Goal: Task Accomplishment & Management: Manage account settings

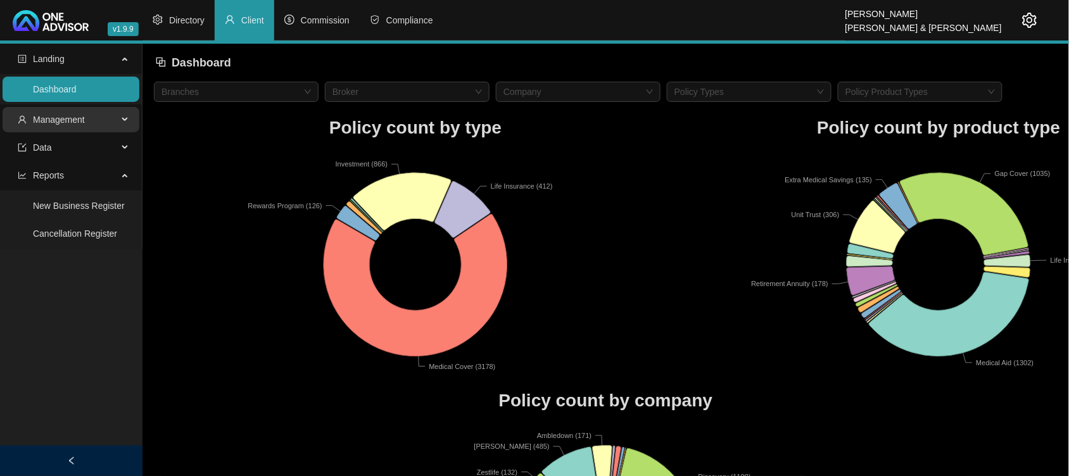
click at [115, 116] on span "Management" at bounding box center [68, 119] width 100 height 25
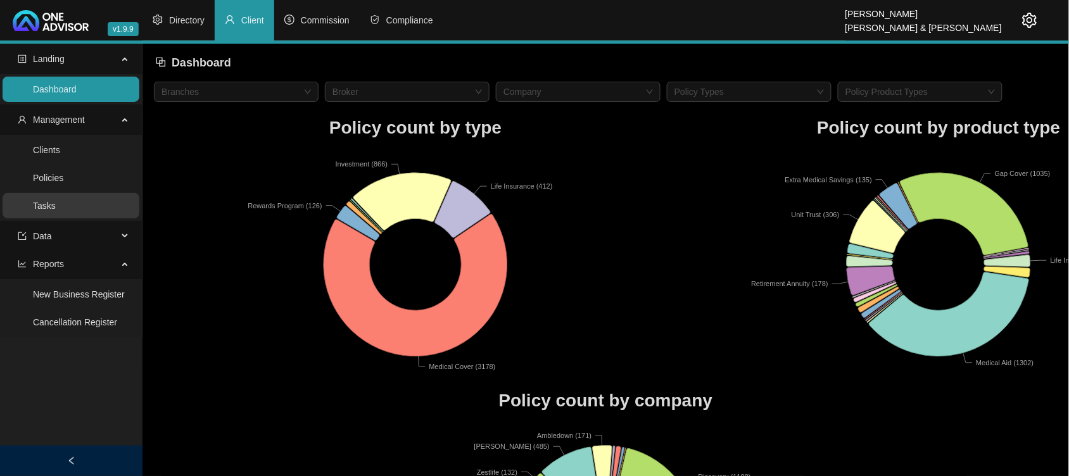
click at [56, 203] on link "Tasks" at bounding box center [44, 206] width 23 height 10
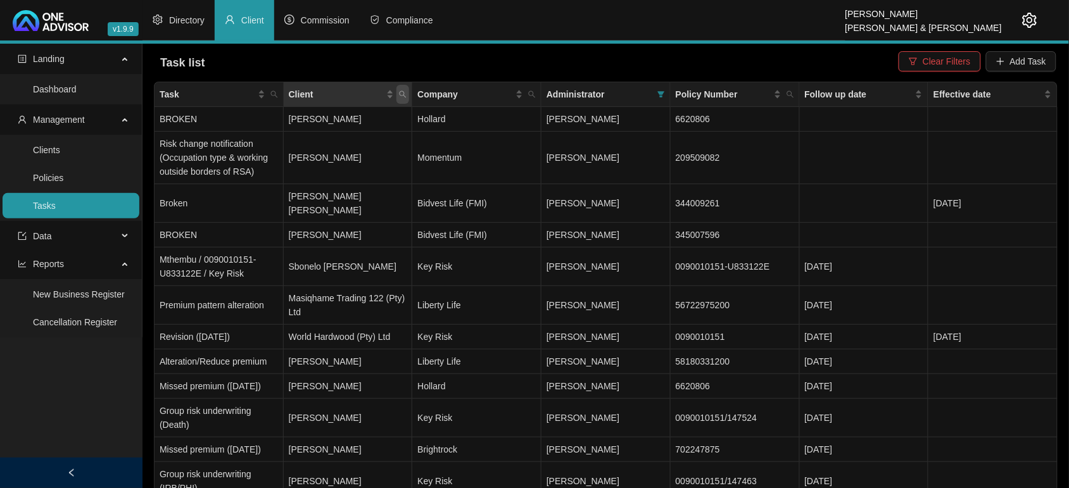
click at [408, 93] on span "Client" at bounding box center [402, 94] width 13 height 19
type input "world"
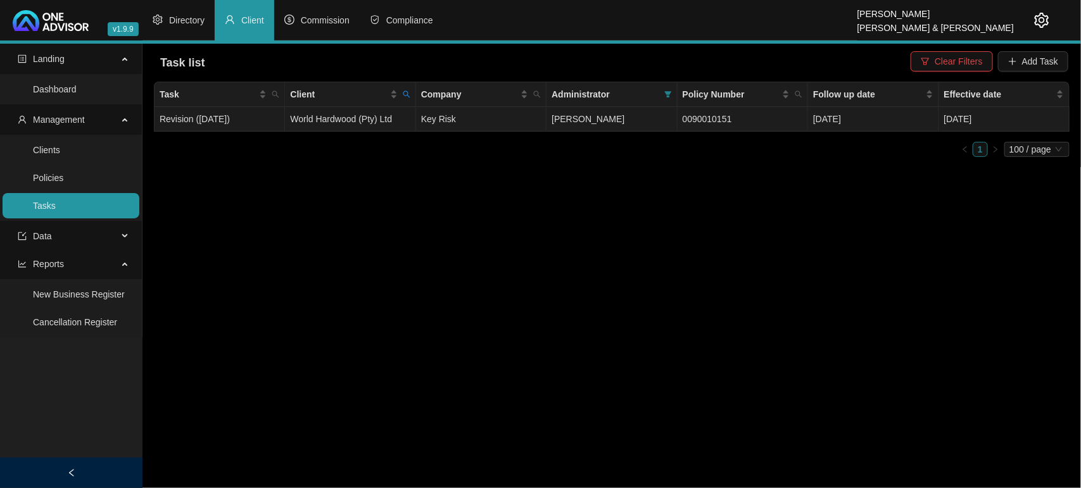
click at [365, 111] on td "World Hardwood (Pty) Ltd" at bounding box center [350, 119] width 130 height 25
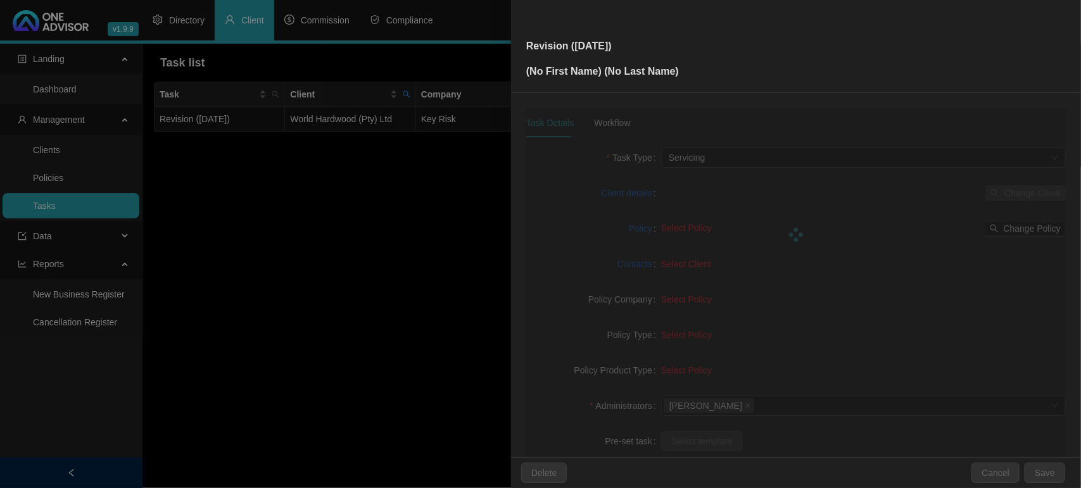
click at [355, 125] on div at bounding box center [540, 244] width 1081 height 488
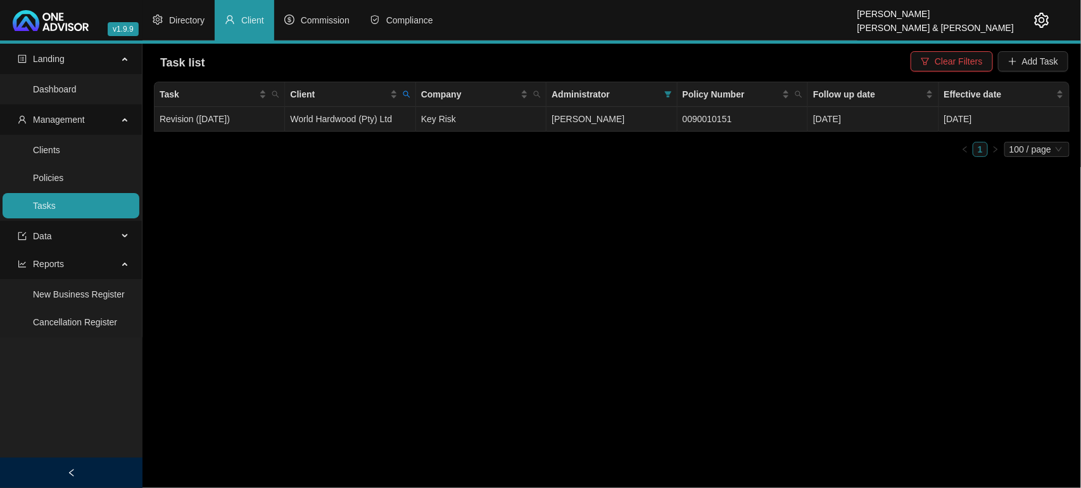
click at [355, 125] on td "World Hardwood (Pty) Ltd" at bounding box center [350, 119] width 130 height 25
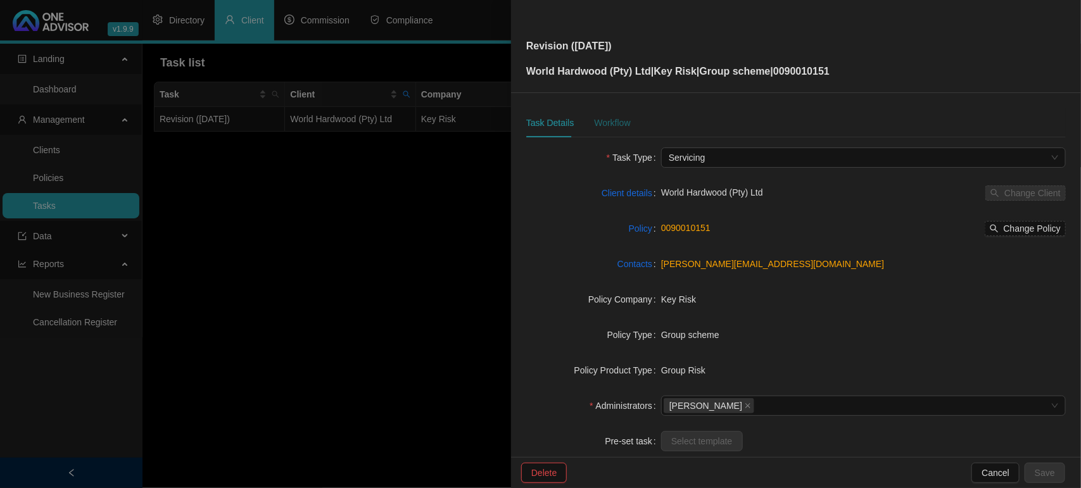
click at [617, 118] on div "Workflow" at bounding box center [612, 123] width 36 height 14
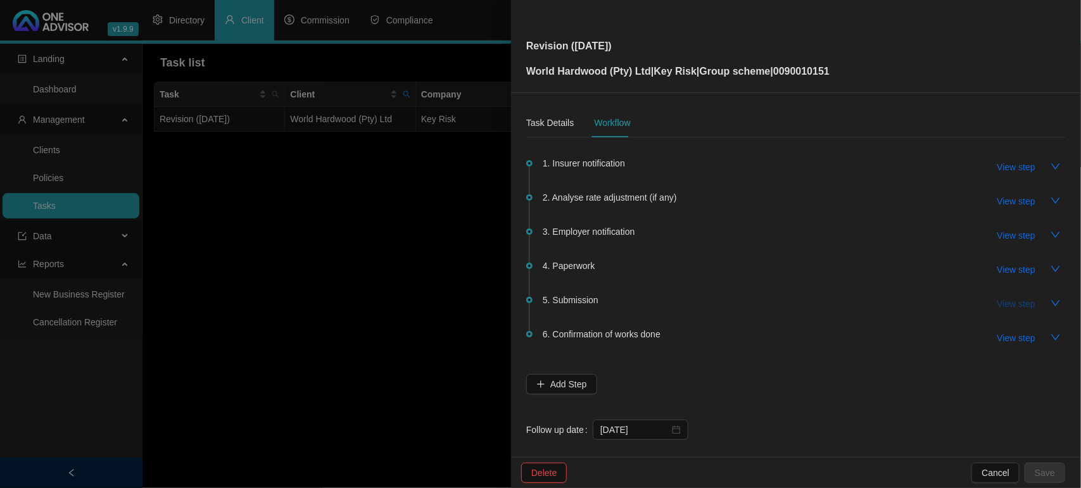
click at [998, 302] on span "View step" at bounding box center [1016, 304] width 38 height 14
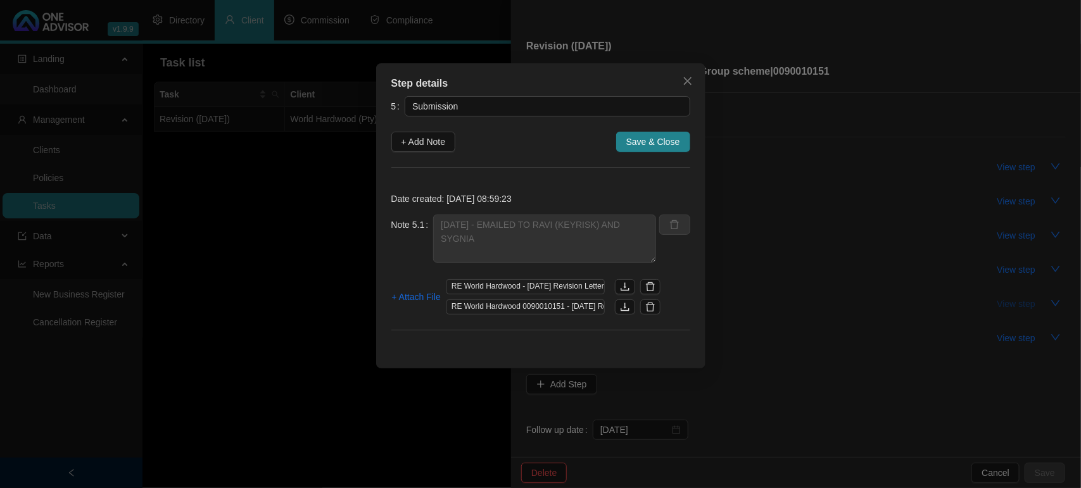
click at [998, 302] on div "Step details 5 Submission + Add Note Save & Close Date created: [DATE] 08:59:23…" at bounding box center [540, 244] width 1081 height 488
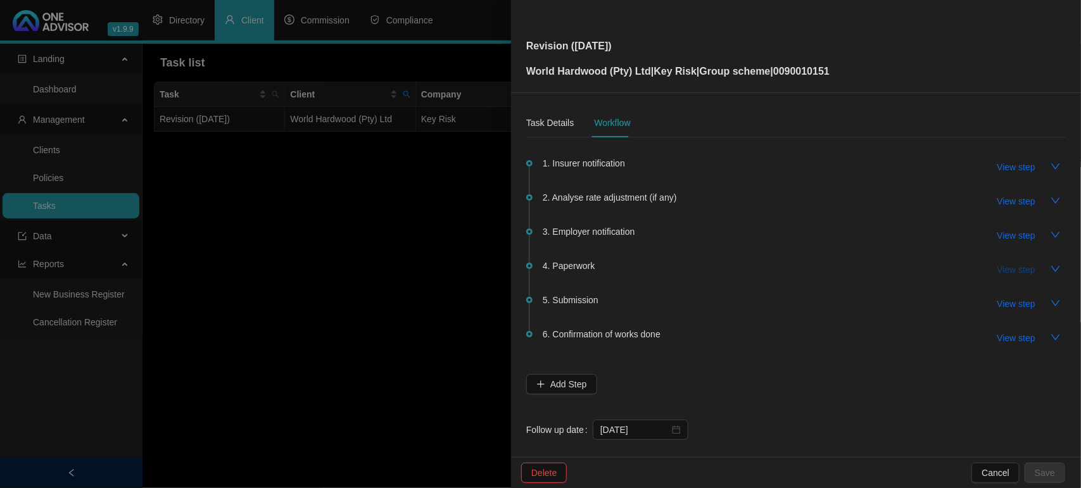
click at [1012, 279] on button "View step" at bounding box center [1016, 270] width 58 height 20
type input "Paperwork"
type textarea "[DATE] REQUESTED THIS FROM RAVI HE INFORMED ME HE STILL NEEDS THE SIGNED FORM A…"
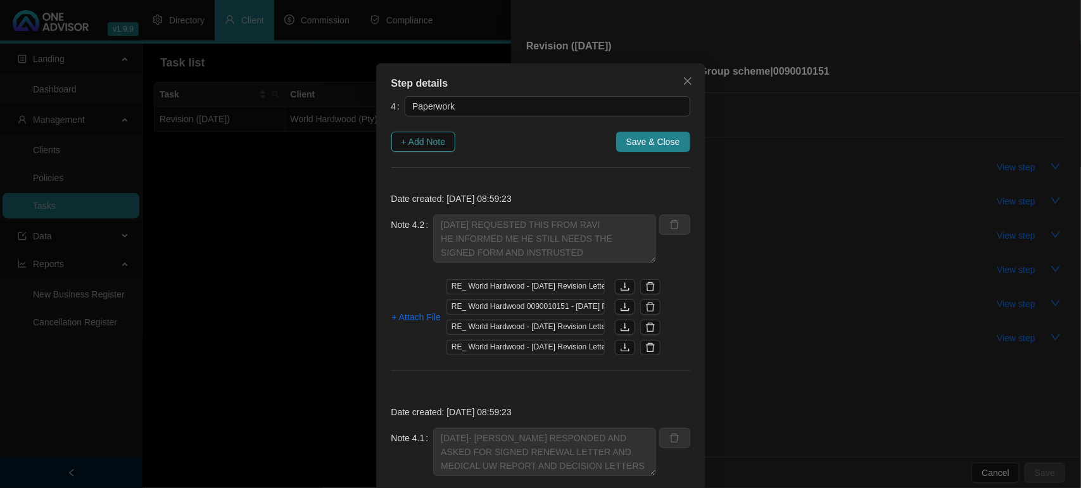
click at [423, 141] on span "+ Add Note" at bounding box center [423, 142] width 44 height 14
type textarea "[DATE] REQUESTED THIS FROM RAVI HE INFORMED ME HE STILL NEEDS THE SIGNED FORM A…"
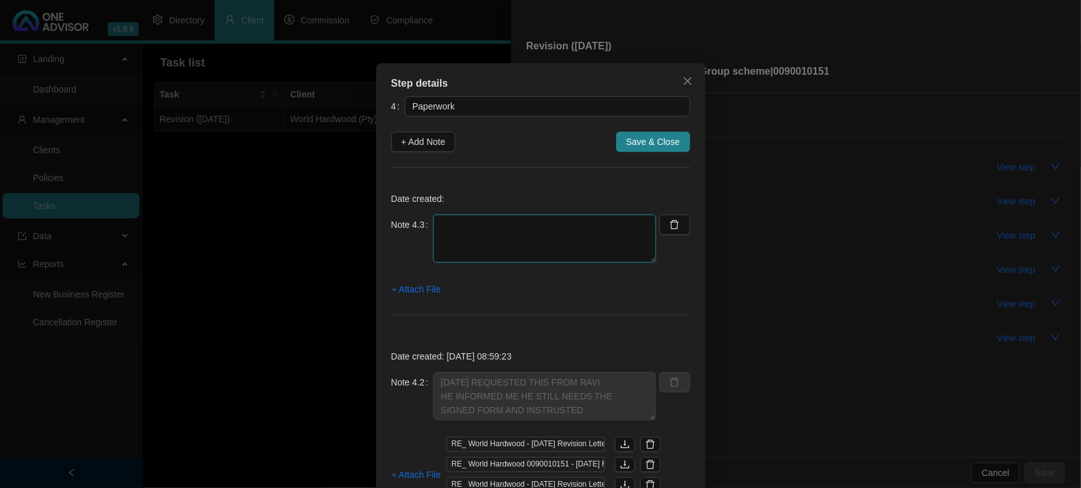
click at [486, 228] on textarea at bounding box center [544, 239] width 223 height 48
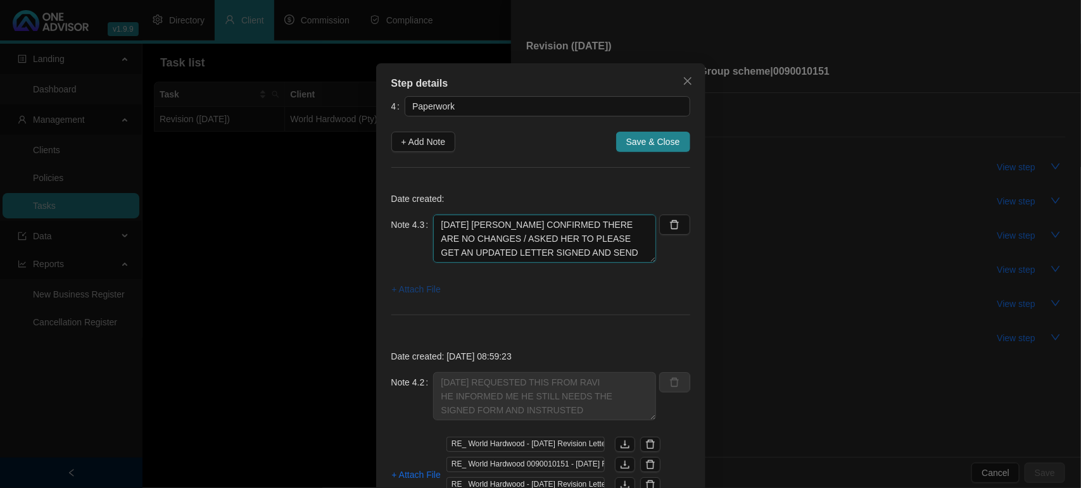
type textarea "[DATE] [PERSON_NAME] CONFIRMED THERE ARE NO CHANGES / ASKED HER TO PLEASE GET A…"
click at [402, 288] on span "+ Attach File" at bounding box center [416, 289] width 49 height 14
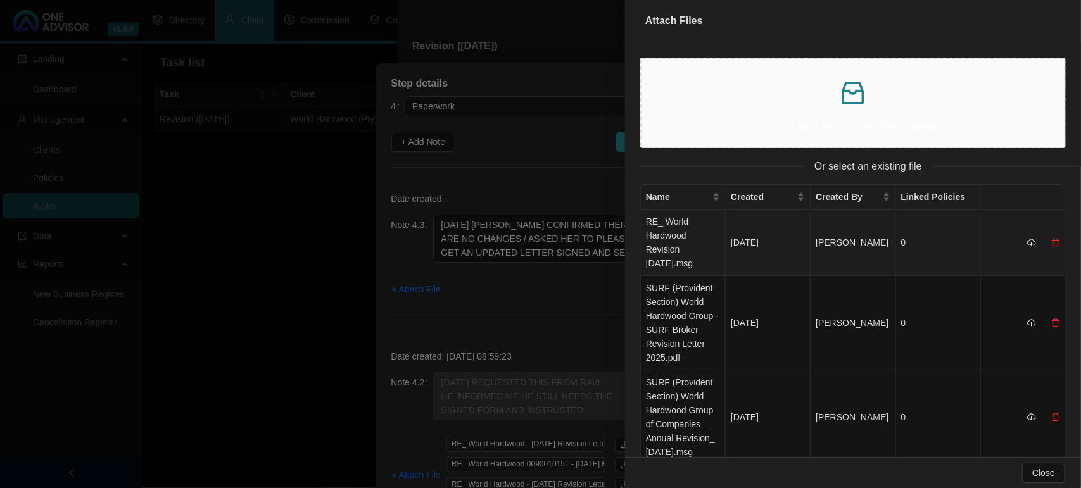
click at [676, 251] on td "RE_ World Hardwood Revision [DATE].msg" at bounding box center [683, 243] width 85 height 66
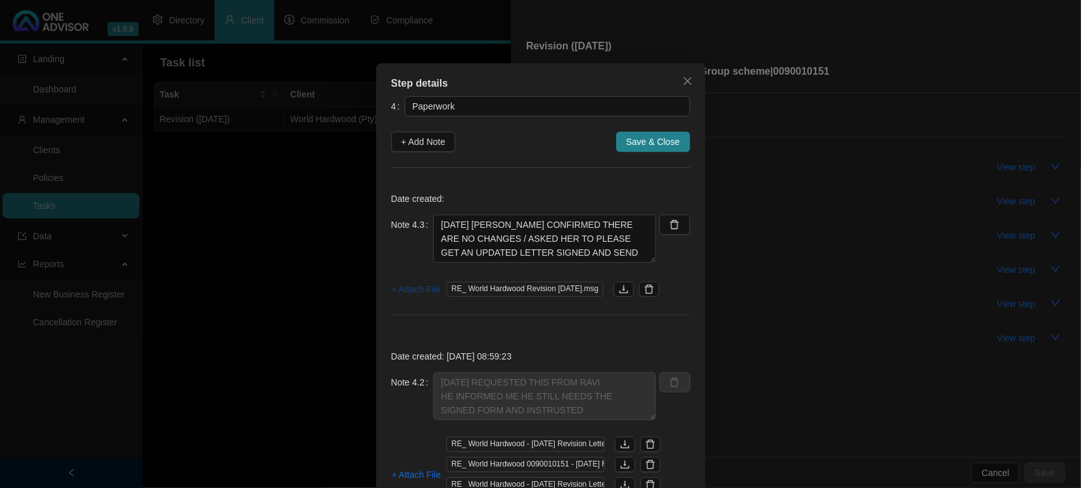
click at [424, 295] on span "+ Attach File" at bounding box center [416, 289] width 49 height 14
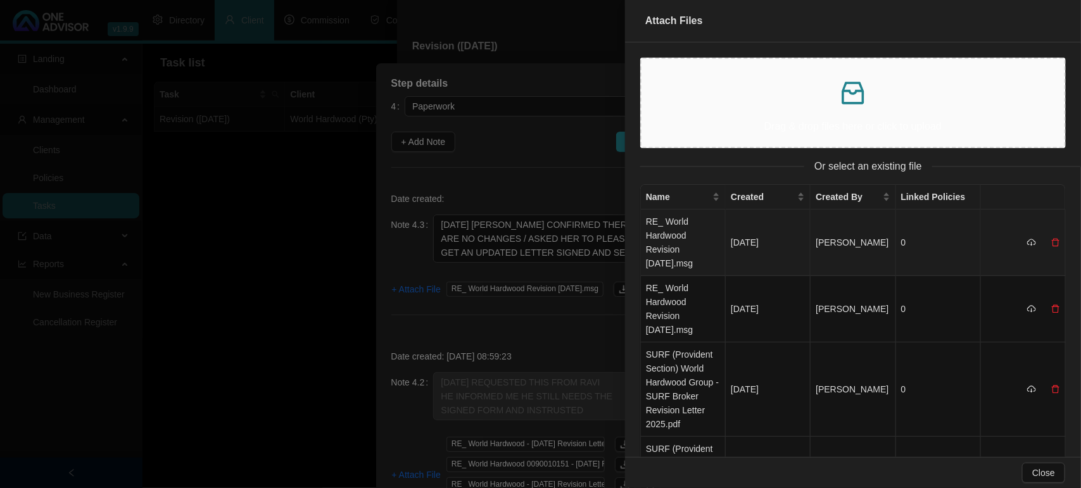
click at [743, 265] on td "[DATE]" at bounding box center [768, 243] width 85 height 66
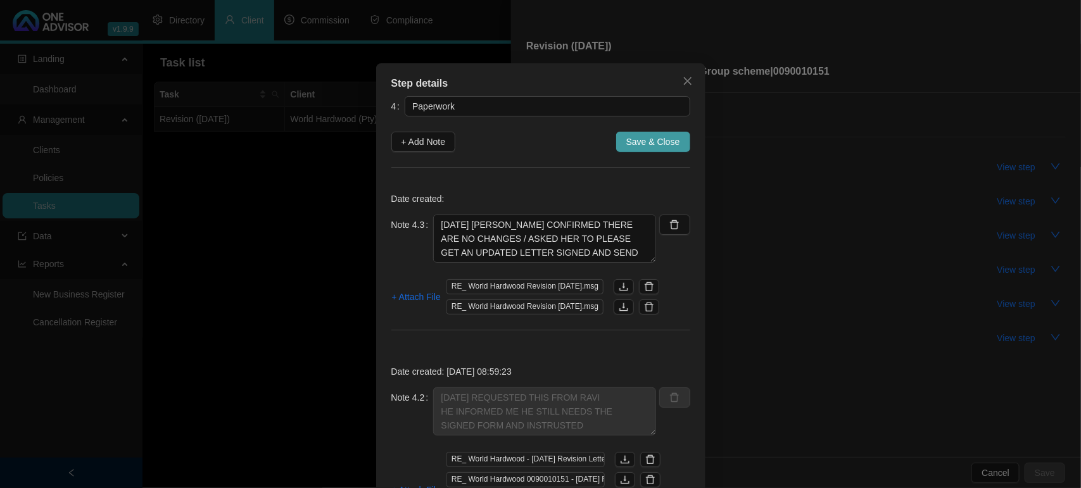
click at [671, 146] on span "Save & Close" at bounding box center [653, 142] width 54 height 14
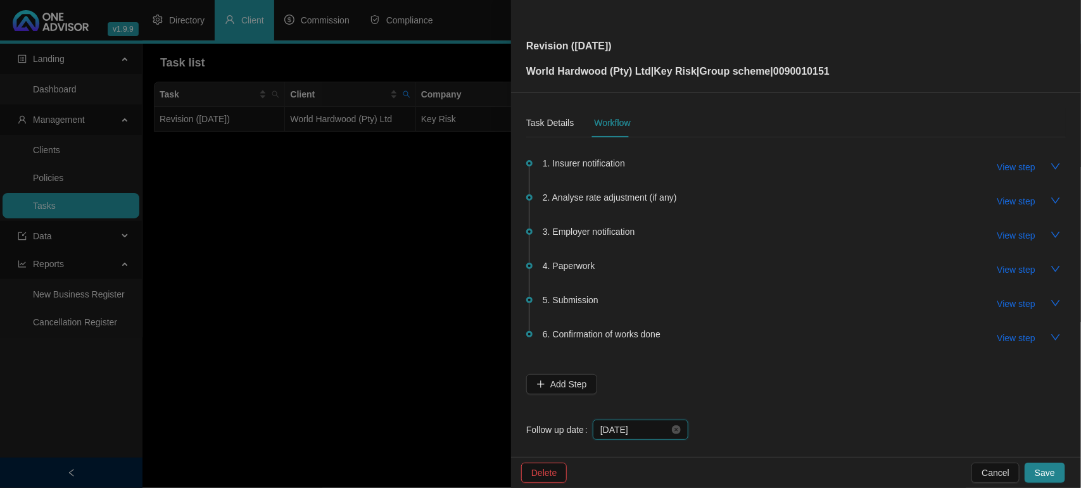
click at [634, 429] on input "[DATE]" at bounding box center [634, 430] width 69 height 14
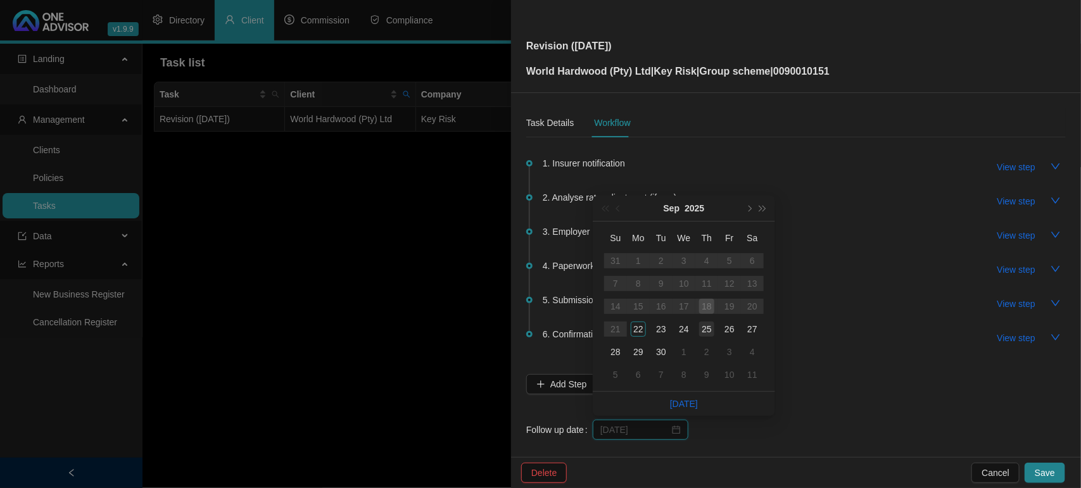
type input "[DATE]"
click at [698, 331] on td "25" at bounding box center [706, 329] width 23 height 23
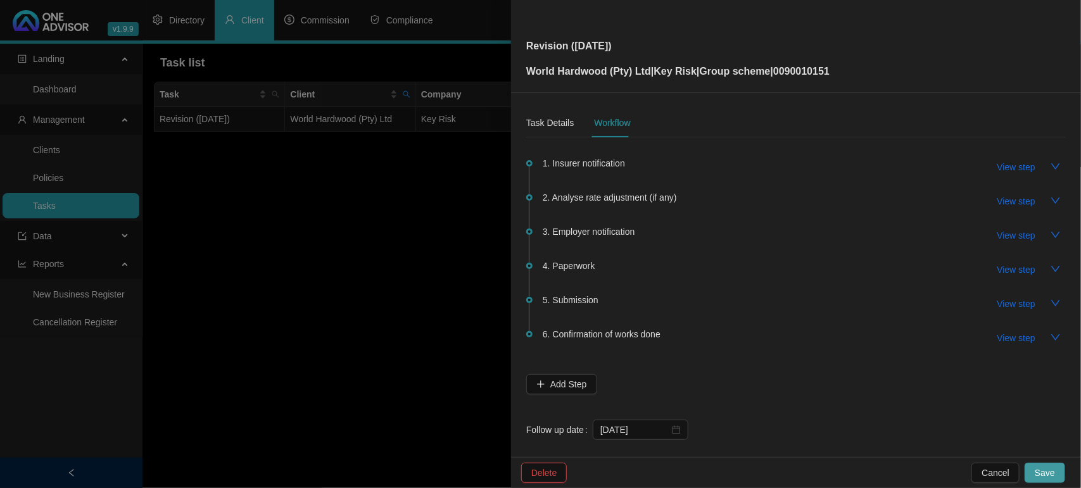
click at [1048, 465] on button "Save" at bounding box center [1044, 473] width 41 height 20
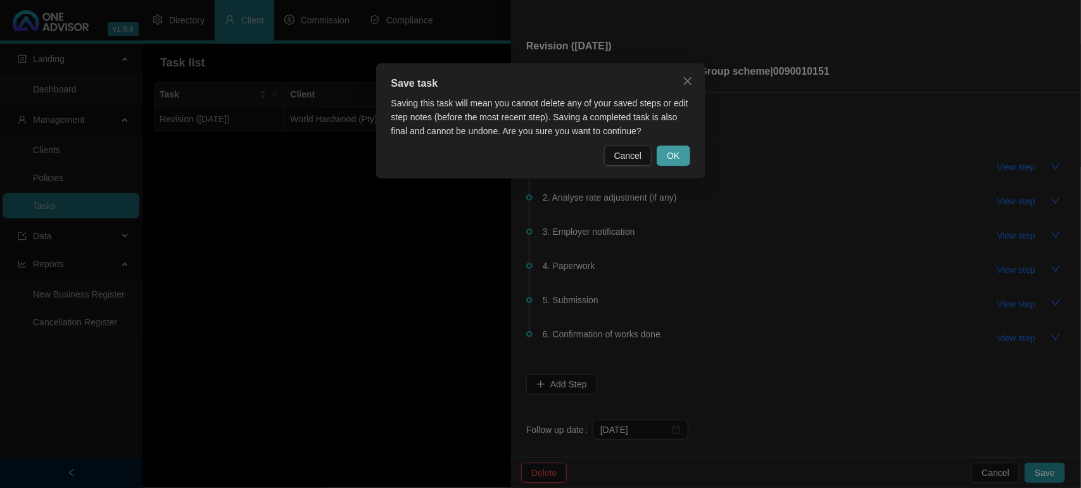
click at [674, 158] on span "OK" at bounding box center [673, 156] width 13 height 14
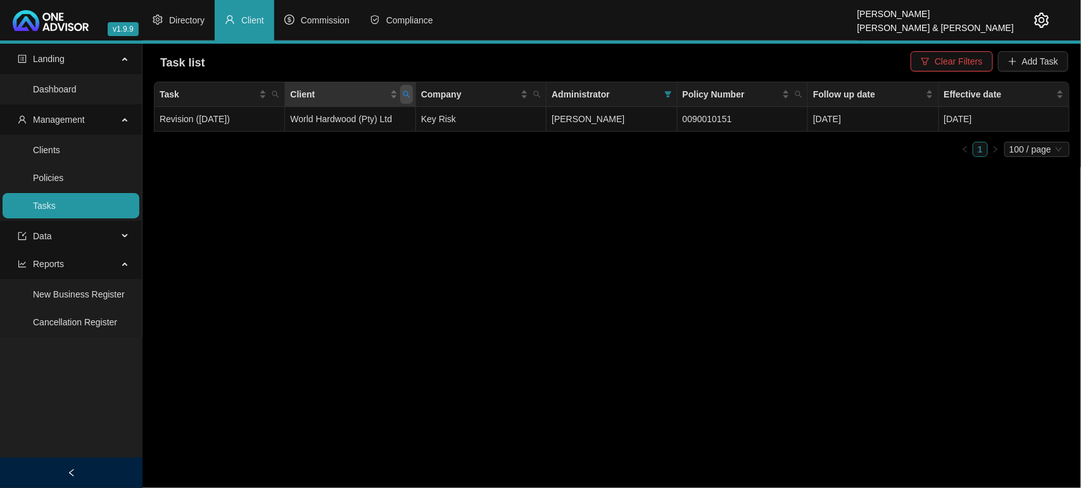
click at [412, 95] on span "Client" at bounding box center [406, 94] width 13 height 19
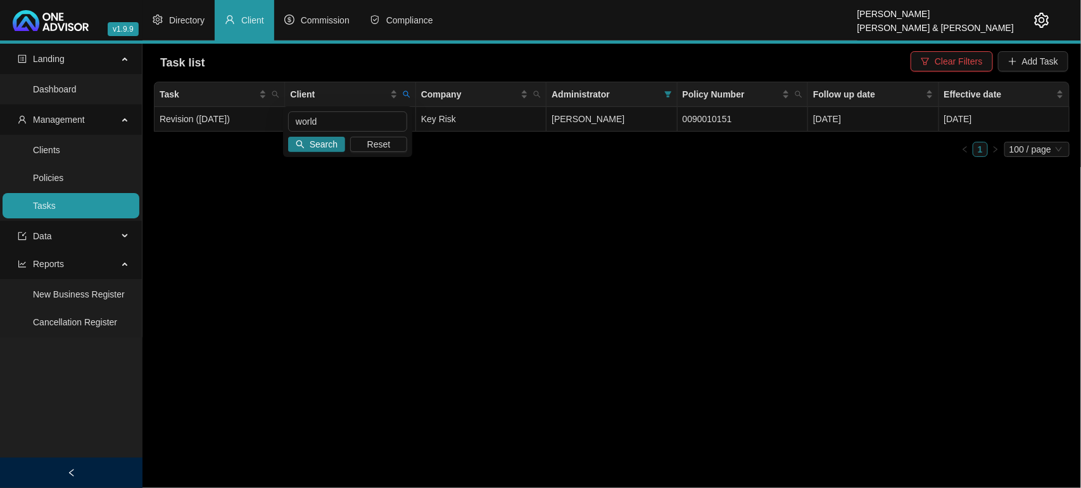
click at [348, 109] on div "world Search Reset" at bounding box center [347, 131] width 129 height 51
click at [346, 115] on input "world" at bounding box center [347, 121] width 119 height 20
type input "w"
type input "ORPW"
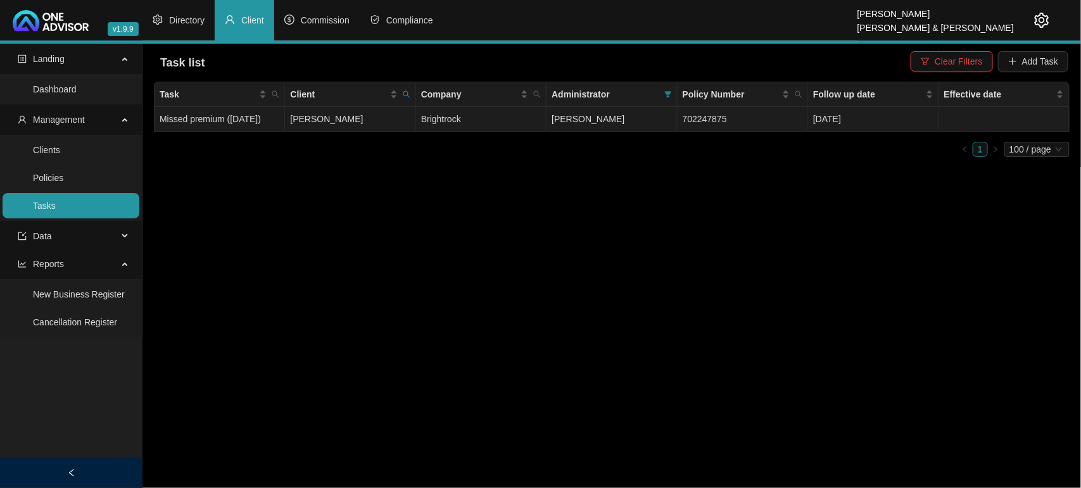
click at [339, 132] on td "[PERSON_NAME]" at bounding box center [350, 119] width 130 height 25
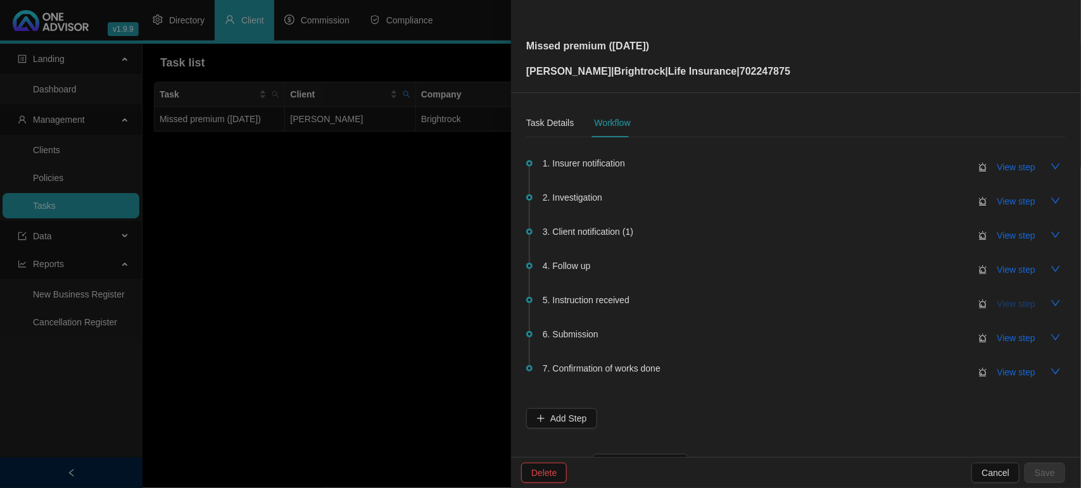
click at [1002, 299] on span "View step" at bounding box center [1016, 304] width 38 height 14
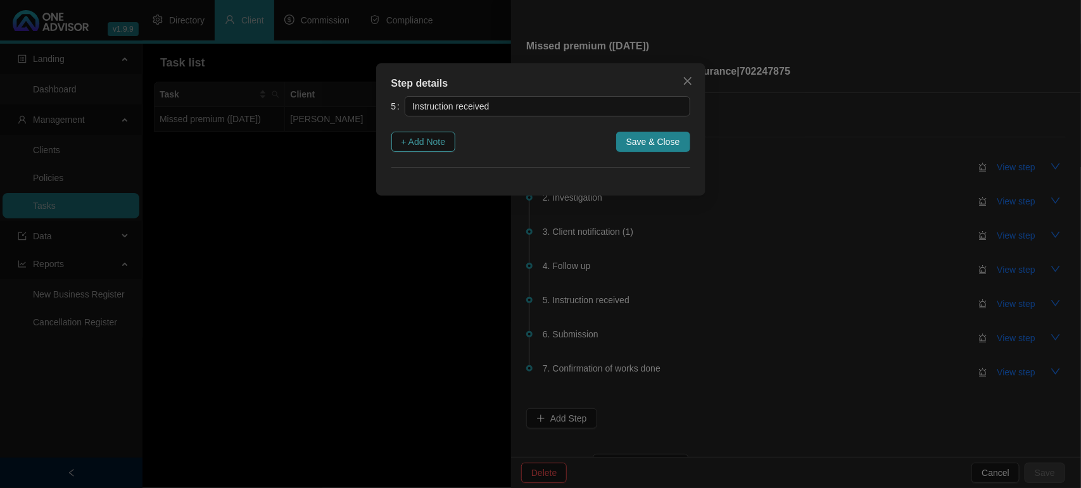
click at [402, 143] on span "+ Add Note" at bounding box center [423, 142] width 44 height 14
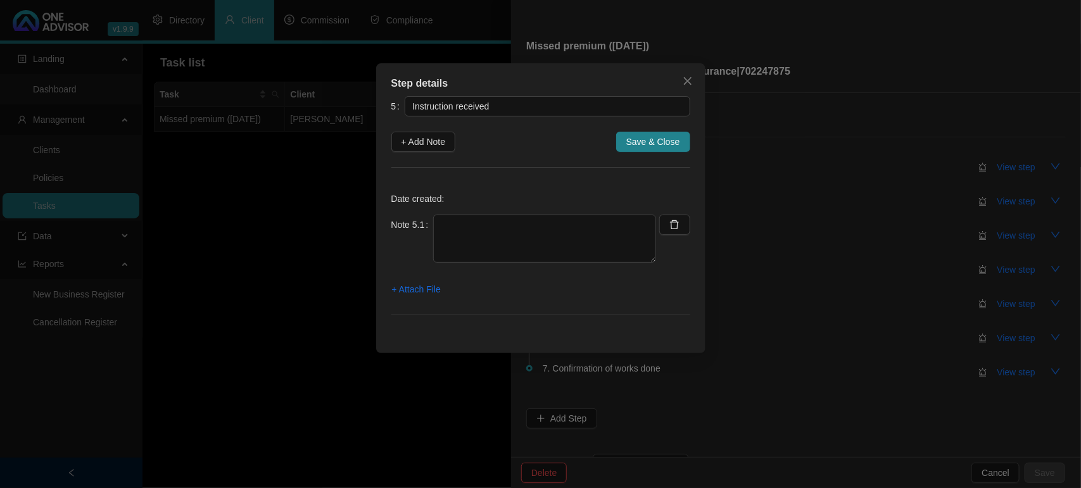
click at [567, 213] on div "Date created: Note 5.1 + Attach File" at bounding box center [540, 257] width 299 height 148
click at [562, 220] on textarea at bounding box center [544, 239] width 223 height 48
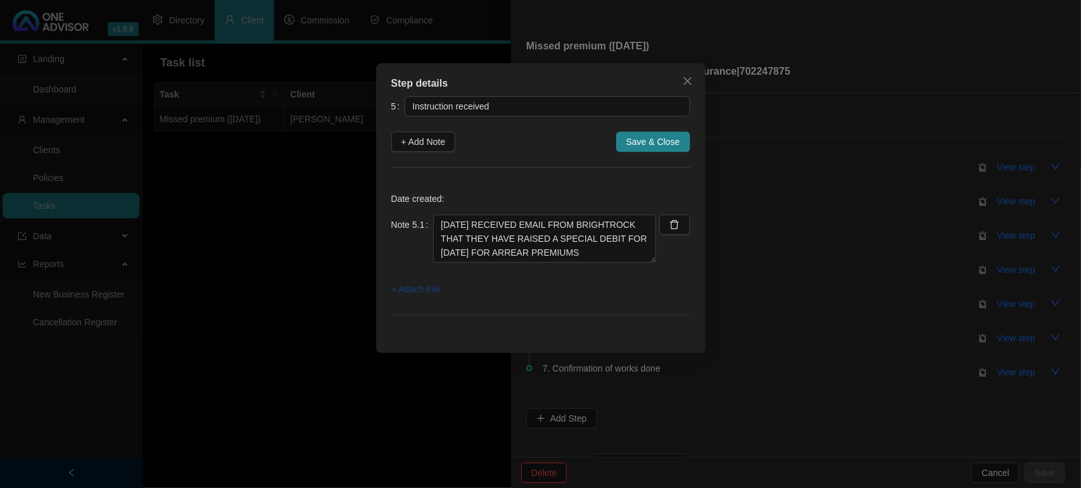
click at [416, 285] on span "+ Attach File" at bounding box center [416, 289] width 49 height 14
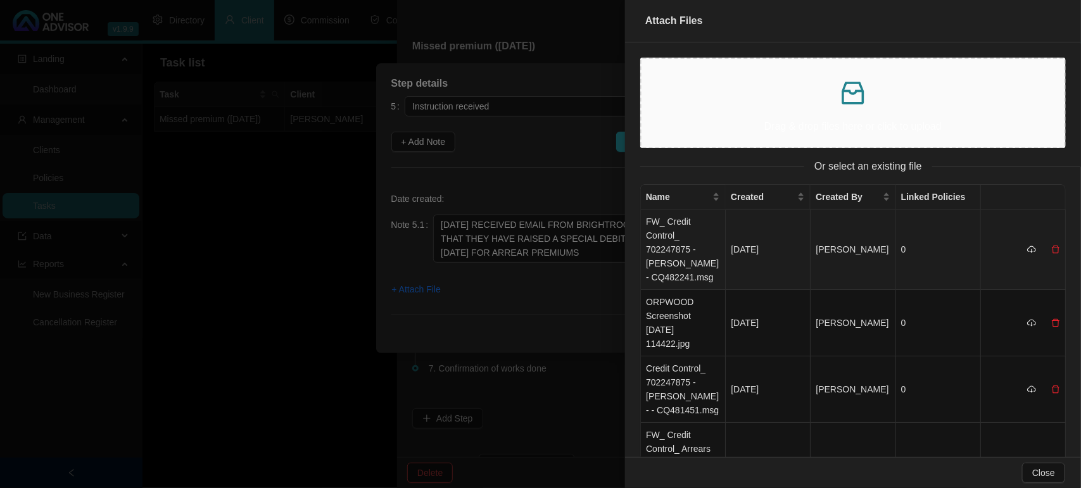
click at [695, 256] on td "FW_ Credit Control_ 702247875 - [PERSON_NAME] - CQ482241.msg" at bounding box center [683, 250] width 85 height 80
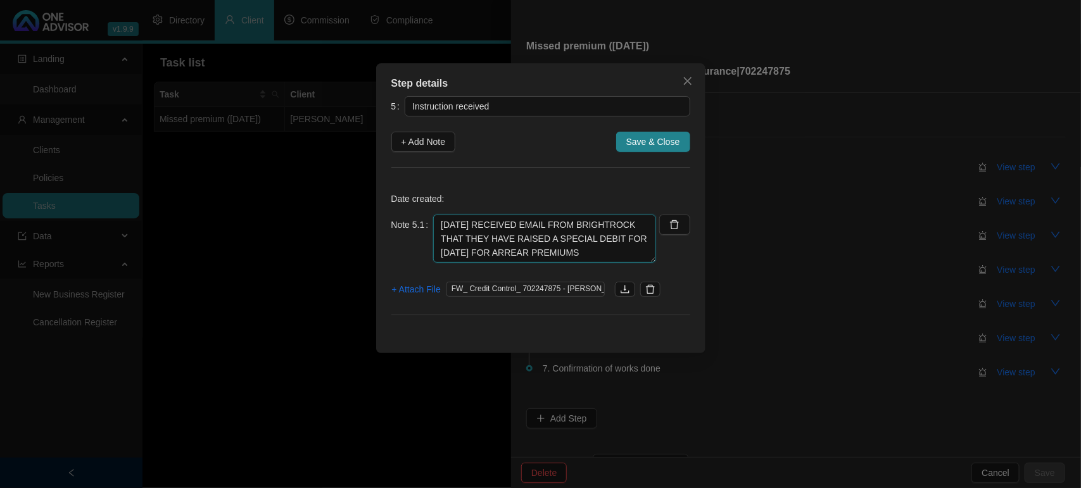
click at [589, 251] on textarea "[DATE] RECEIVED EMAIL FROM BRIGHTROCK THAT THEY HAVE RAISED A SPECIAL DEBIT FOR…" at bounding box center [544, 239] width 223 height 48
type textarea "[DATE] RECEIVED EMAIL FROM BRIGHTROCK THAT THEY HAVE RAISED A SPECIAL DEBIT FOR…"
click at [638, 149] on button "Save & Close" at bounding box center [653, 142] width 74 height 20
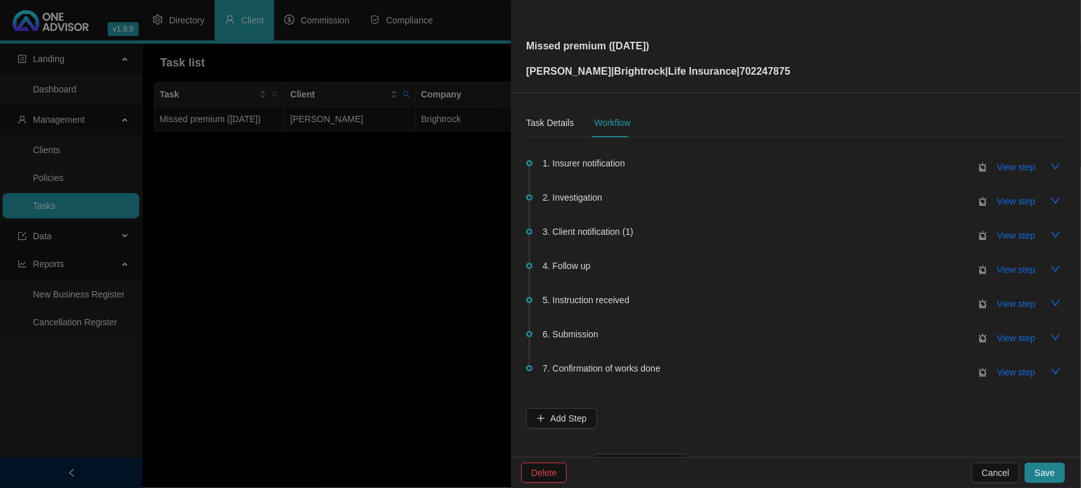
scroll to position [46, 0]
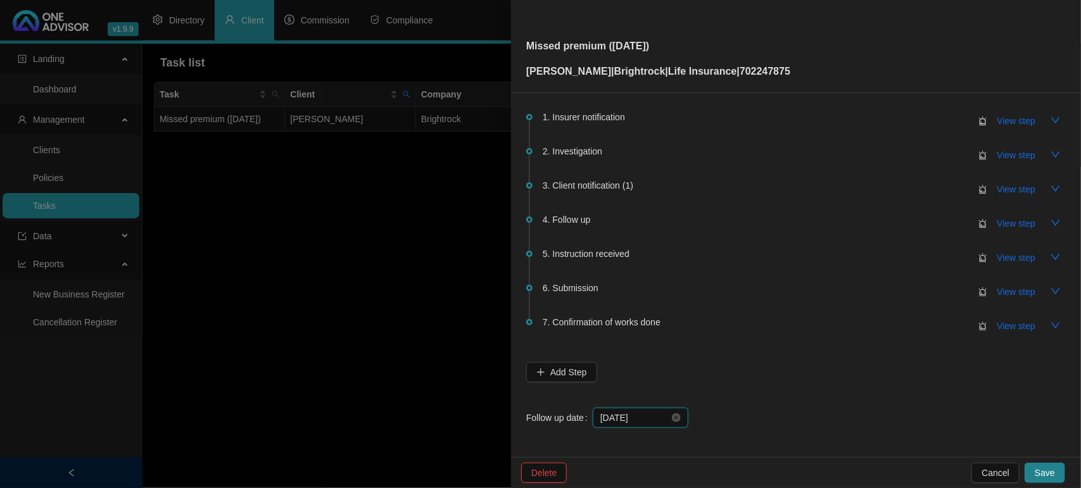
click at [649, 415] on input "[DATE]" at bounding box center [634, 418] width 69 height 14
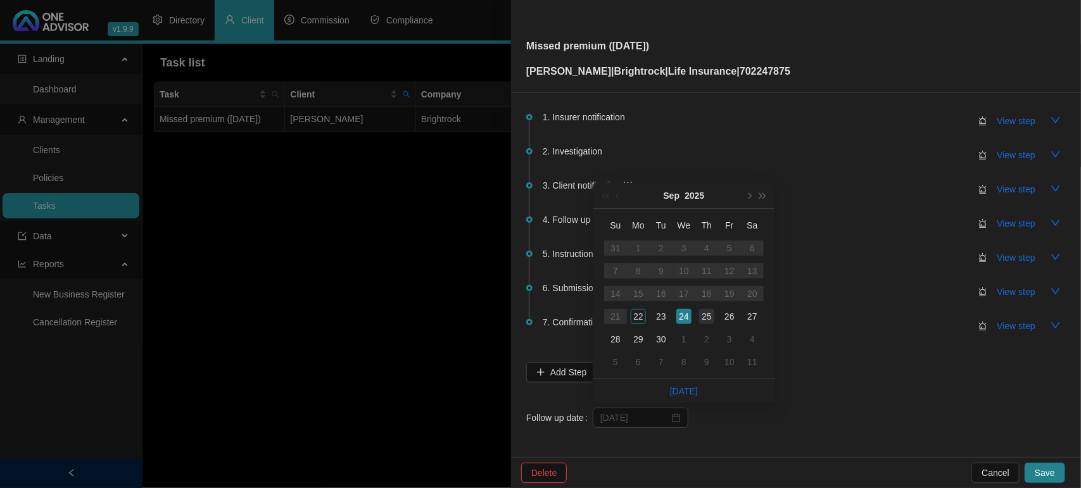
click at [707, 320] on div "25" at bounding box center [706, 316] width 15 height 15
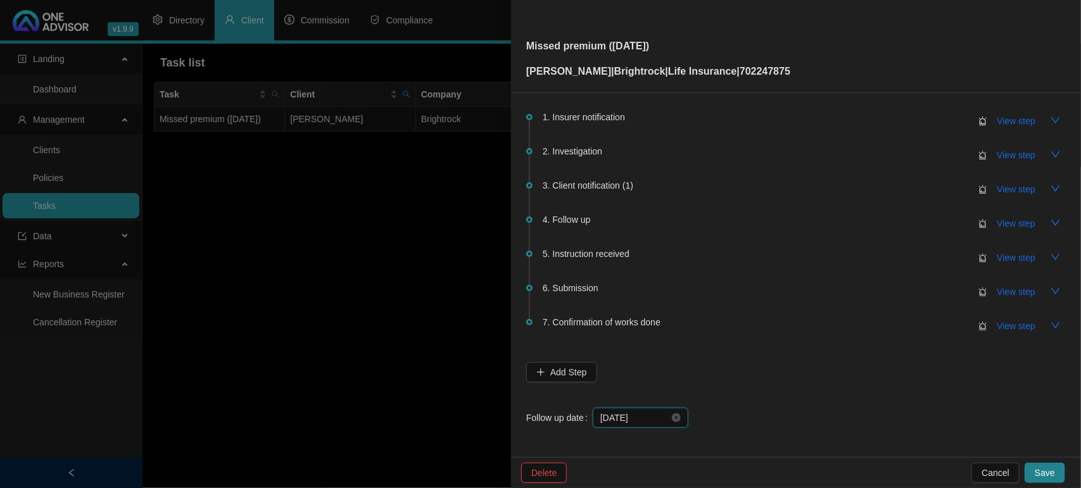
click at [646, 419] on input "[DATE]" at bounding box center [634, 418] width 69 height 14
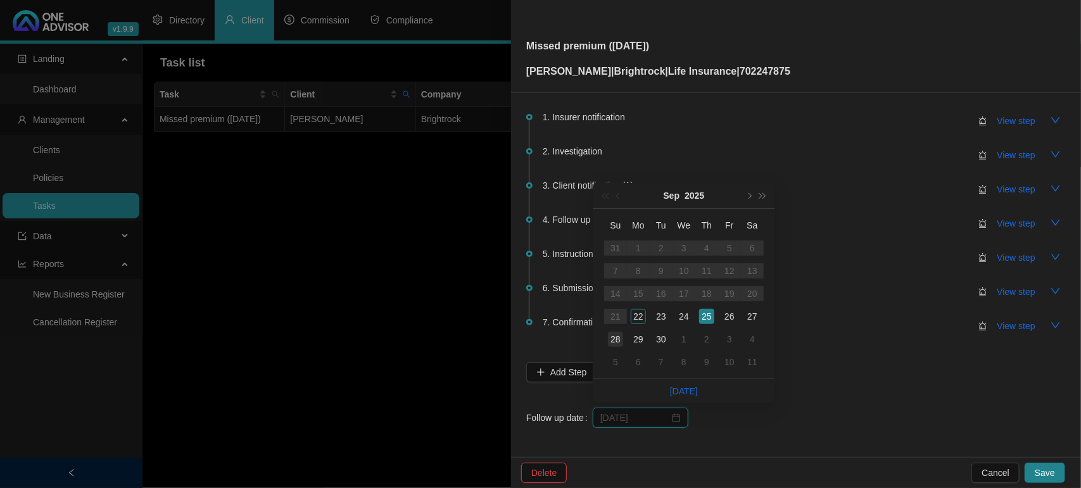
type input "[DATE]"
click at [606, 342] on td "28" at bounding box center [615, 339] width 23 height 23
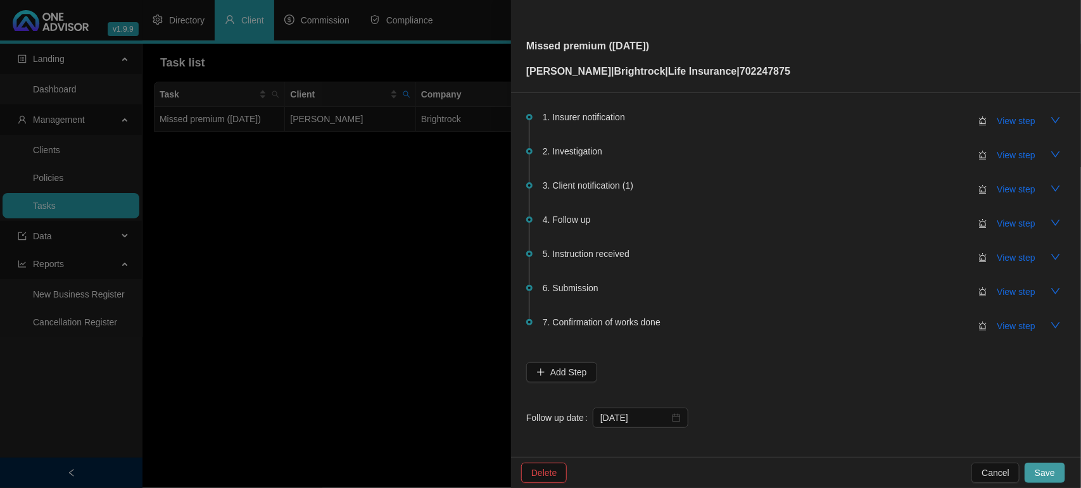
click at [1047, 466] on span "Save" at bounding box center [1045, 473] width 20 height 14
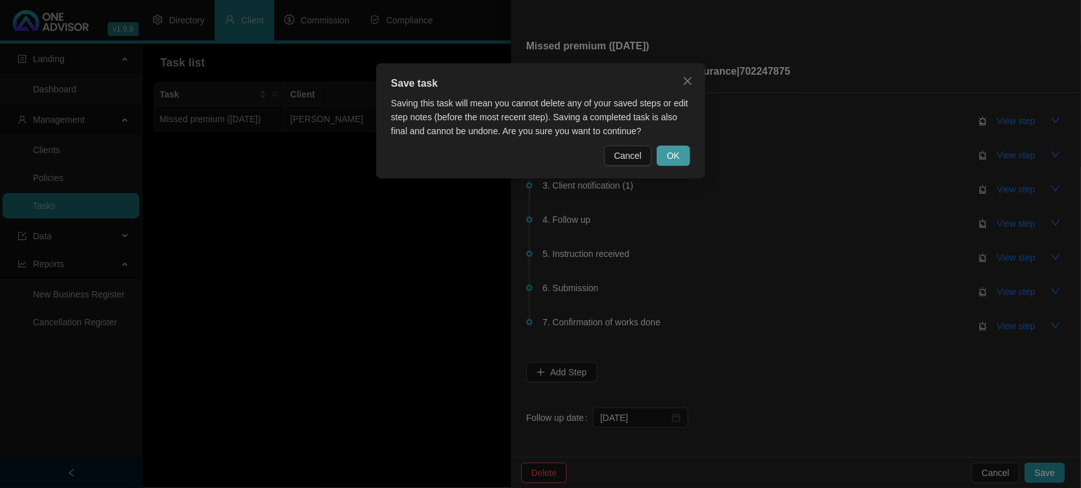
click at [667, 159] on span "OK" at bounding box center [673, 156] width 13 height 14
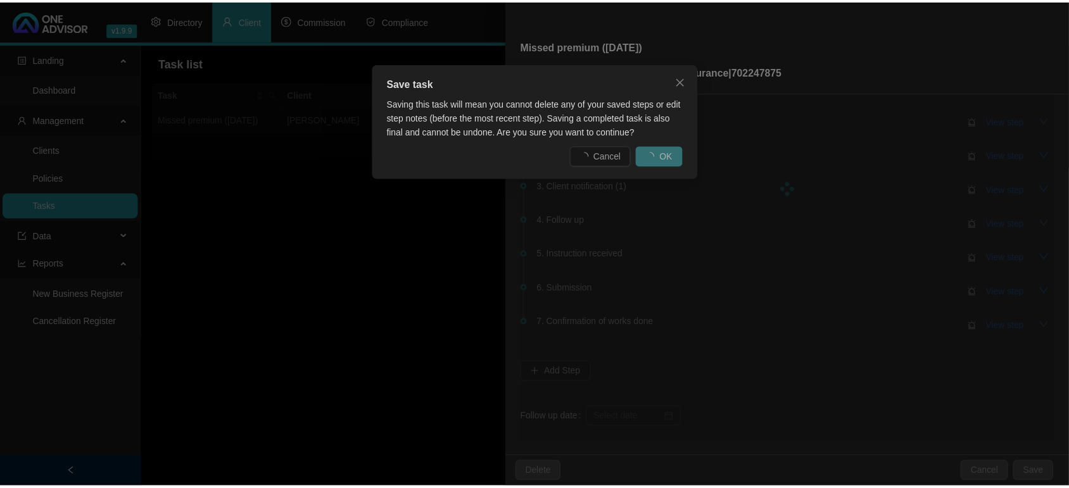
scroll to position [0, 0]
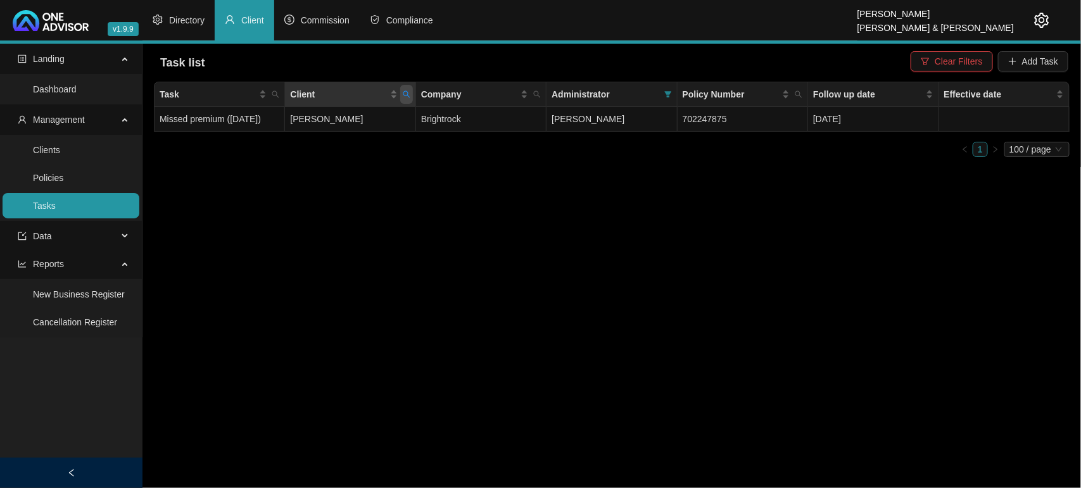
click at [403, 92] on icon "search" at bounding box center [407, 95] width 8 height 8
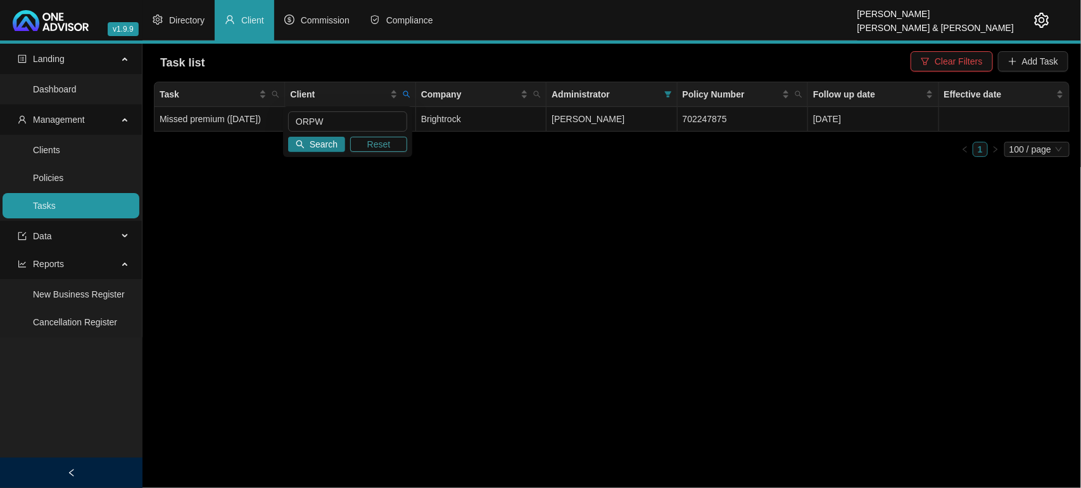
click at [393, 148] on button "Reset" at bounding box center [378, 144] width 57 height 15
click at [326, 143] on span "Search" at bounding box center [324, 144] width 28 height 14
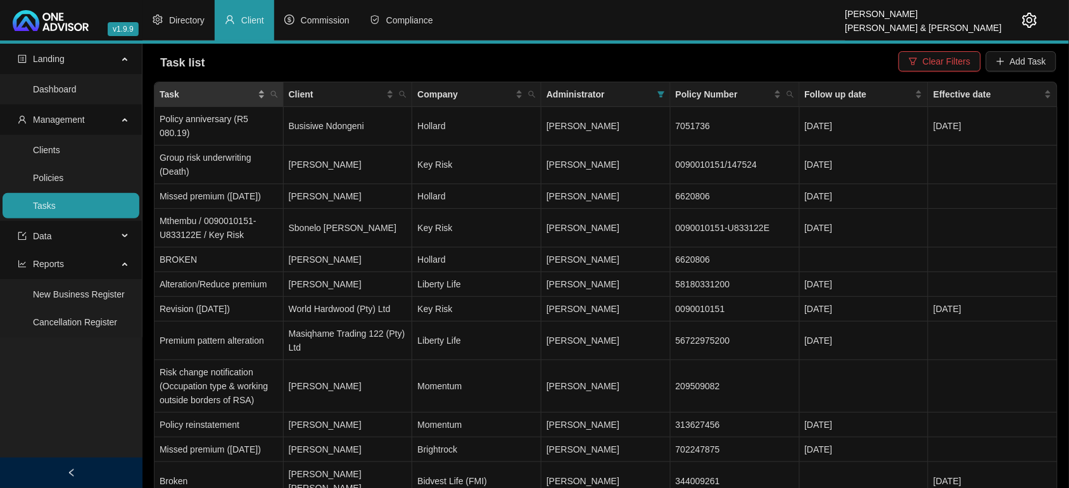
click at [265, 90] on div "Task" at bounding box center [213, 94] width 106 height 14
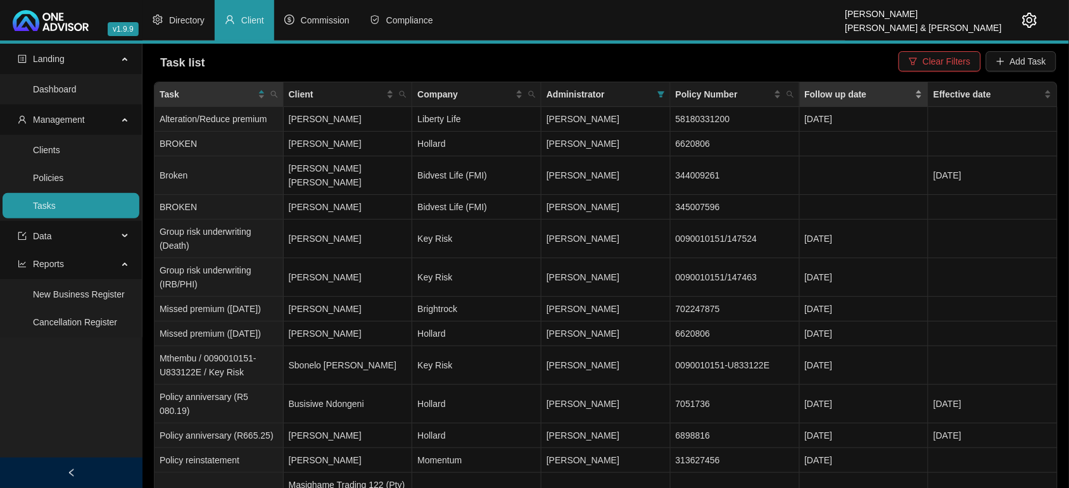
click at [919, 94] on div "Follow up date" at bounding box center [864, 94] width 118 height 14
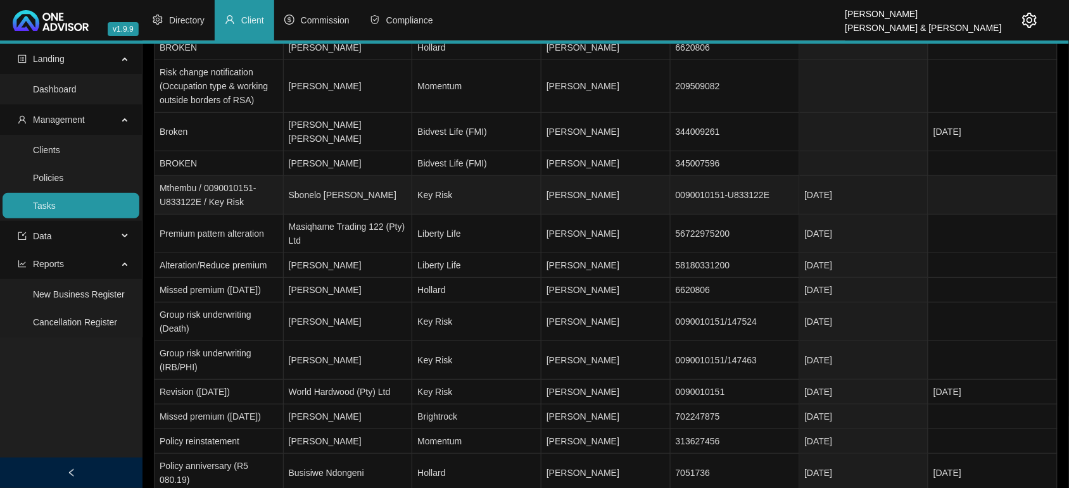
scroll to position [138, 0]
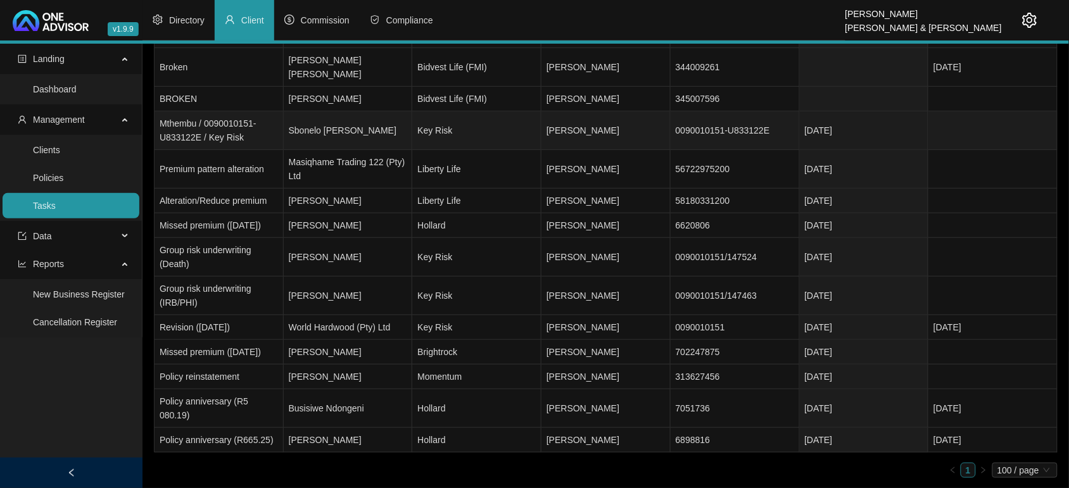
click at [611, 115] on td "[PERSON_NAME]" at bounding box center [605, 130] width 129 height 39
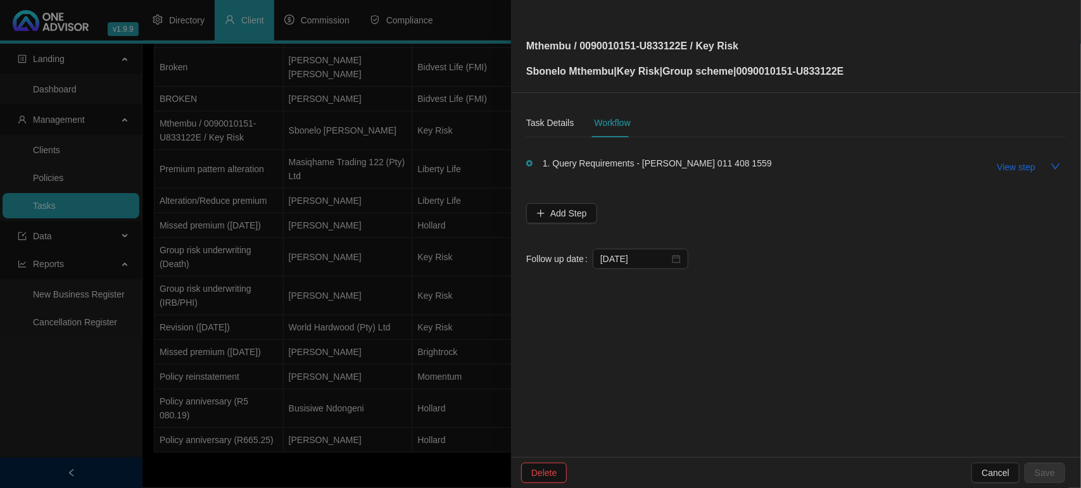
click at [369, 210] on div at bounding box center [540, 244] width 1081 height 488
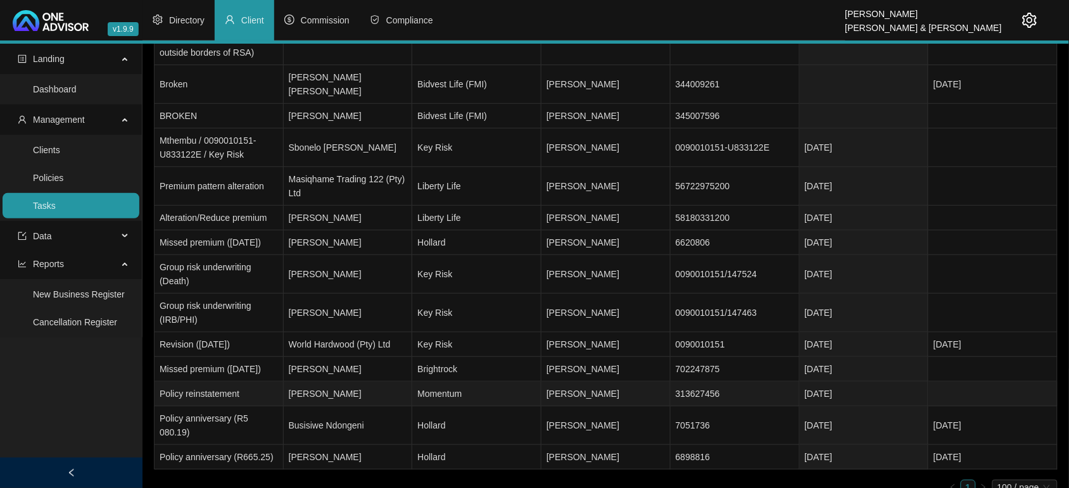
scroll to position [0, 0]
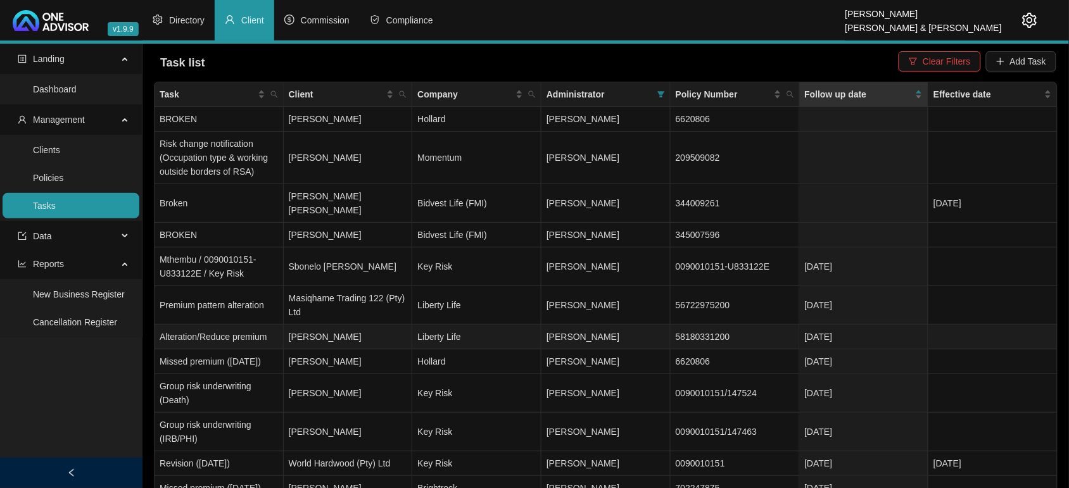
click at [403, 327] on td "[PERSON_NAME]" at bounding box center [348, 337] width 129 height 25
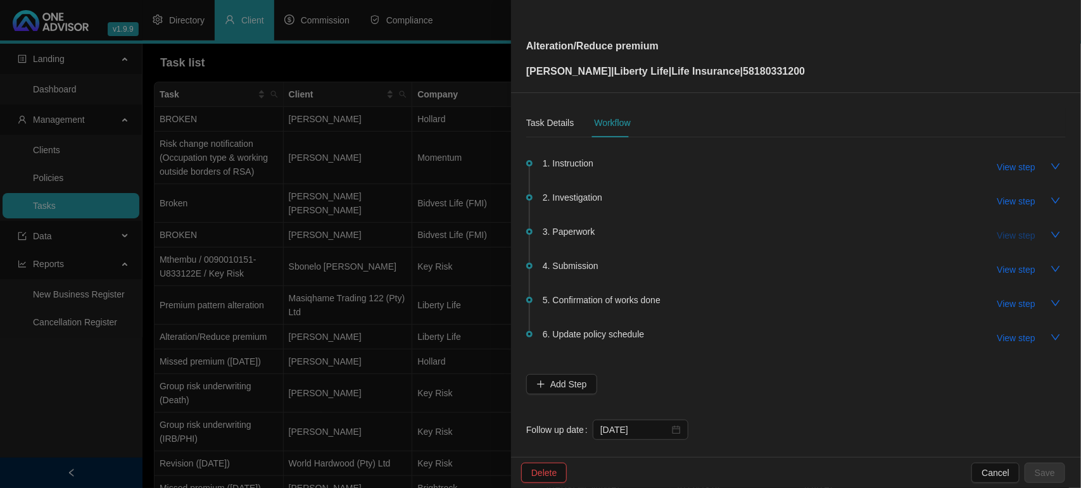
click at [999, 235] on span "View step" at bounding box center [1016, 236] width 38 height 14
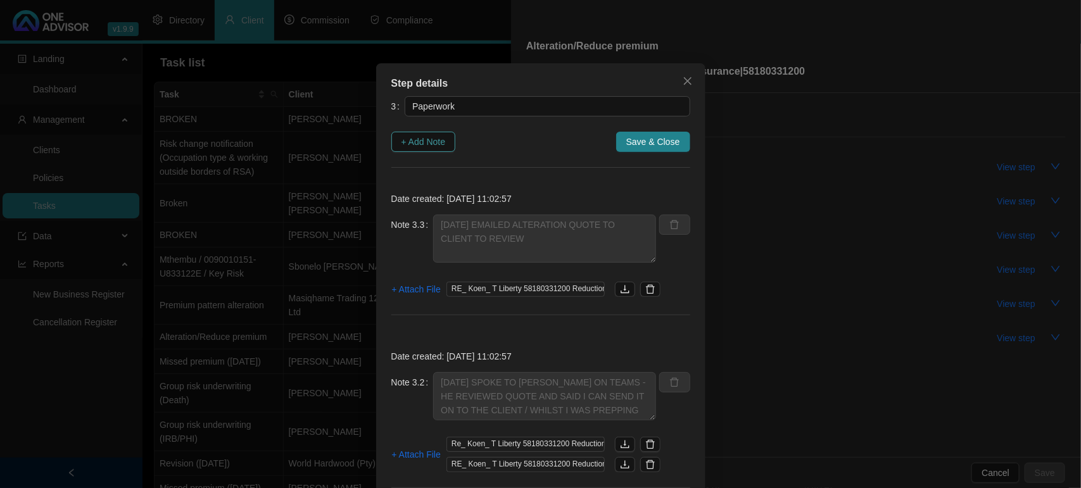
click at [413, 141] on span "+ Add Note" at bounding box center [423, 142] width 44 height 14
type textarea "[DATE] EMAILED ALTERATION QUOTE TO CLIENT TO REVIEW"
type textarea "[DATE] SPOKE TO [PERSON_NAME] ON TEAMS - HE REVIEWED QUOTE AND SAID I CAN SEND …"
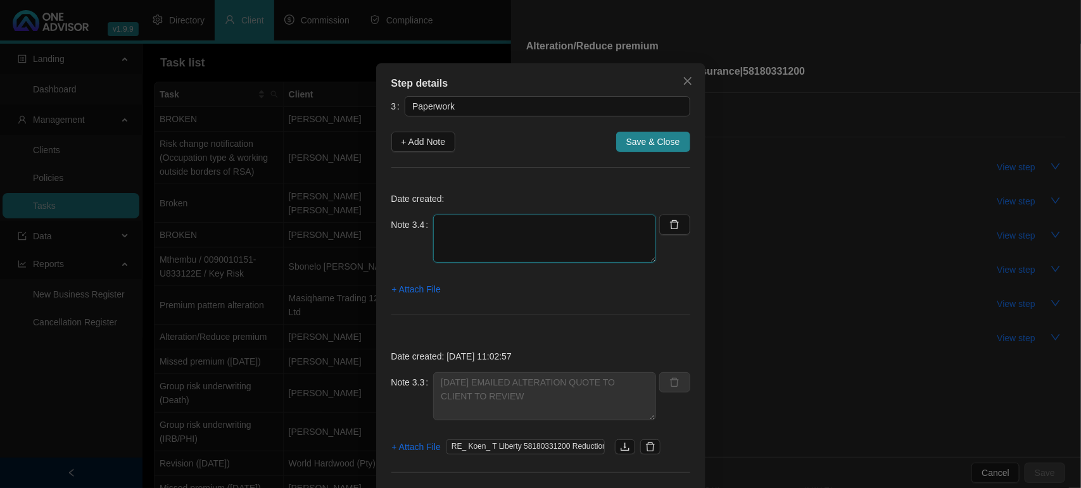
click at [442, 220] on textarea at bounding box center [544, 239] width 223 height 48
type textarea "[DATE] - FOLLOW UP"
click at [397, 293] on span "+ Attach File" at bounding box center [416, 289] width 49 height 14
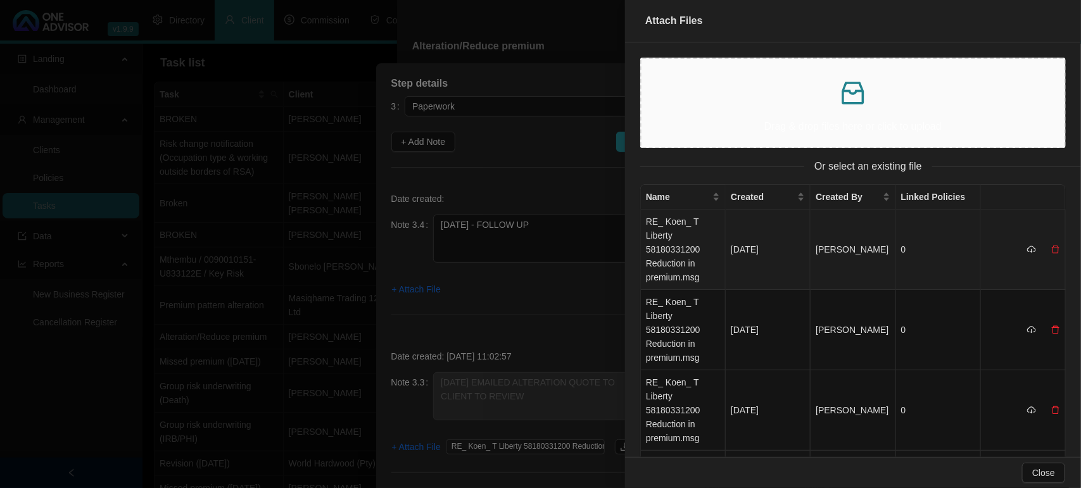
click at [690, 229] on td "RE_ Koen_ T Liberty 58180331200 Reduction in premium.msg" at bounding box center [683, 250] width 85 height 80
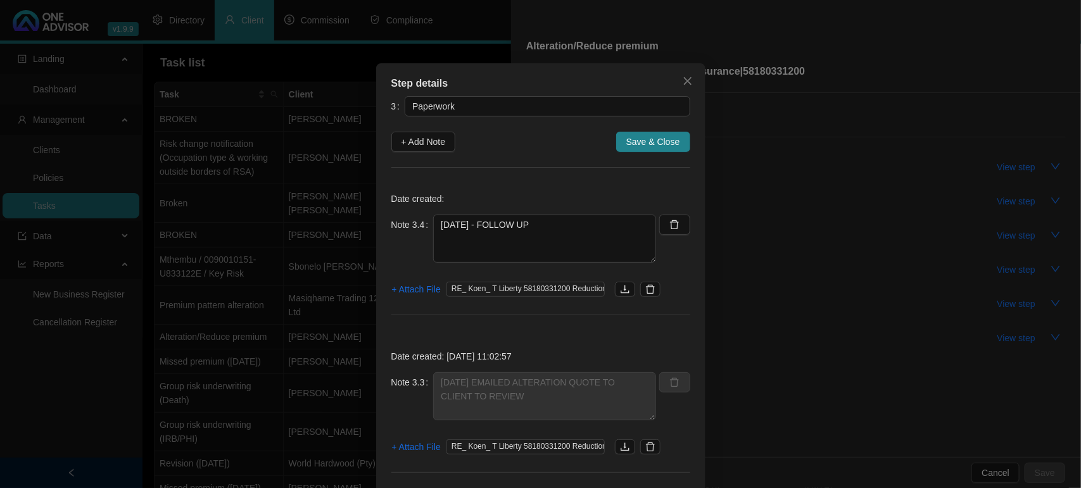
click at [663, 137] on span "Save & Close" at bounding box center [653, 142] width 54 height 14
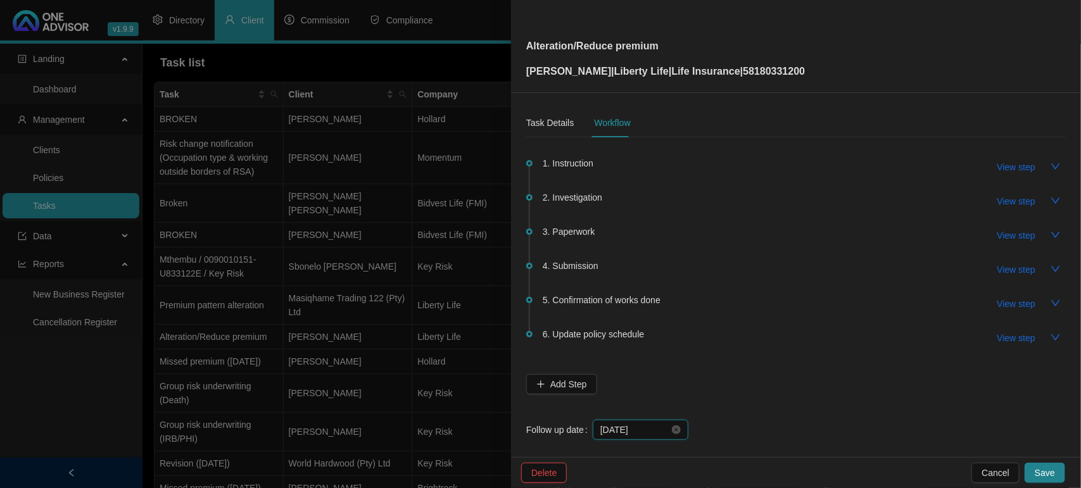
click at [630, 431] on input "[DATE]" at bounding box center [634, 430] width 69 height 14
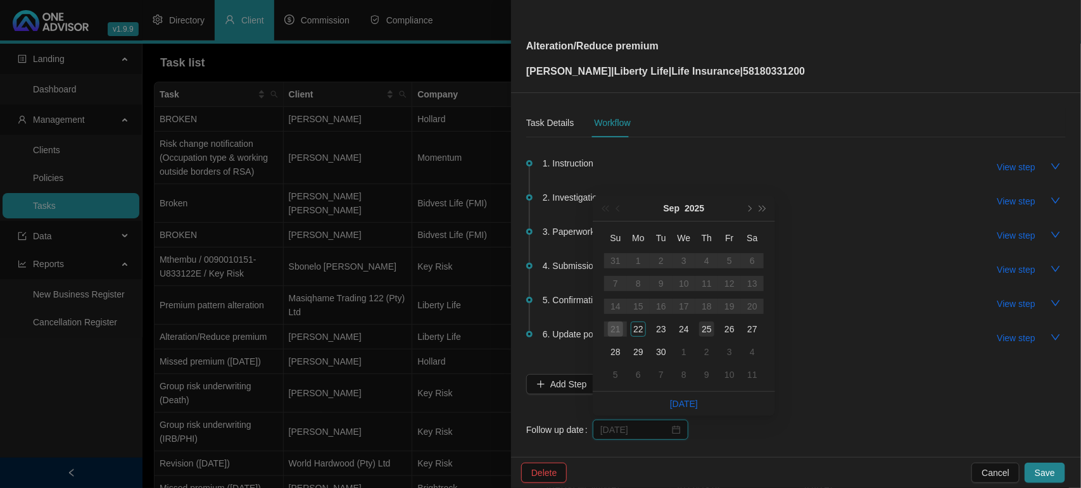
type input "[DATE]"
click at [707, 333] on div "25" at bounding box center [706, 329] width 15 height 15
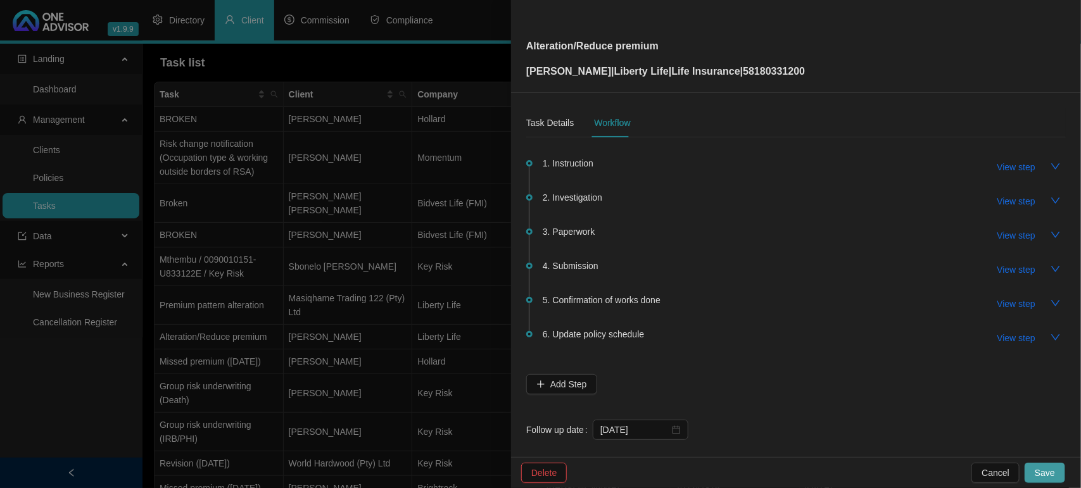
click at [1033, 470] on button "Save" at bounding box center [1044, 473] width 41 height 20
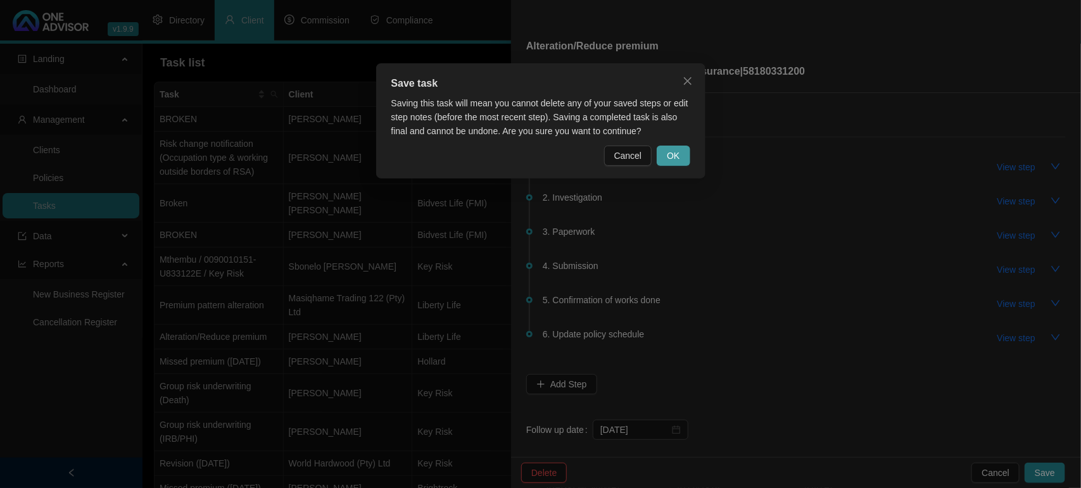
click at [670, 157] on span "OK" at bounding box center [673, 156] width 13 height 14
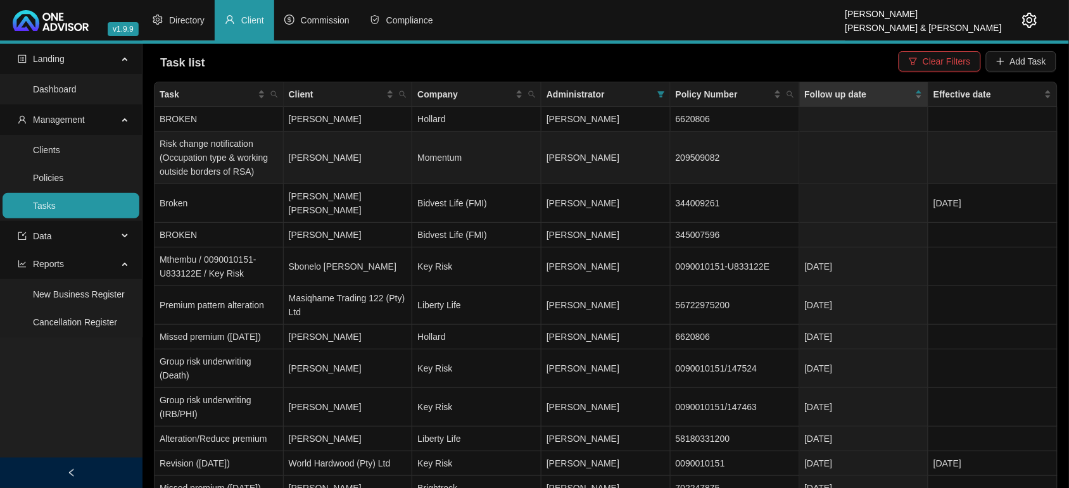
click at [315, 146] on td "[PERSON_NAME]" at bounding box center [348, 158] width 129 height 53
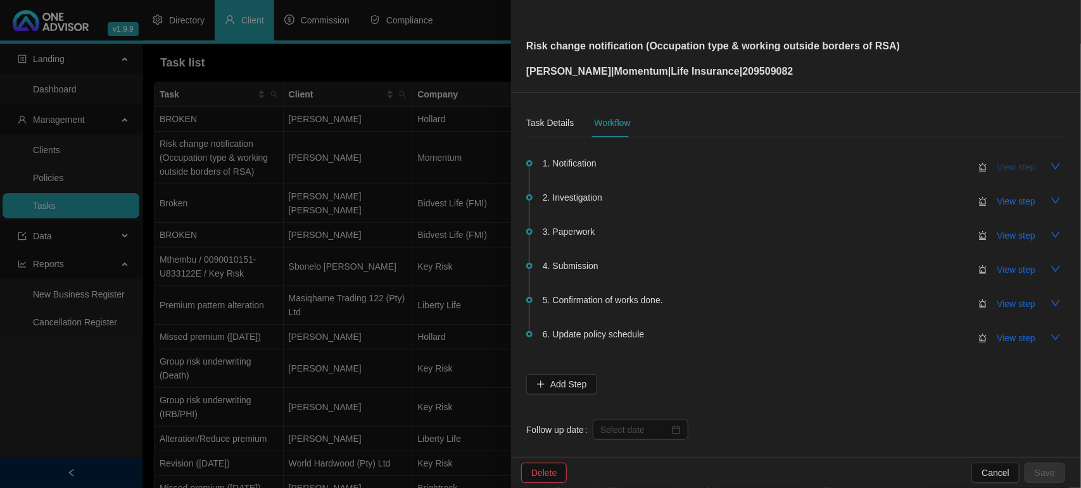
click at [1017, 165] on span "View step" at bounding box center [1016, 167] width 38 height 14
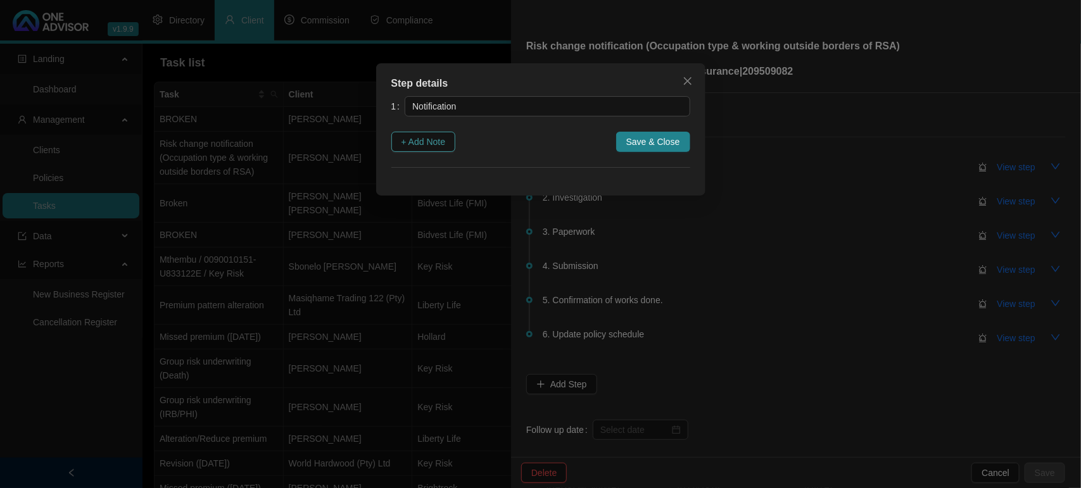
click at [407, 151] on button "+ Add Note" at bounding box center [423, 142] width 65 height 20
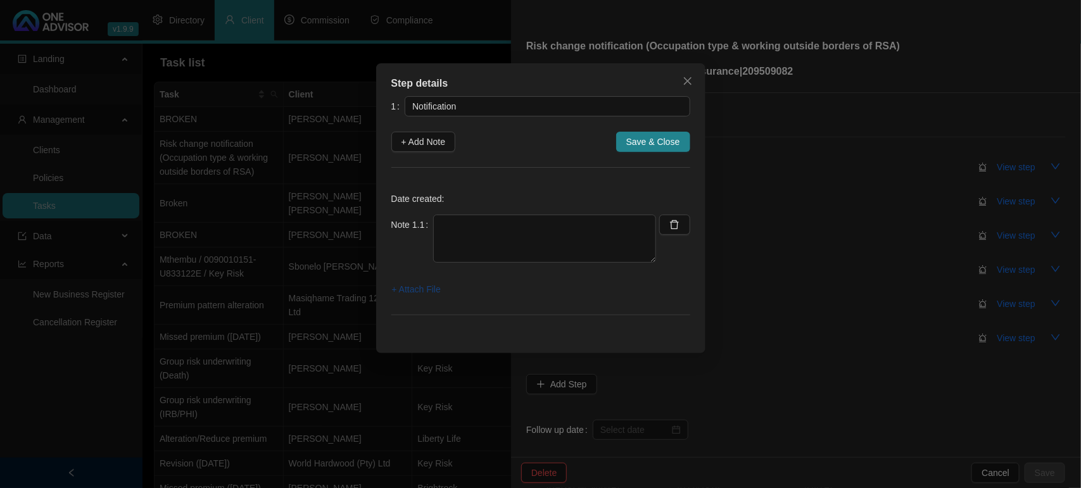
click at [410, 286] on span "+ Attach File" at bounding box center [416, 289] width 49 height 14
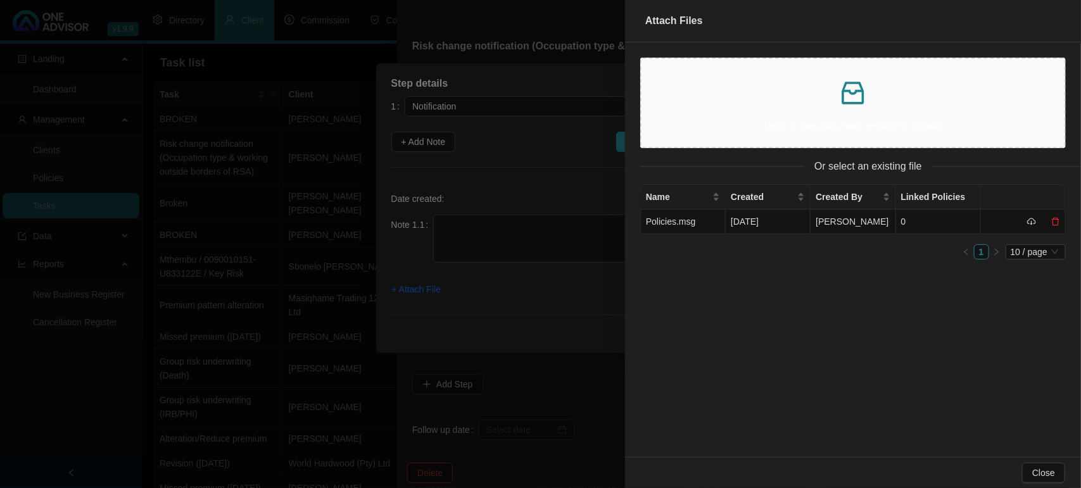
click at [534, 232] on div at bounding box center [540, 244] width 1081 height 488
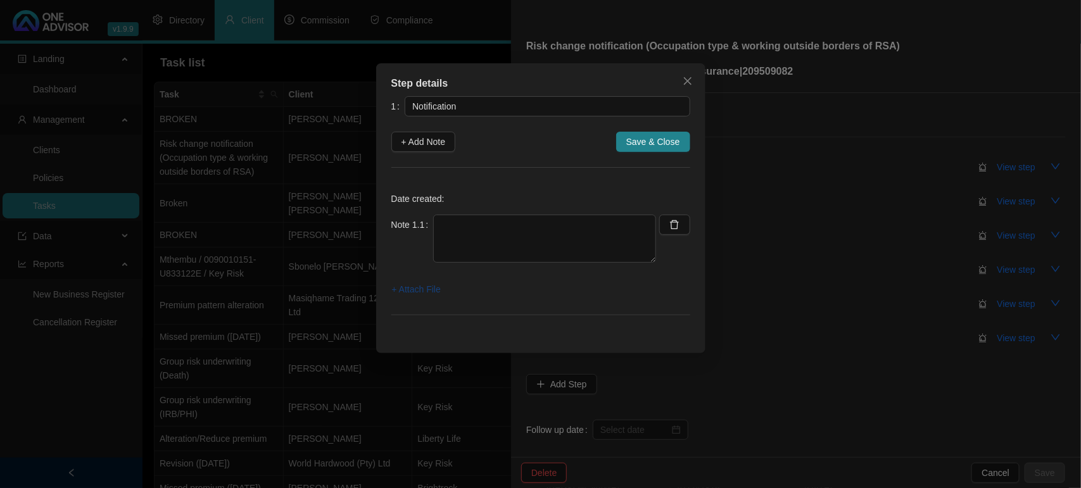
click at [432, 284] on span "+ Attach File" at bounding box center [416, 289] width 49 height 14
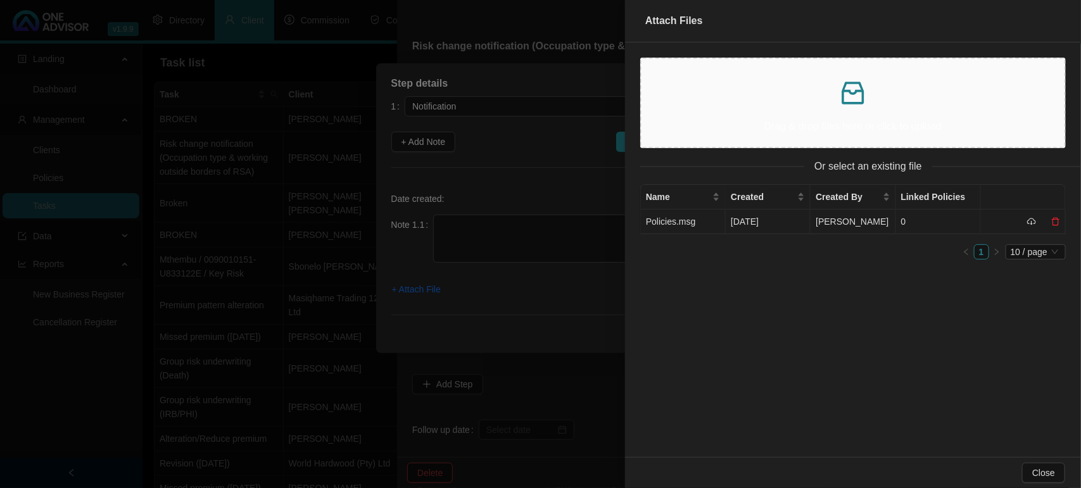
click at [676, 227] on td "Policies.msg" at bounding box center [683, 222] width 85 height 25
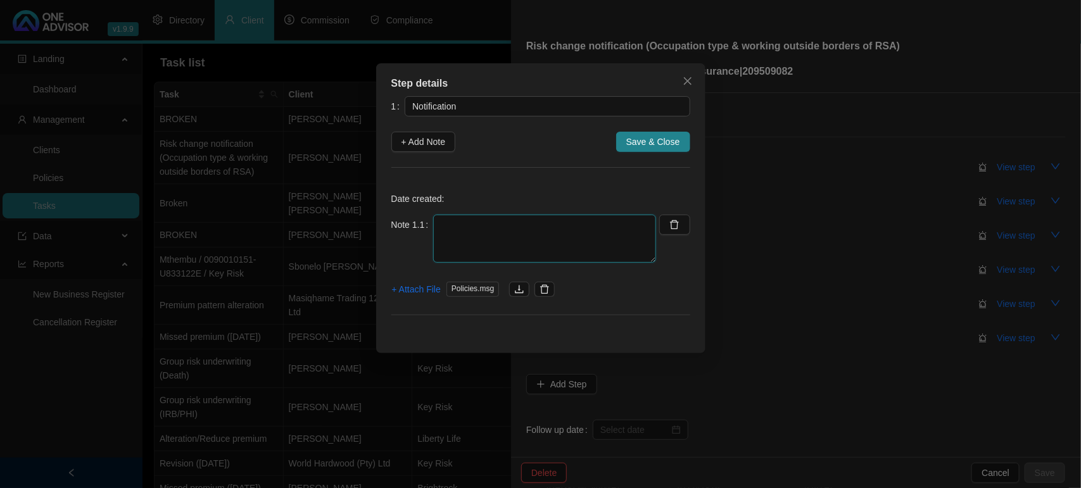
click at [517, 242] on textarea at bounding box center [544, 239] width 223 height 48
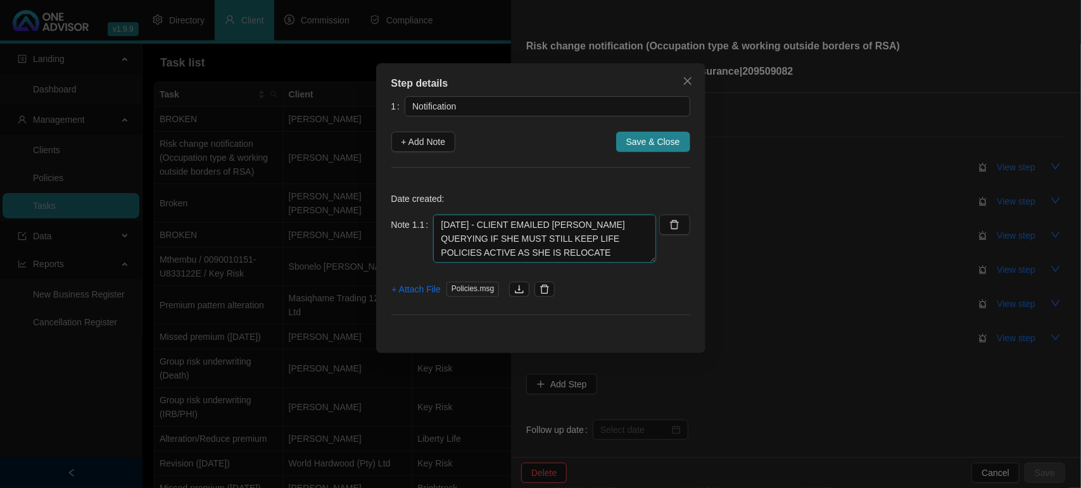
type textarea "[DATE] - CLIENT EMAILED [PERSON_NAME] QUERYING IF SHE MUST STILL KEEP LIFE POLI…"
click at [422, 289] on span "+ Attach File" at bounding box center [416, 289] width 49 height 14
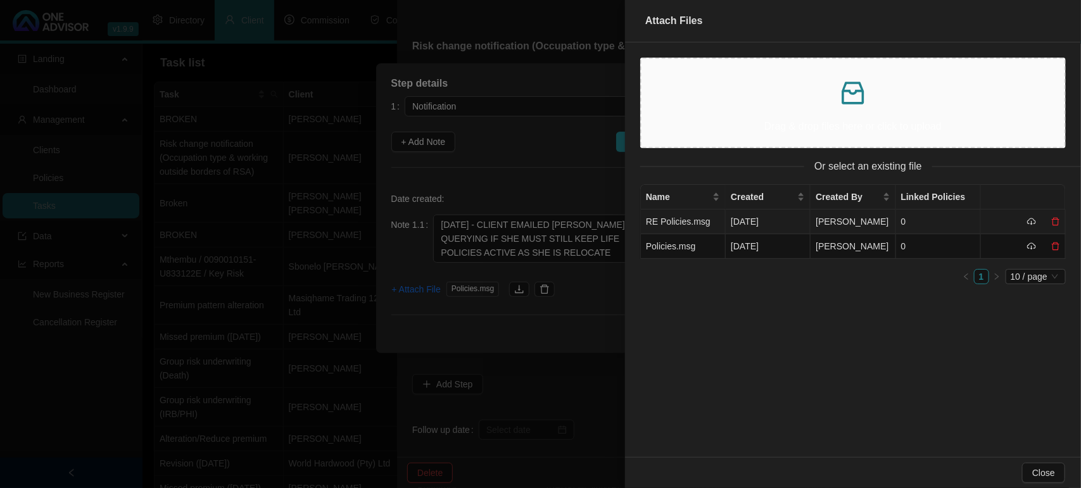
click at [679, 224] on td "RE Policies.msg" at bounding box center [683, 222] width 85 height 25
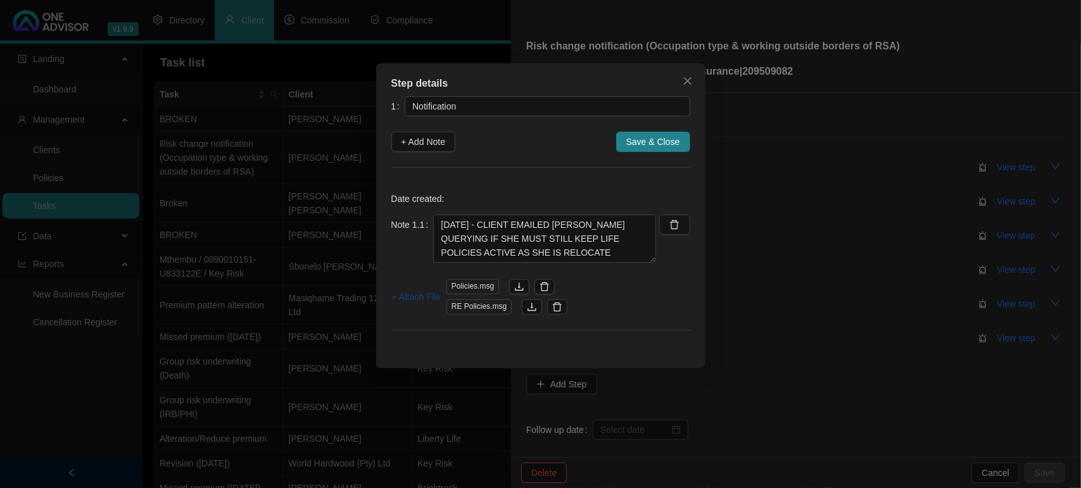
click at [412, 292] on span "+ Attach File" at bounding box center [416, 297] width 49 height 14
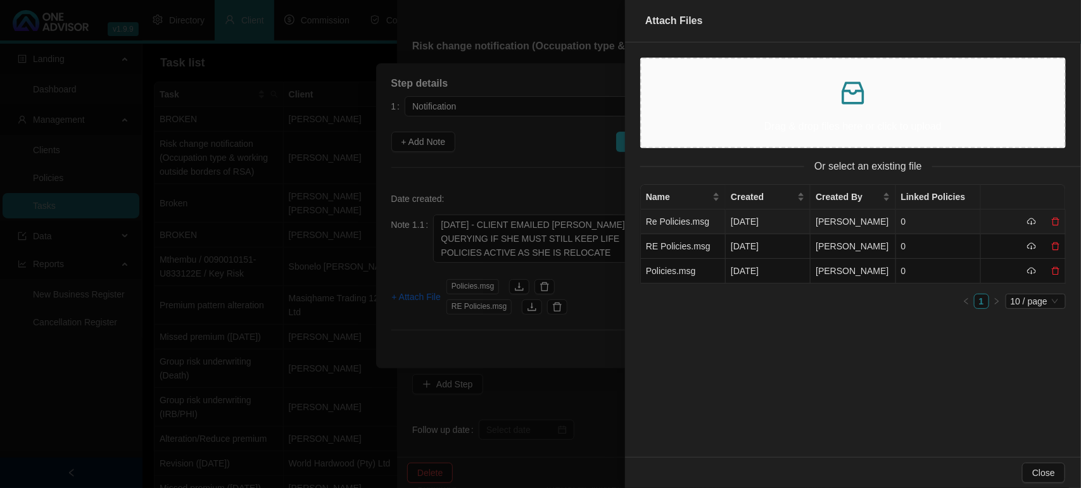
click at [706, 223] on td "Re Policies.msg" at bounding box center [683, 222] width 85 height 25
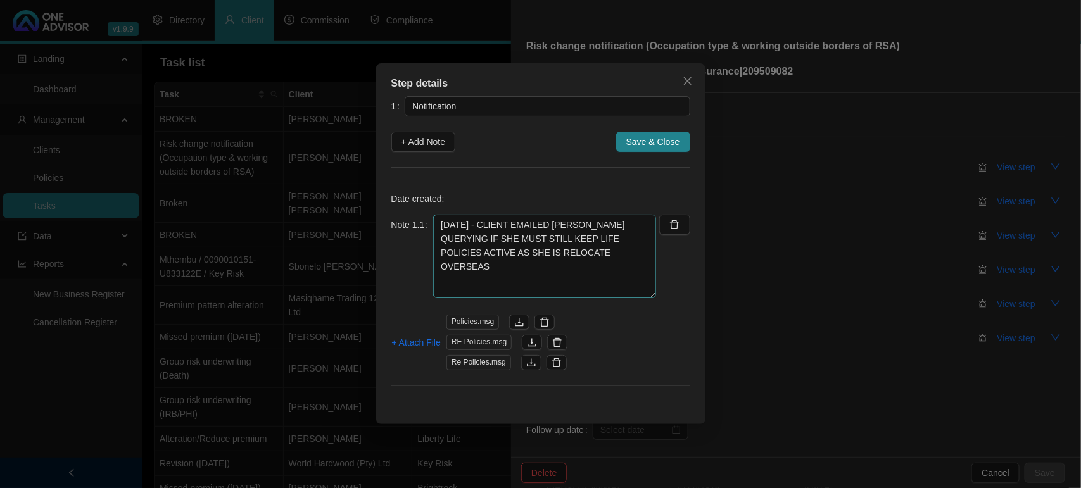
drag, startPoint x: 653, startPoint y: 258, endPoint x: 651, endPoint y: 294, distance: 36.1
click at [651, 294] on textarea "[DATE] - CLIENT EMAILED [PERSON_NAME] QUERYING IF SHE MUST STILL KEEP LIFE POLI…" at bounding box center [544, 257] width 223 height 84
click at [555, 345] on icon "delete" at bounding box center [557, 342] width 10 height 10
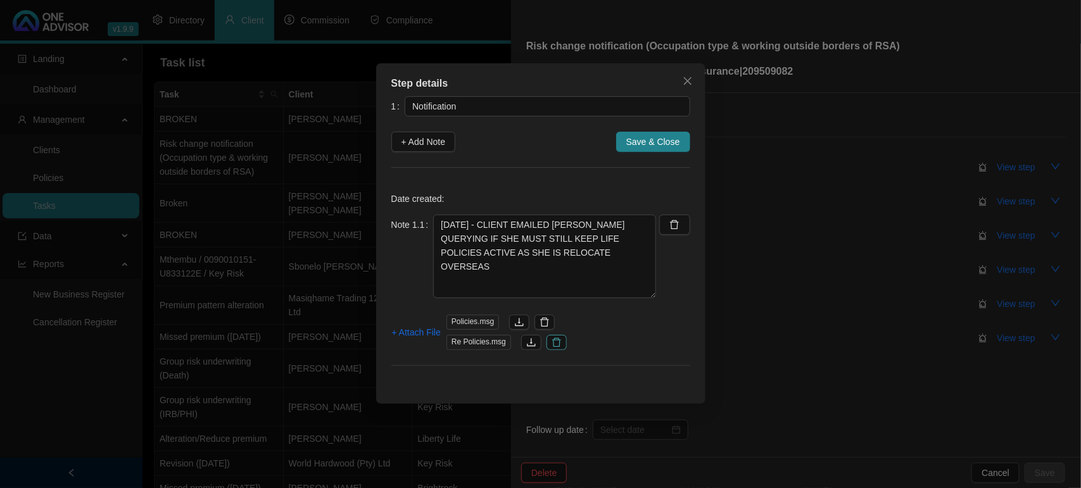
click at [558, 346] on icon "delete" at bounding box center [556, 342] width 10 height 10
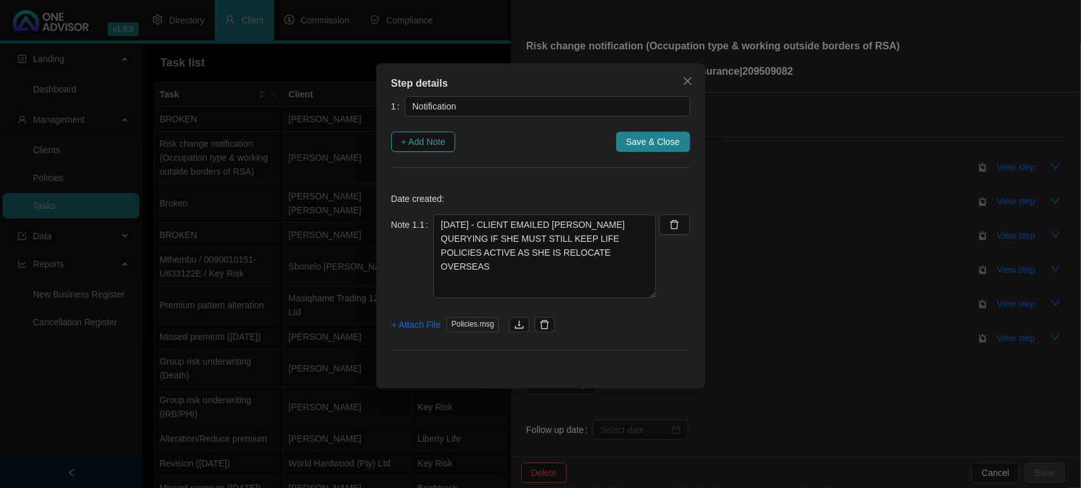
click at [446, 146] on span "+ Add Note" at bounding box center [423, 142] width 44 height 14
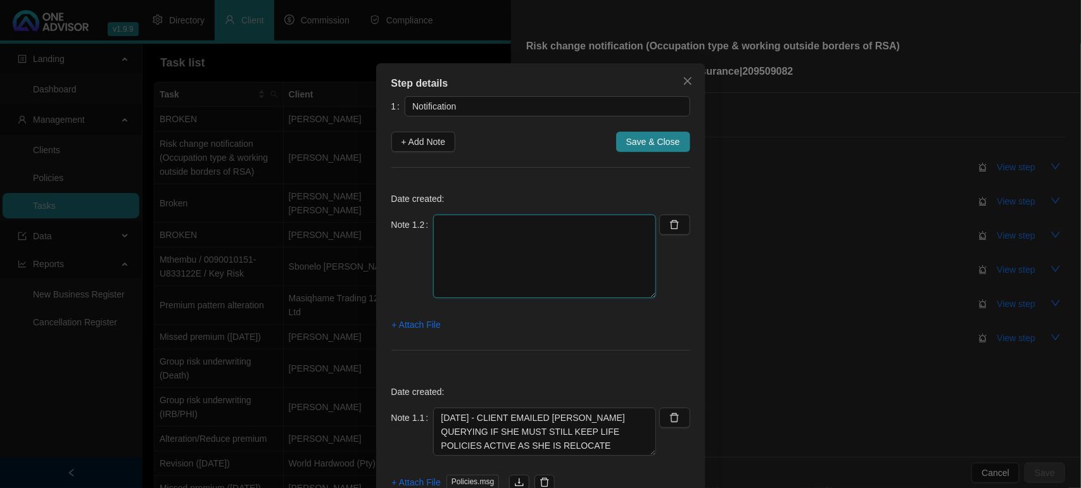
click at [463, 243] on textarea at bounding box center [544, 257] width 223 height 84
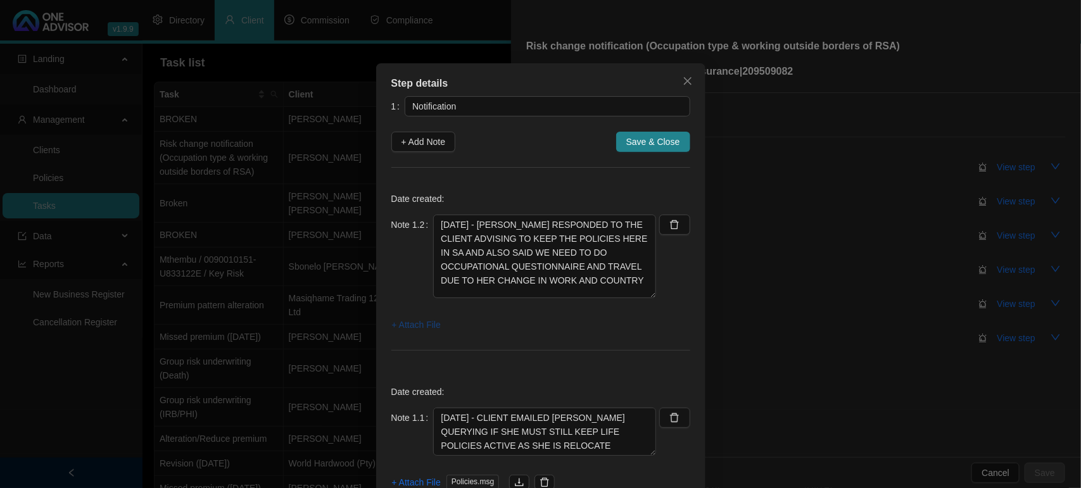
click at [410, 320] on span "+ Attach File" at bounding box center [416, 325] width 49 height 14
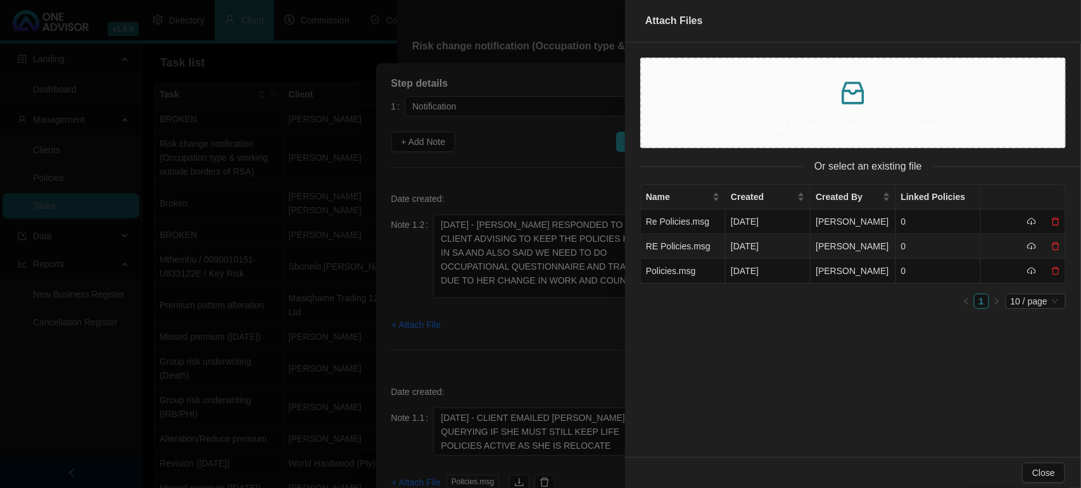
click at [669, 244] on td "RE Policies.msg" at bounding box center [683, 246] width 85 height 25
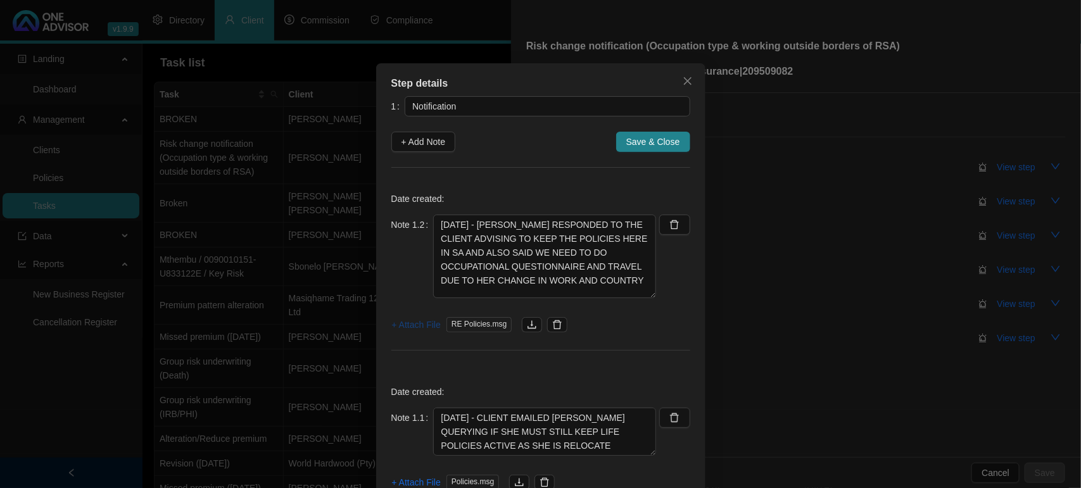
click at [425, 324] on span "+ Attach File" at bounding box center [416, 325] width 49 height 14
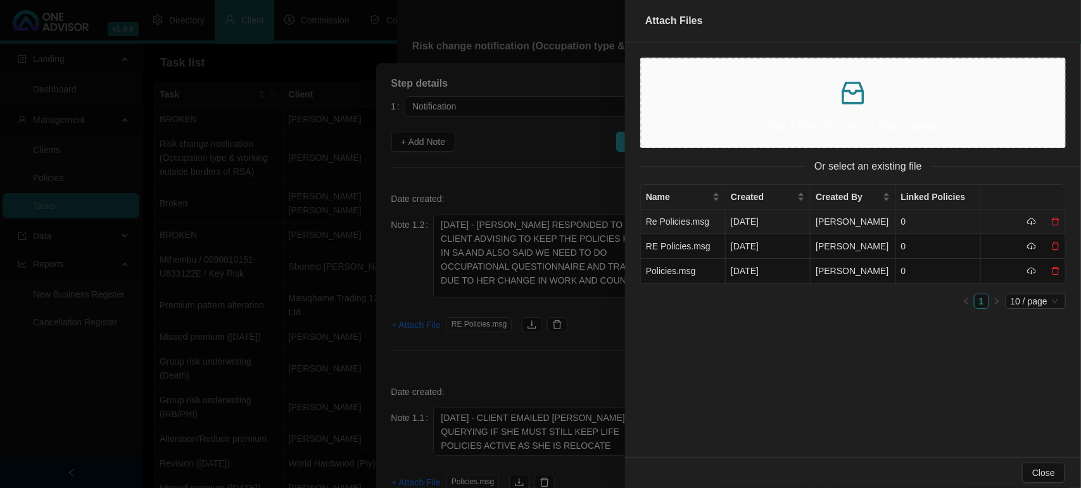
click at [672, 220] on td "Re Policies.msg" at bounding box center [683, 222] width 85 height 25
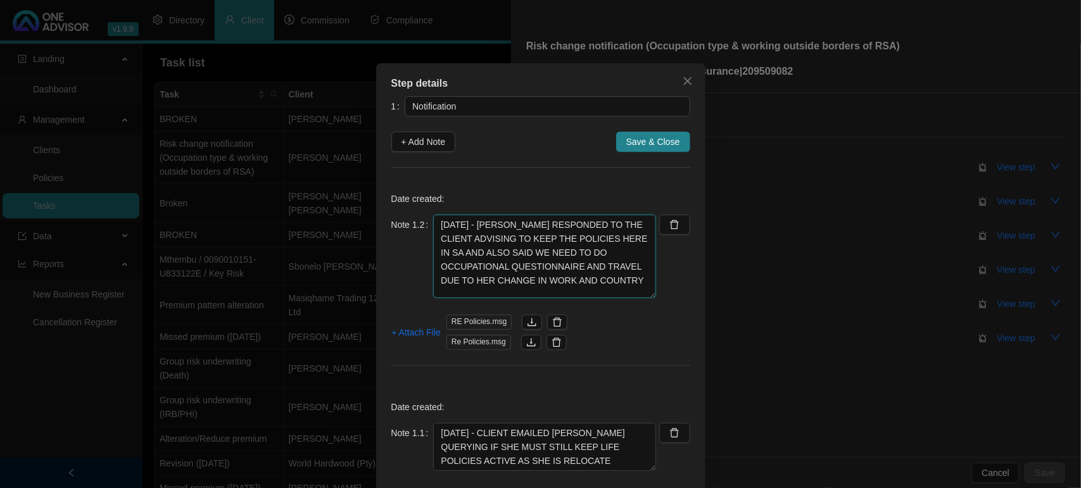
click at [597, 282] on textarea "[DATE] - [PERSON_NAME] RESPONDED TO THE CLIENT ADVISING TO KEEP THE POLICIES HE…" at bounding box center [544, 257] width 223 height 84
type textarea "[DATE] - [PERSON_NAME] RESPONDED TO THE CLIENT ADVISING TO KEEP THE POLICIES HE…"
click at [631, 146] on span "Save & Close" at bounding box center [653, 142] width 54 height 14
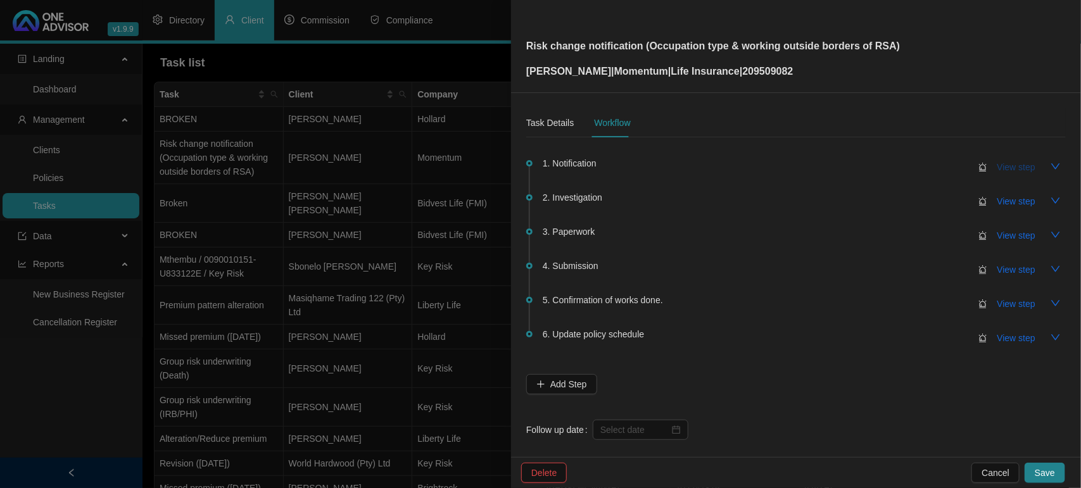
click at [1004, 167] on span "View step" at bounding box center [1016, 167] width 38 height 14
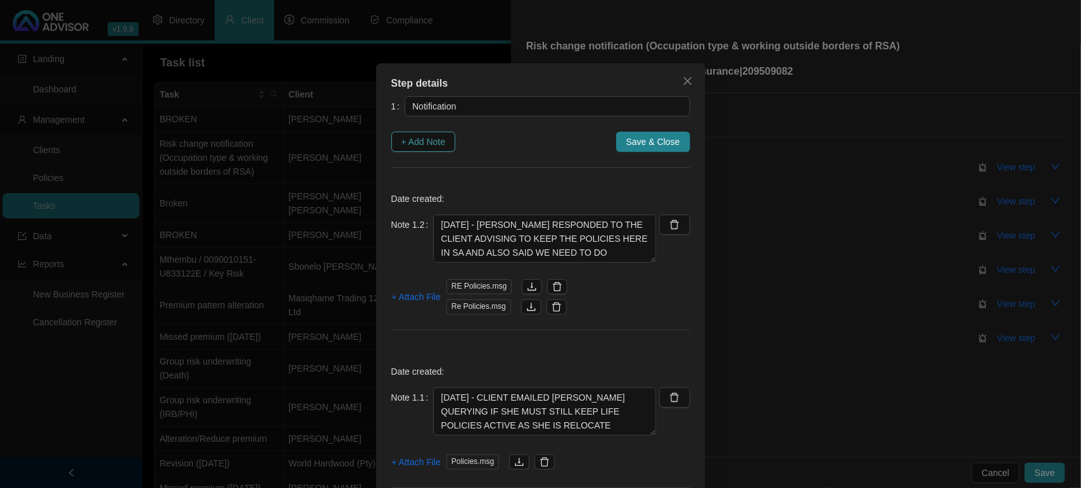
click at [417, 137] on span "+ Add Note" at bounding box center [423, 142] width 44 height 14
type textarea "[DATE] - [PERSON_NAME] RESPONDED TO THE CLIENT ADVISING TO KEEP THE POLICIES HE…"
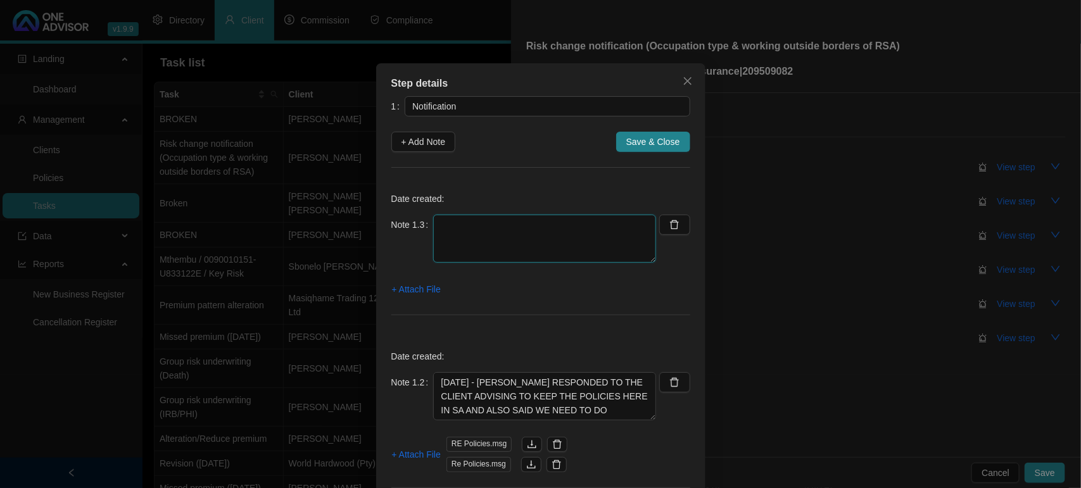
click at [450, 215] on textarea at bounding box center [544, 239] width 223 height 48
click at [513, 232] on textarea at bounding box center [544, 239] width 223 height 48
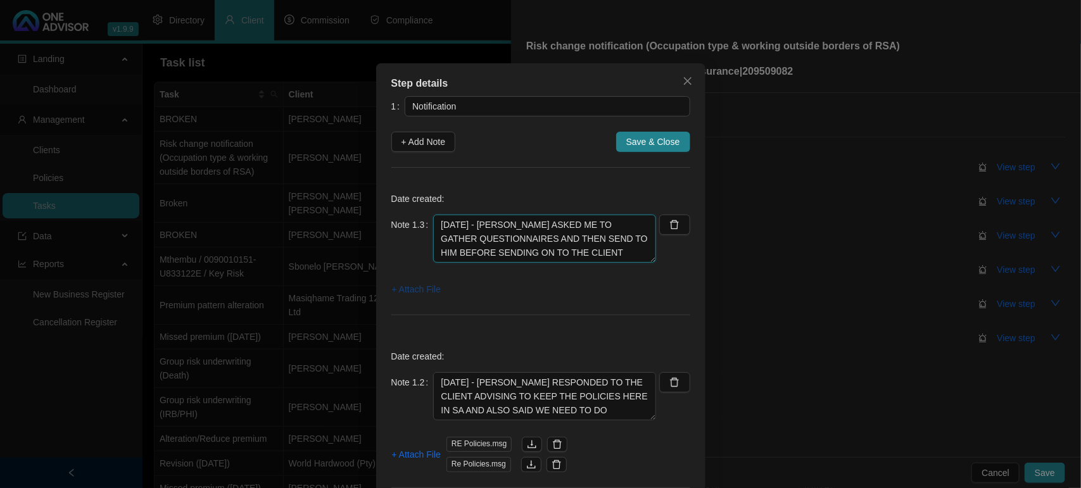
type textarea "[DATE] - [PERSON_NAME] ASKED ME TO GATHER QUESTIONNAIRES AND THEN SEND TO HIM B…"
click at [427, 289] on span "+ Attach File" at bounding box center [416, 289] width 49 height 14
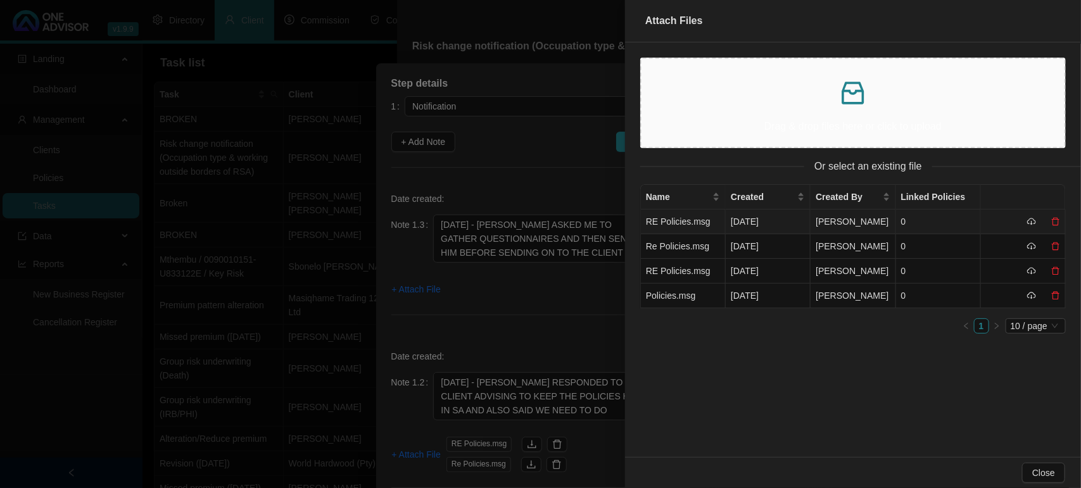
click at [702, 220] on td "RE Policies.msg" at bounding box center [683, 222] width 85 height 25
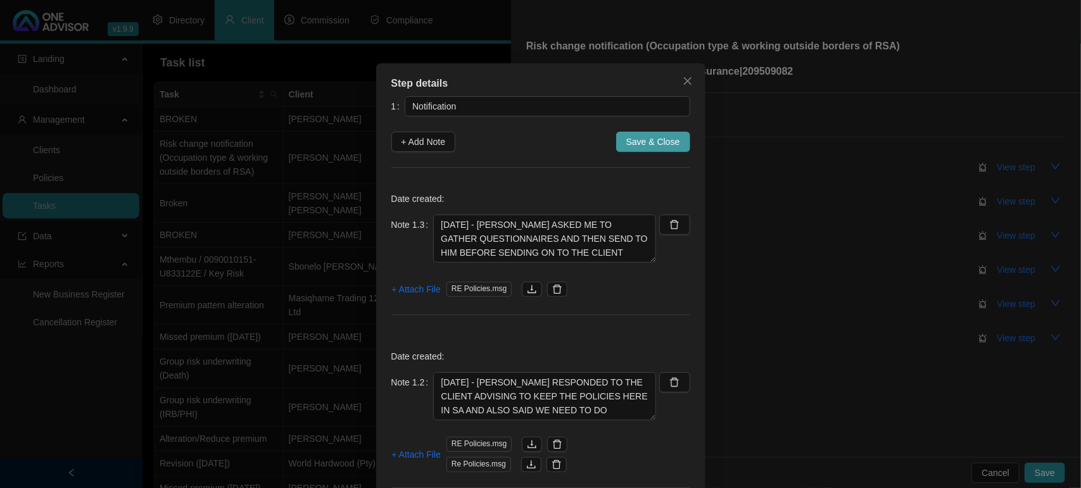
click at [620, 139] on button "Save & Close" at bounding box center [653, 142] width 74 height 20
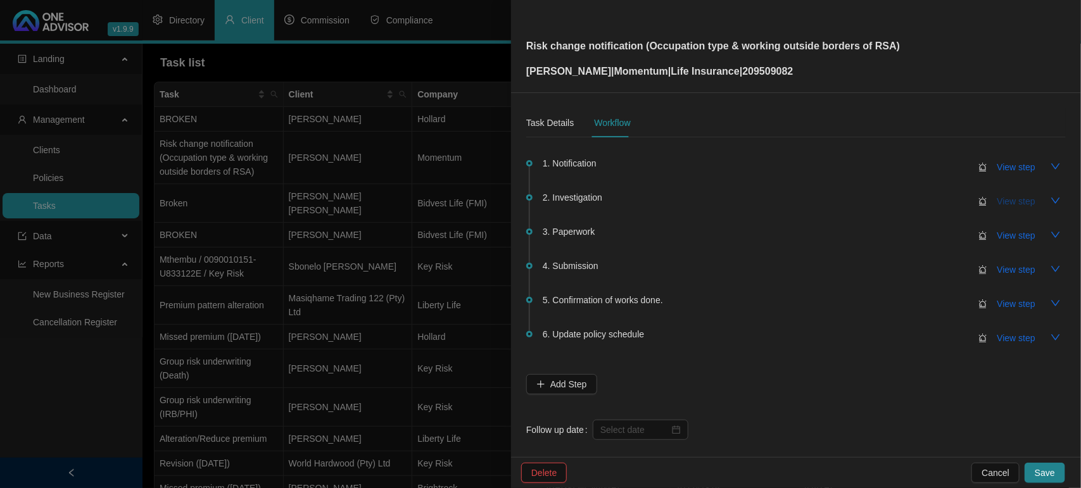
click at [997, 194] on span "View step" at bounding box center [1016, 201] width 38 height 14
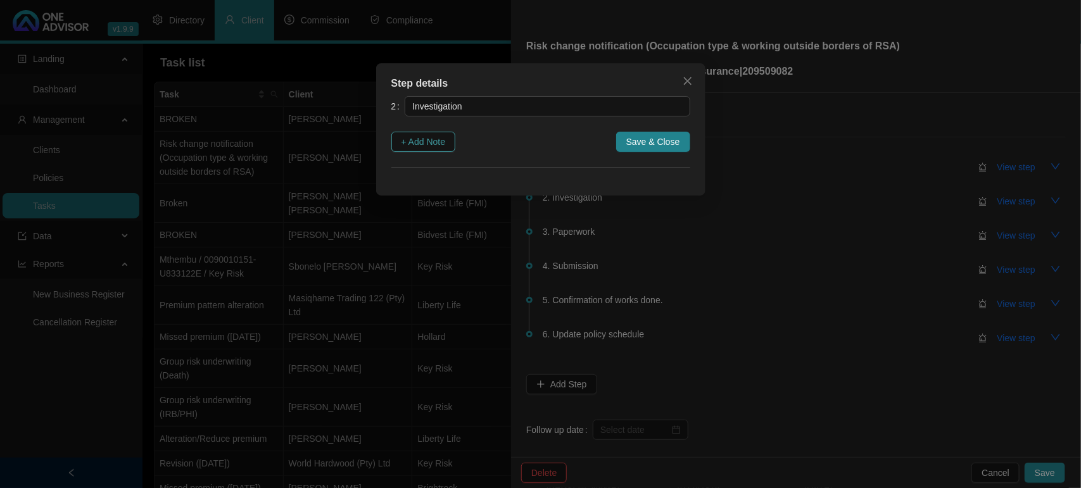
click at [432, 137] on span "+ Add Note" at bounding box center [423, 142] width 44 height 14
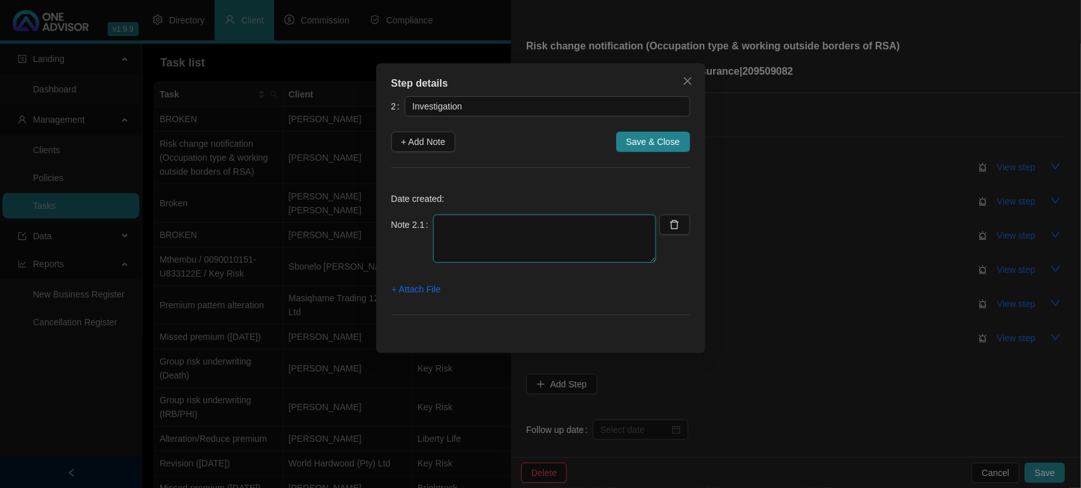
click at [466, 255] on textarea at bounding box center [544, 239] width 223 height 48
type textarea "[DATE] - WENT AND GO QUESTIONNAIRES AND EMAILED TO MARC"
click at [436, 286] on span "+ Attach File" at bounding box center [416, 289] width 49 height 14
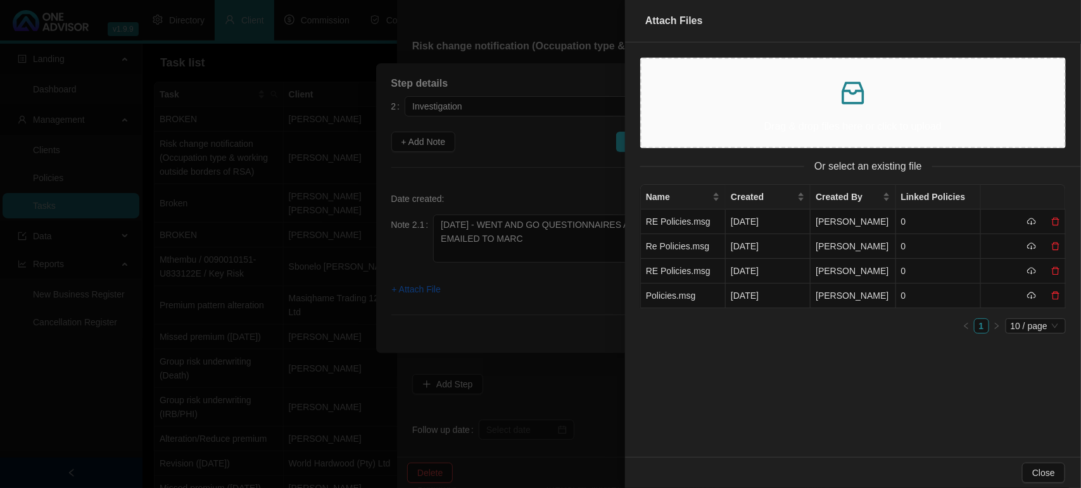
drag, startPoint x: 774, startPoint y: 86, endPoint x: 767, endPoint y: 132, distance: 46.1
click at [767, 132] on p "Drag & drop files here or click to upload" at bounding box center [853, 126] width 403 height 16
click at [833, 90] on p at bounding box center [853, 93] width 403 height 30
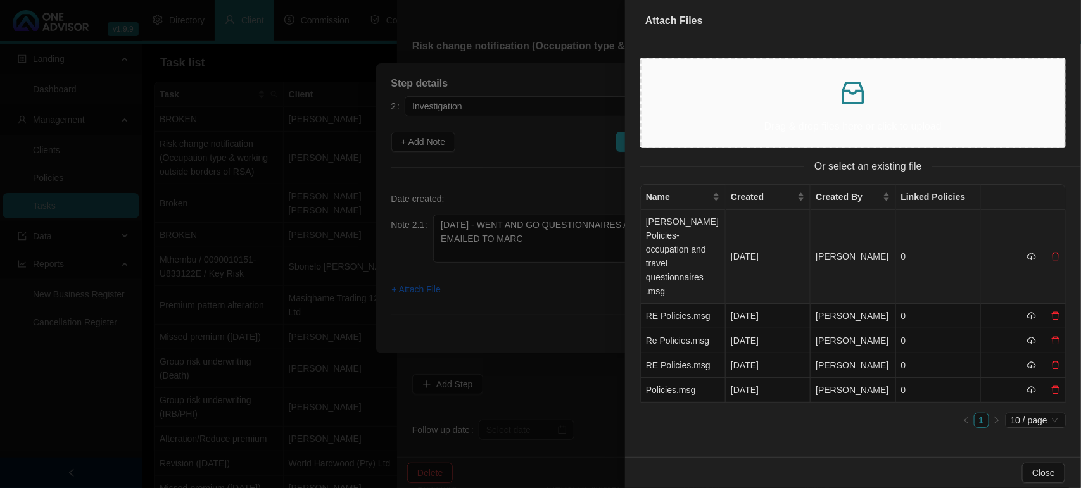
click at [646, 239] on td "[PERSON_NAME] Policies- occupation and travel questionnaires .msg" at bounding box center [683, 257] width 85 height 94
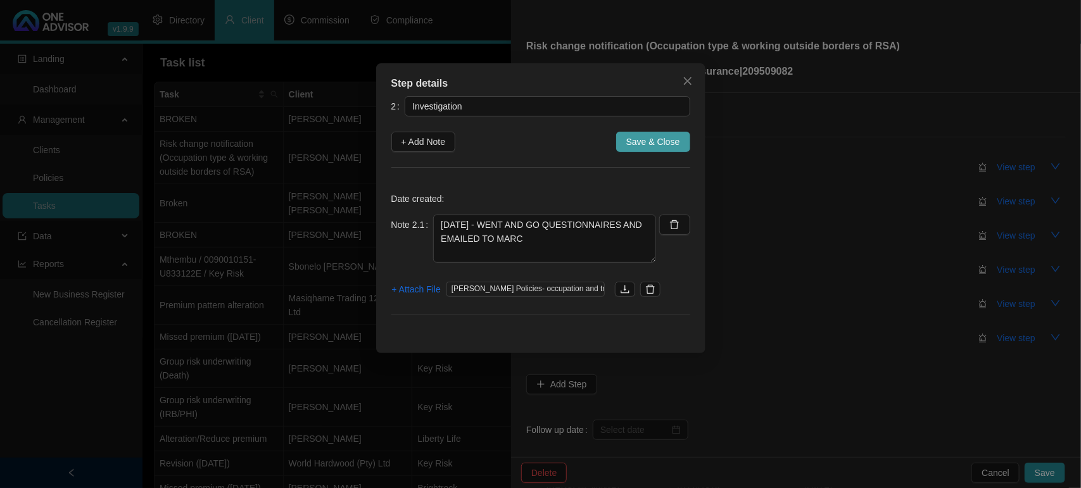
click at [657, 144] on span "Save & Close" at bounding box center [653, 142] width 54 height 14
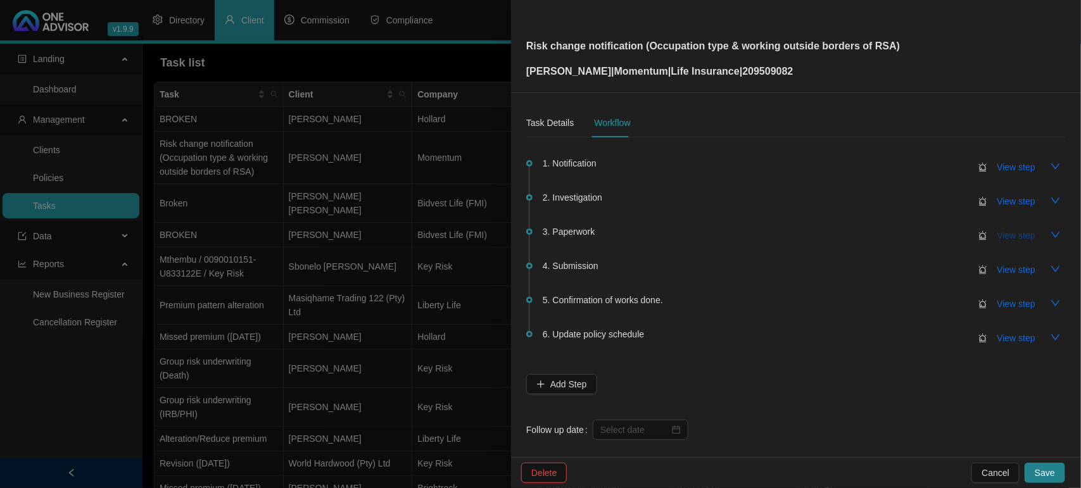
click at [997, 241] on span "View step" at bounding box center [1016, 236] width 38 height 14
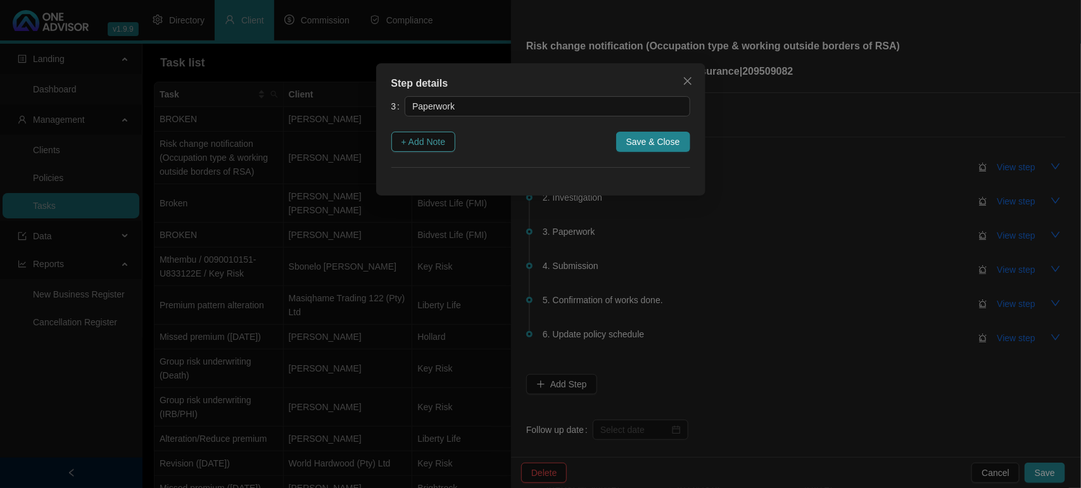
click at [438, 143] on span "+ Add Note" at bounding box center [423, 142] width 44 height 14
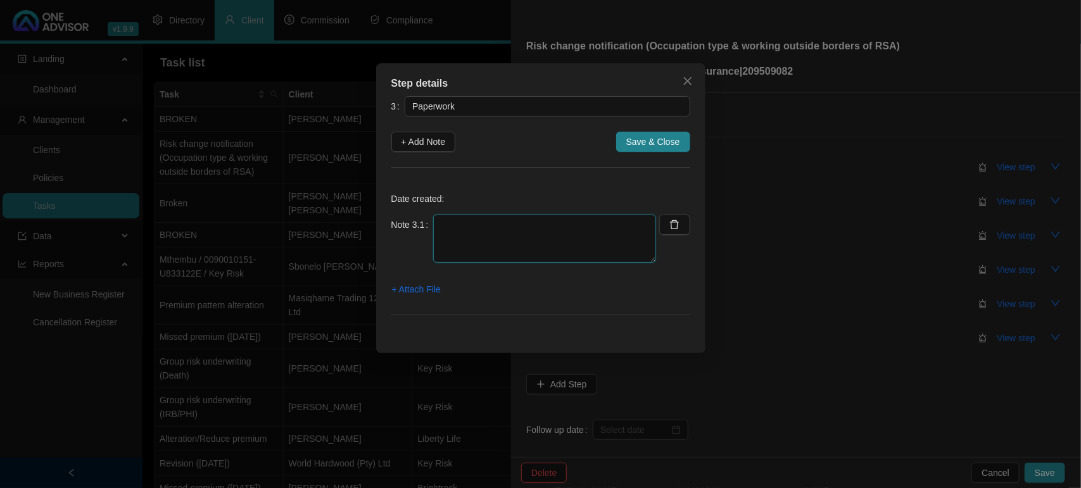
click at [556, 236] on textarea at bounding box center [544, 239] width 223 height 48
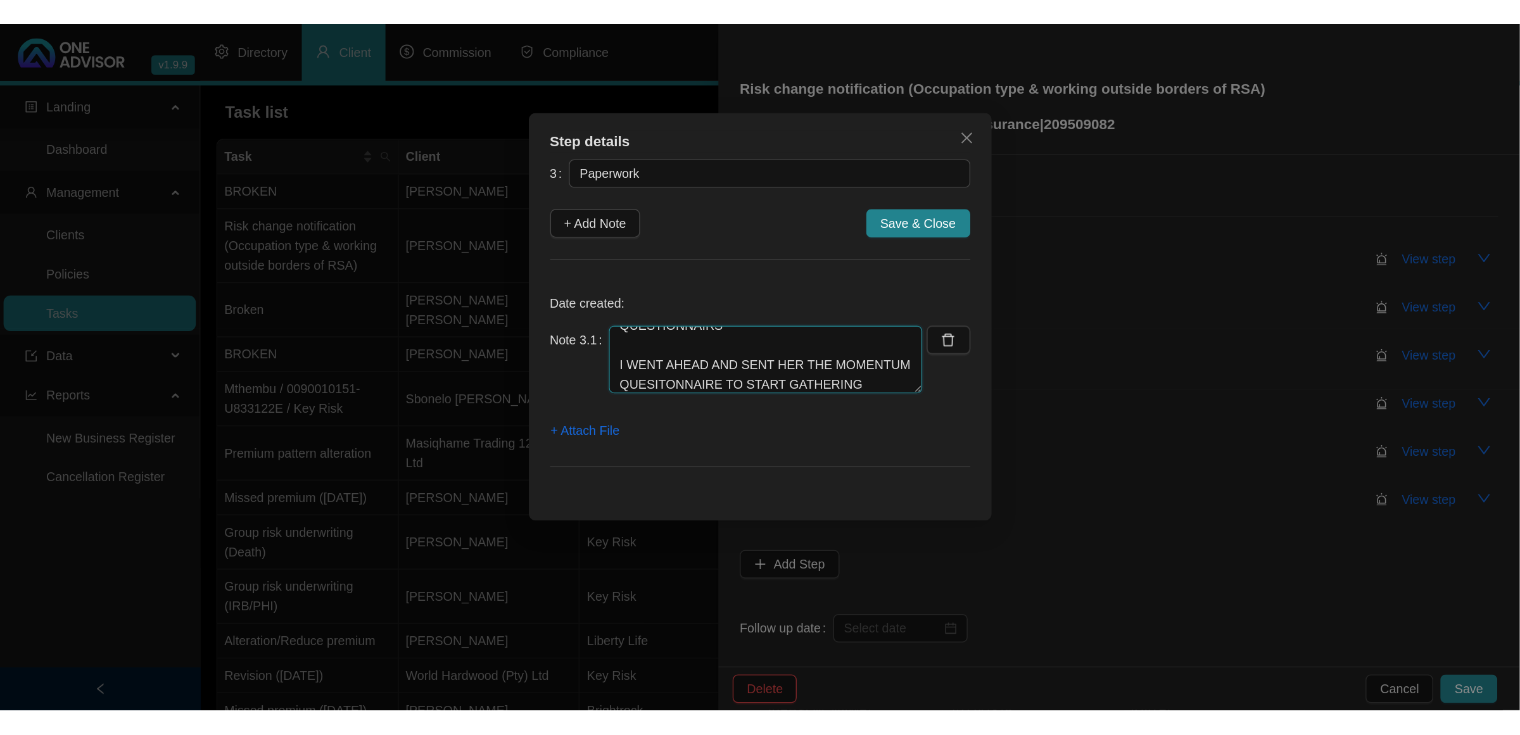
scroll to position [38, 0]
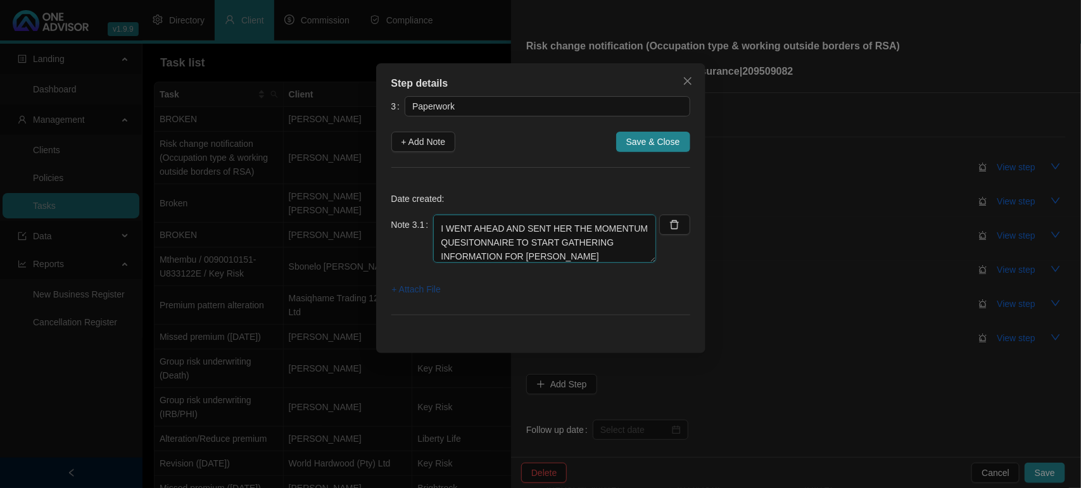
type textarea "[DATE] CLIENT FOLLOWED UP ON QUESTIONNAIRS I WENT AHEAD AND SENT HER THE MOMENT…"
click at [417, 294] on span "+ Attach File" at bounding box center [416, 289] width 49 height 14
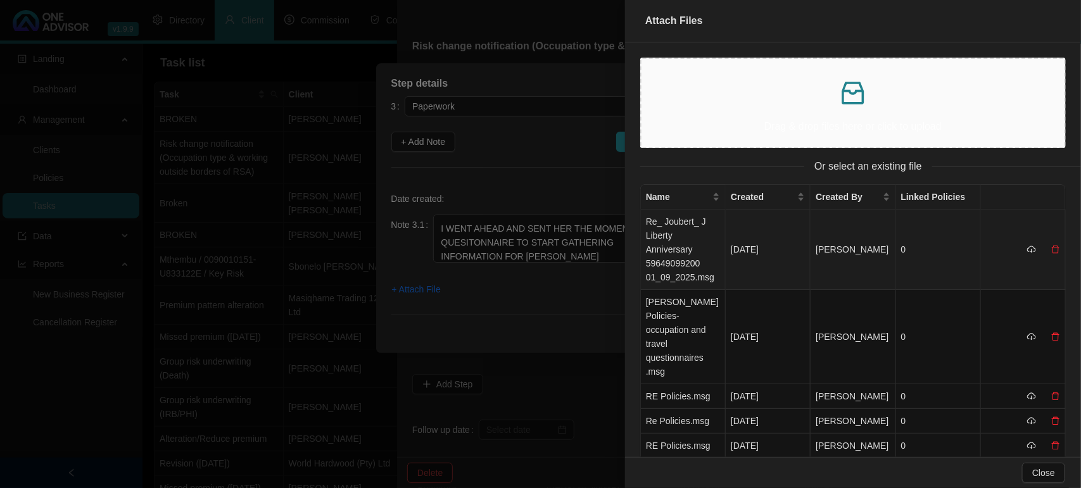
click at [691, 241] on td "Re_ Joubert_ J Liberty Anniversary 59649099200 01_09_2025.msg" at bounding box center [683, 250] width 85 height 80
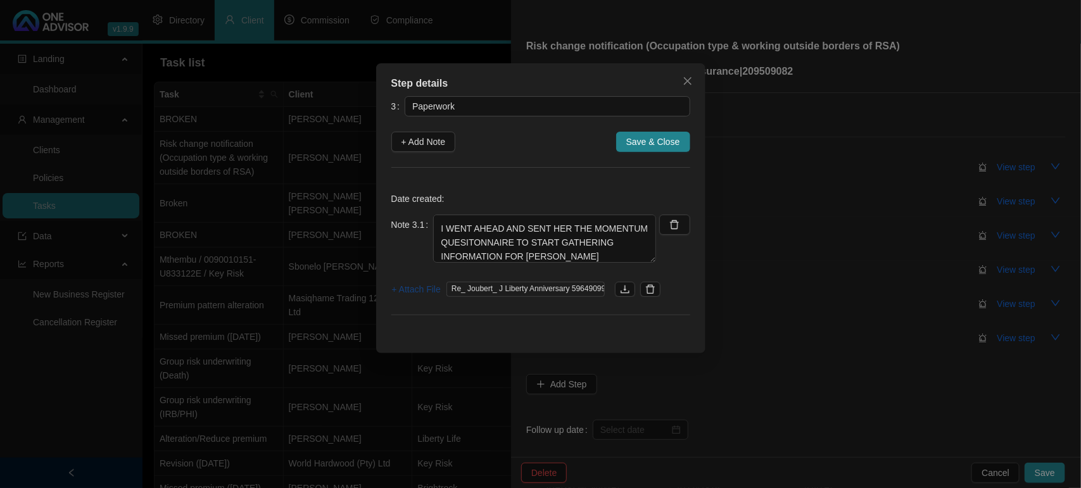
click at [429, 293] on span "+ Attach File" at bounding box center [416, 289] width 49 height 14
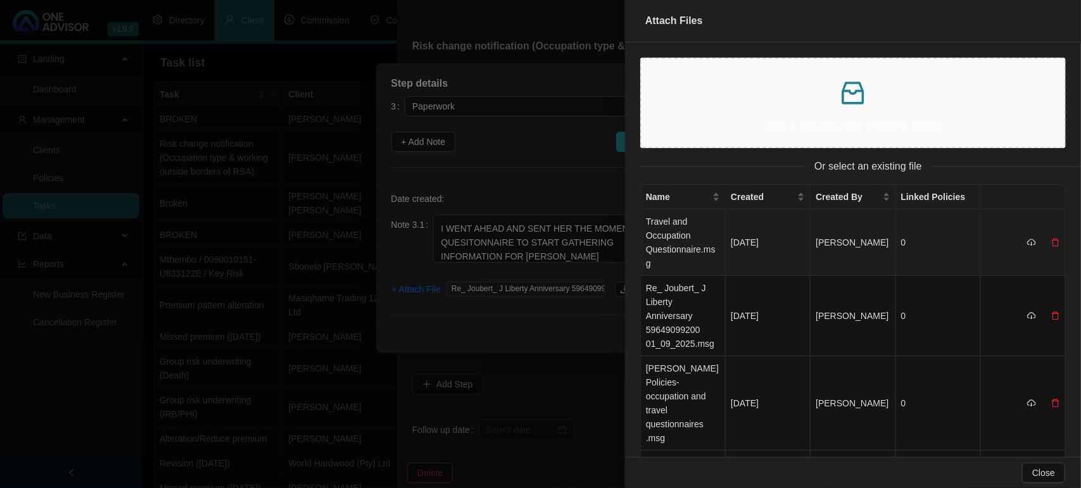
click at [674, 235] on td "Travel and Occupation Questionnaire.msg" at bounding box center [683, 243] width 85 height 66
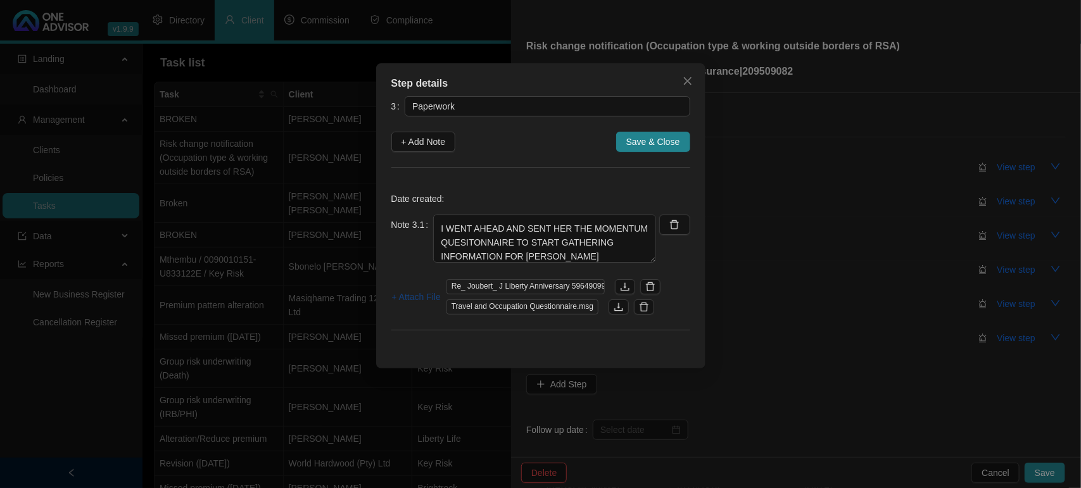
click at [403, 288] on button "+ Attach File" at bounding box center [416, 297] width 50 height 20
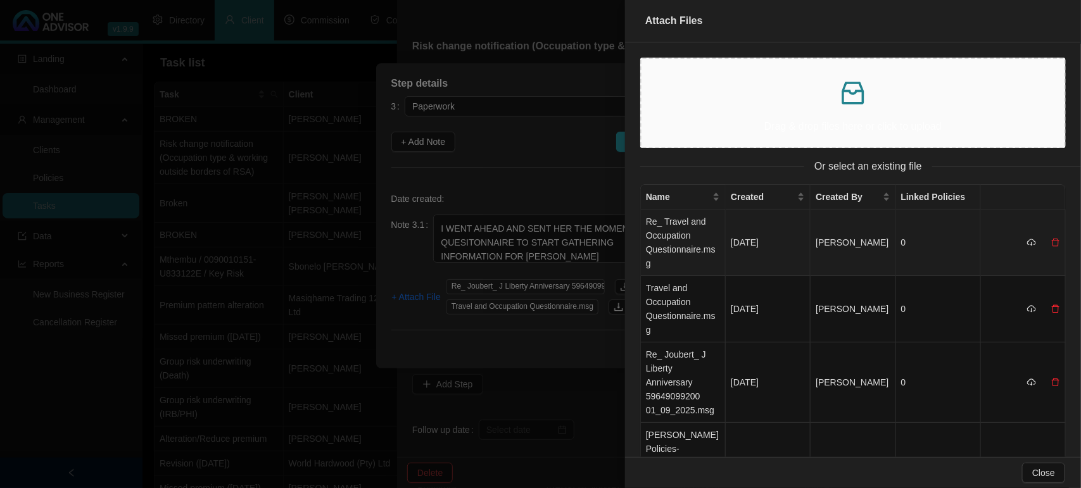
click at [691, 227] on td "Re_ Travel and Occupation Questionnaire.msg" at bounding box center [683, 243] width 85 height 66
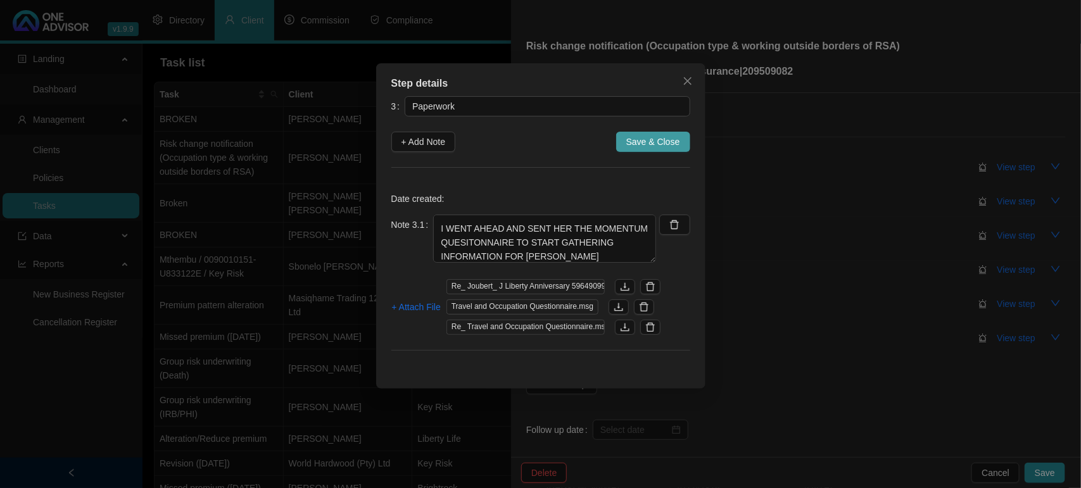
click at [666, 141] on span "Save & Close" at bounding box center [653, 142] width 54 height 14
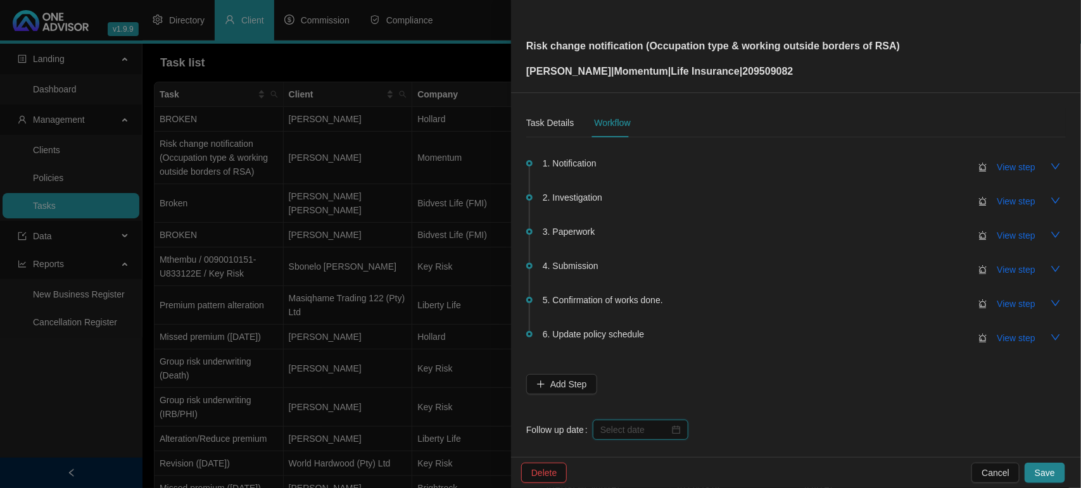
click at [658, 429] on input at bounding box center [634, 430] width 69 height 14
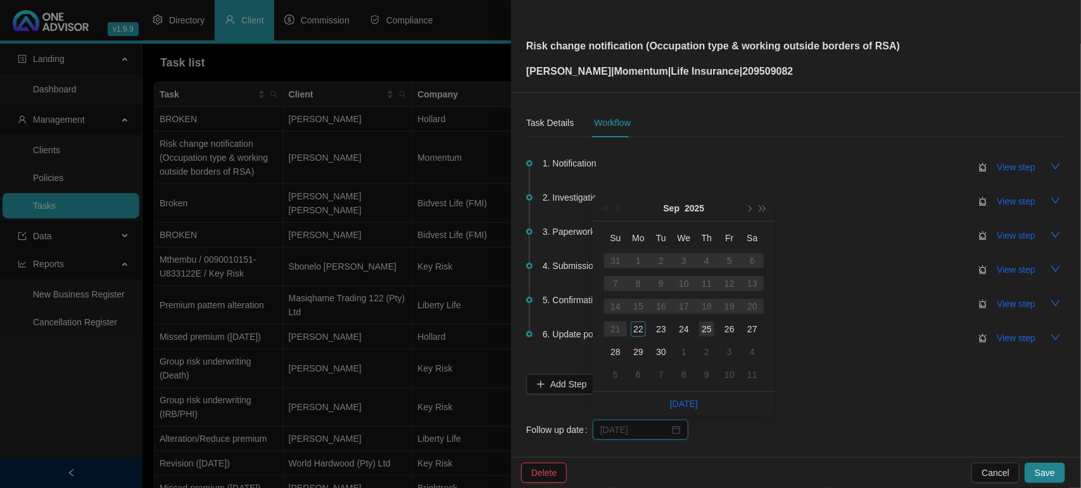
type input "[DATE]"
click at [712, 328] on div "25" at bounding box center [706, 329] width 15 height 15
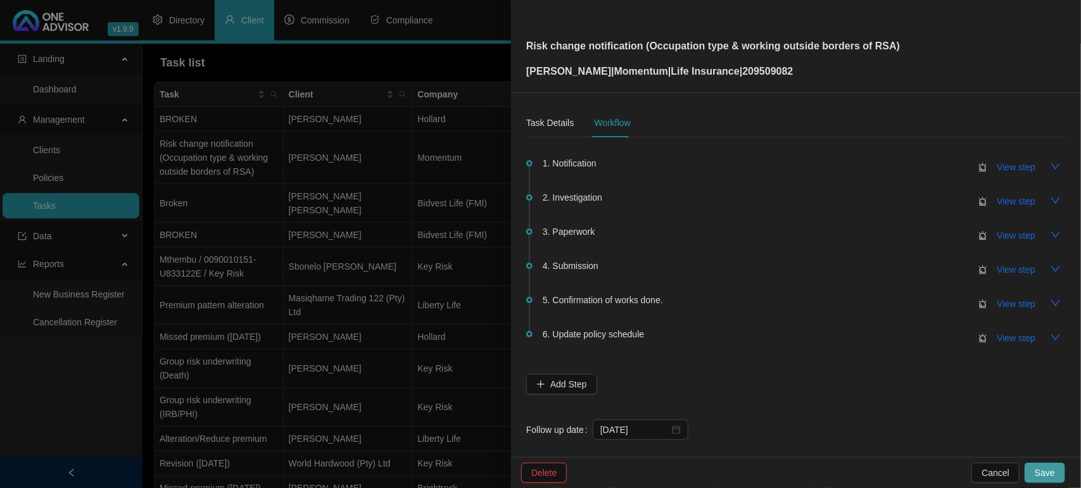
click at [1038, 467] on span "Save" at bounding box center [1045, 473] width 20 height 14
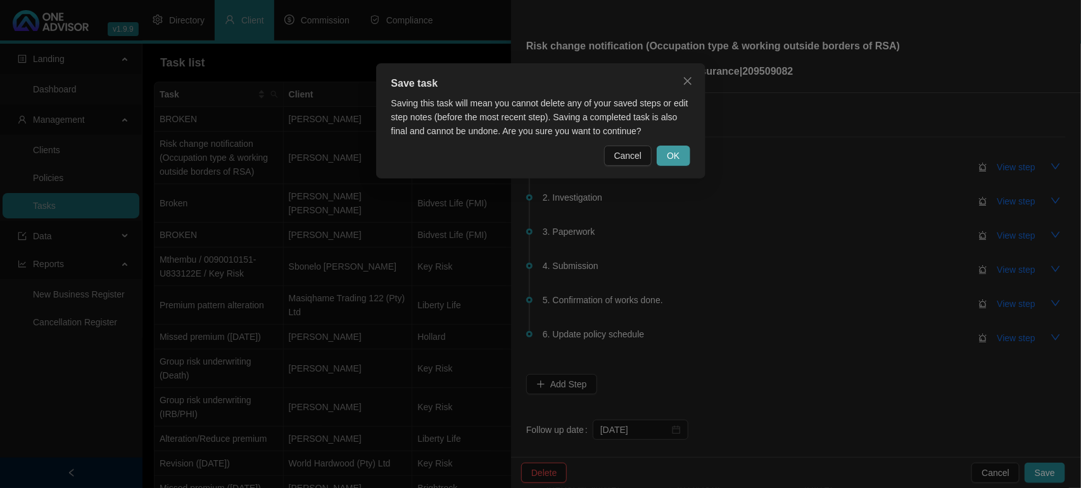
click at [671, 163] on button "OK" at bounding box center [673, 156] width 33 height 20
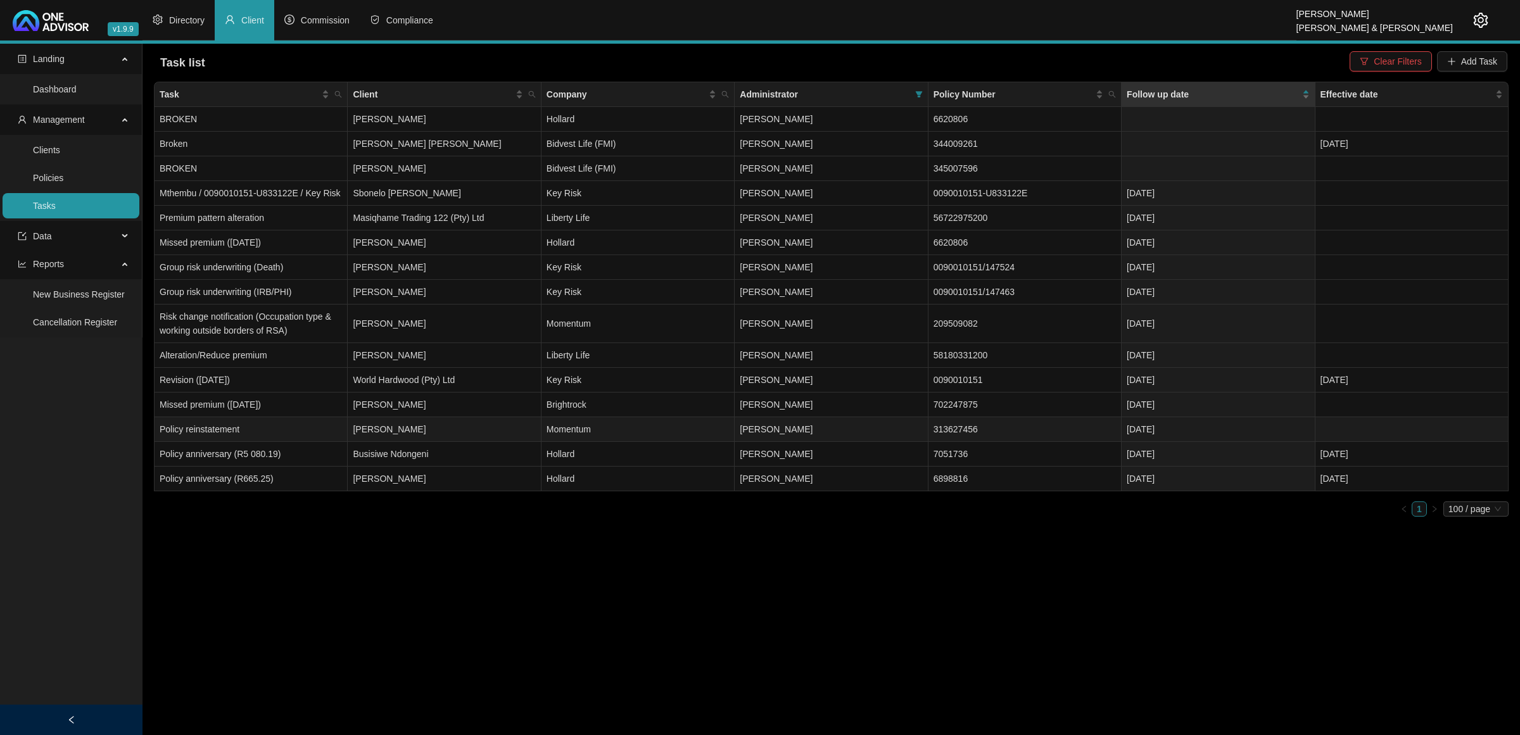
click at [419, 432] on td "[PERSON_NAME]" at bounding box center [444, 429] width 193 height 25
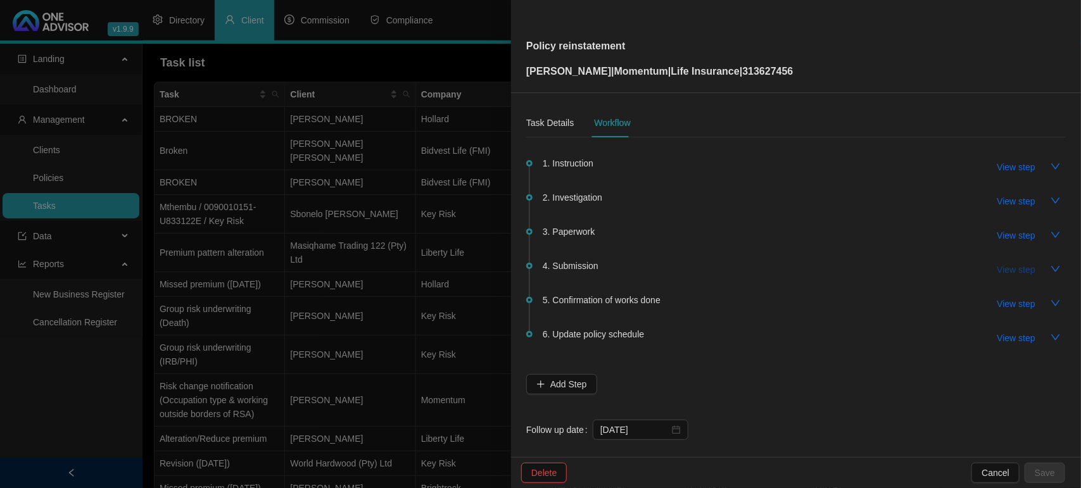
click at [1008, 270] on span "View step" at bounding box center [1016, 270] width 38 height 14
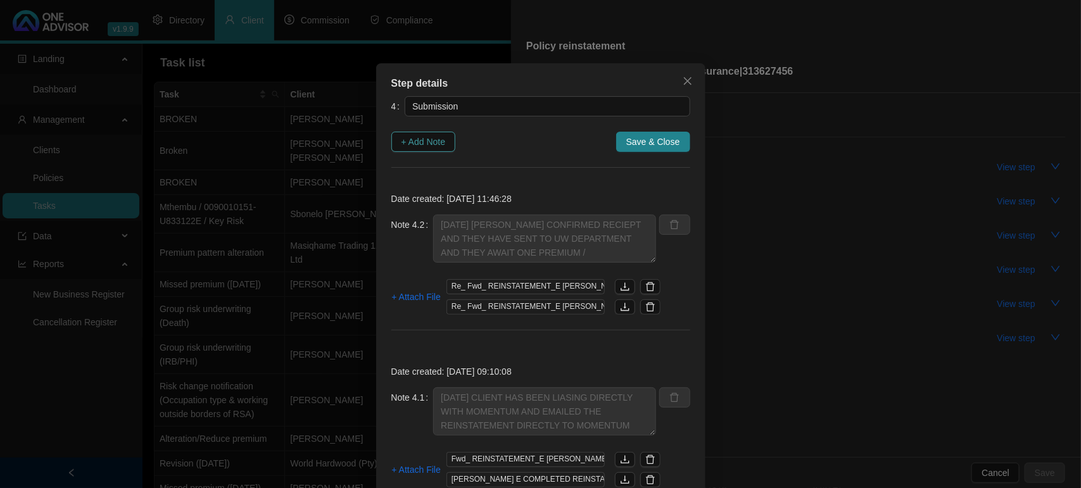
click at [444, 146] on button "+ Add Note" at bounding box center [423, 142] width 65 height 20
type textarea "[DATE] [PERSON_NAME] CONFIRMED RECIEPT AND THEY HAVE SENT TO UW DEPARTMENT AND …"
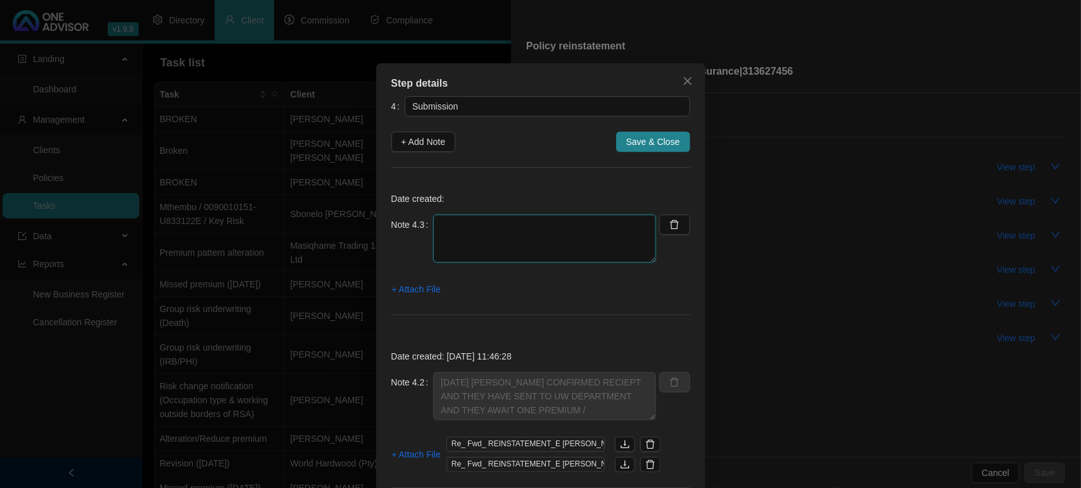
click at [464, 225] on textarea at bounding box center [544, 239] width 223 height 48
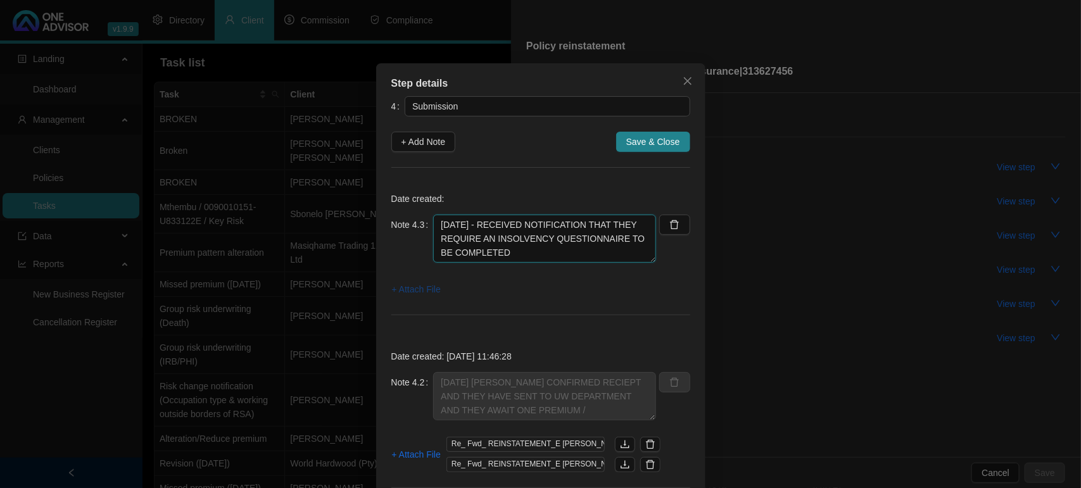
type textarea "[DATE] - RECEIVED NOTIFICATION THAT THEY REQUIRE AN INSOLVENCY QUESTIONNAIRE TO…"
click at [413, 288] on span "+ Attach File" at bounding box center [416, 289] width 49 height 14
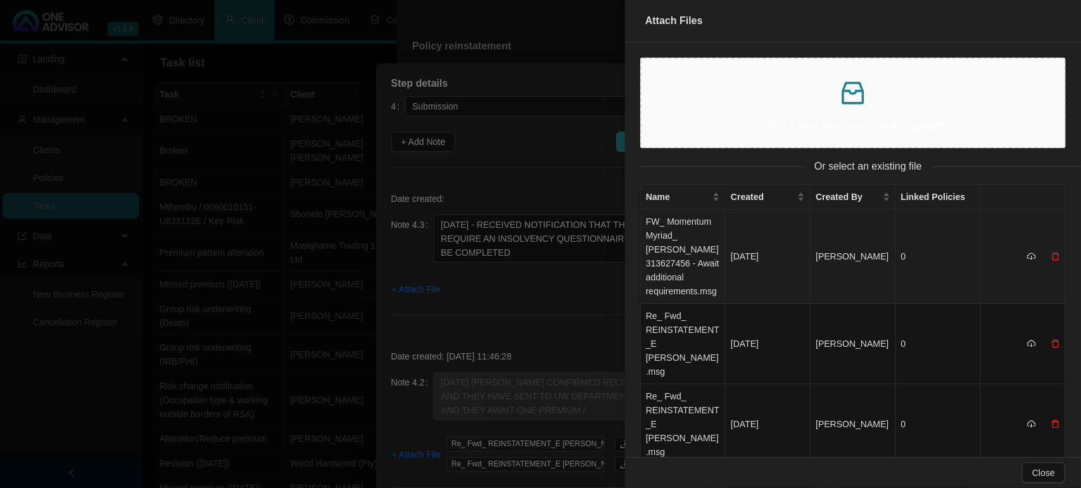
click at [675, 255] on td "FW_ Momentum Myriad_ [PERSON_NAME] 313627456 - Await additional requirements.msg" at bounding box center [683, 257] width 85 height 94
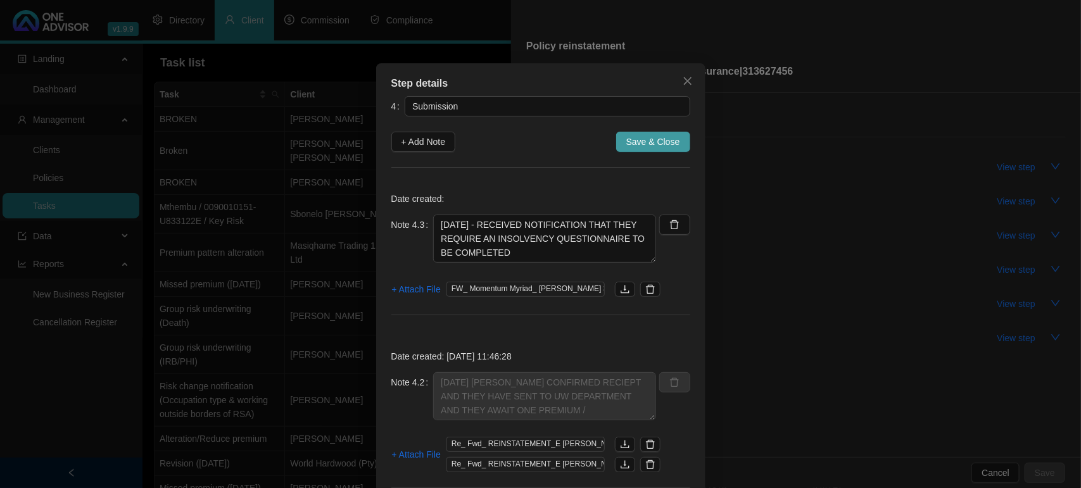
click at [657, 144] on span "Save & Close" at bounding box center [653, 142] width 54 height 14
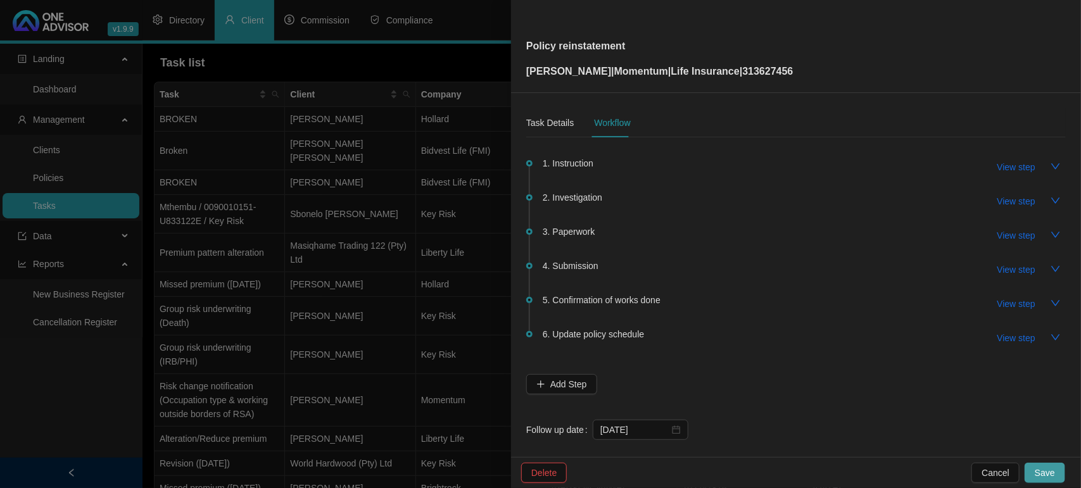
click at [1040, 463] on button "Save" at bounding box center [1044, 473] width 41 height 20
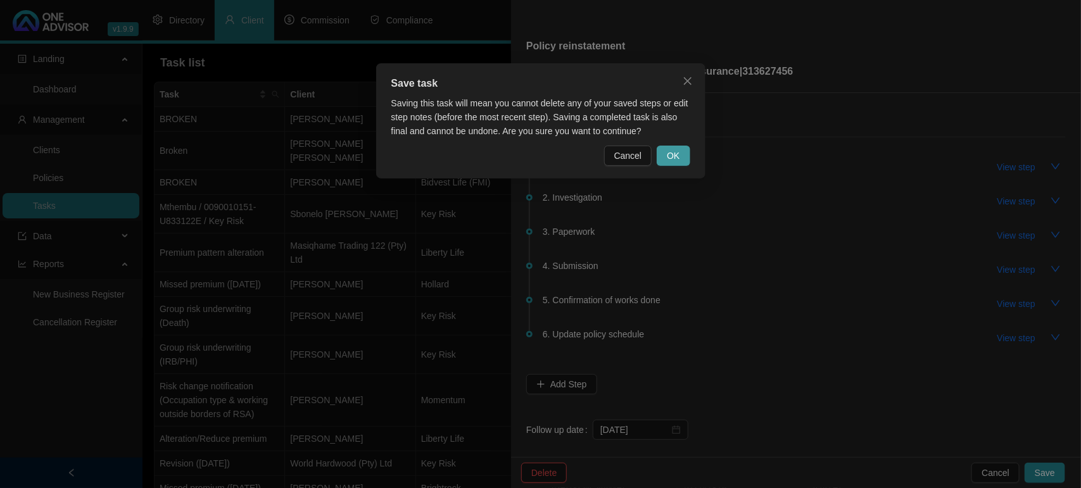
click at [673, 154] on span "OK" at bounding box center [673, 156] width 13 height 14
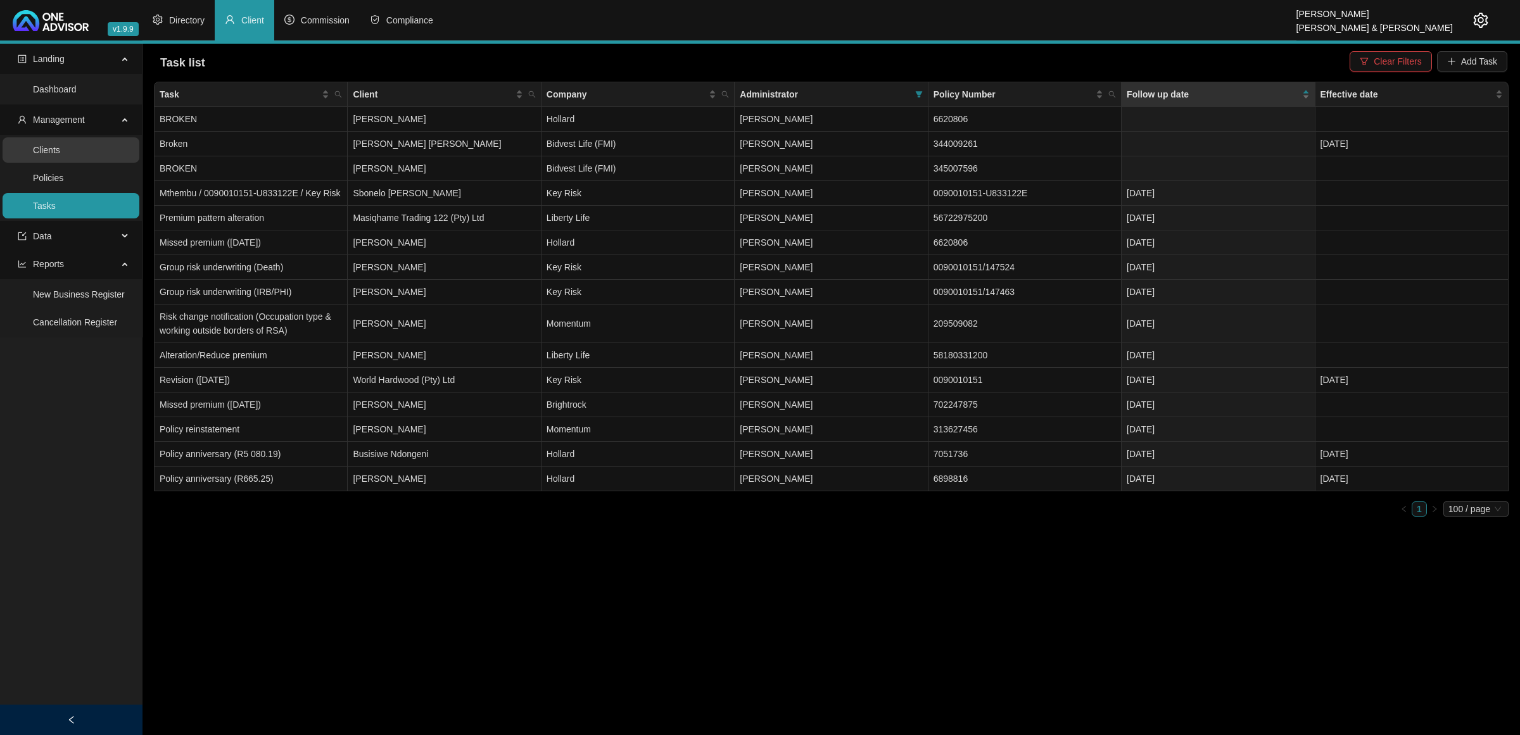
click at [56, 155] on link "Clients" at bounding box center [46, 150] width 27 height 10
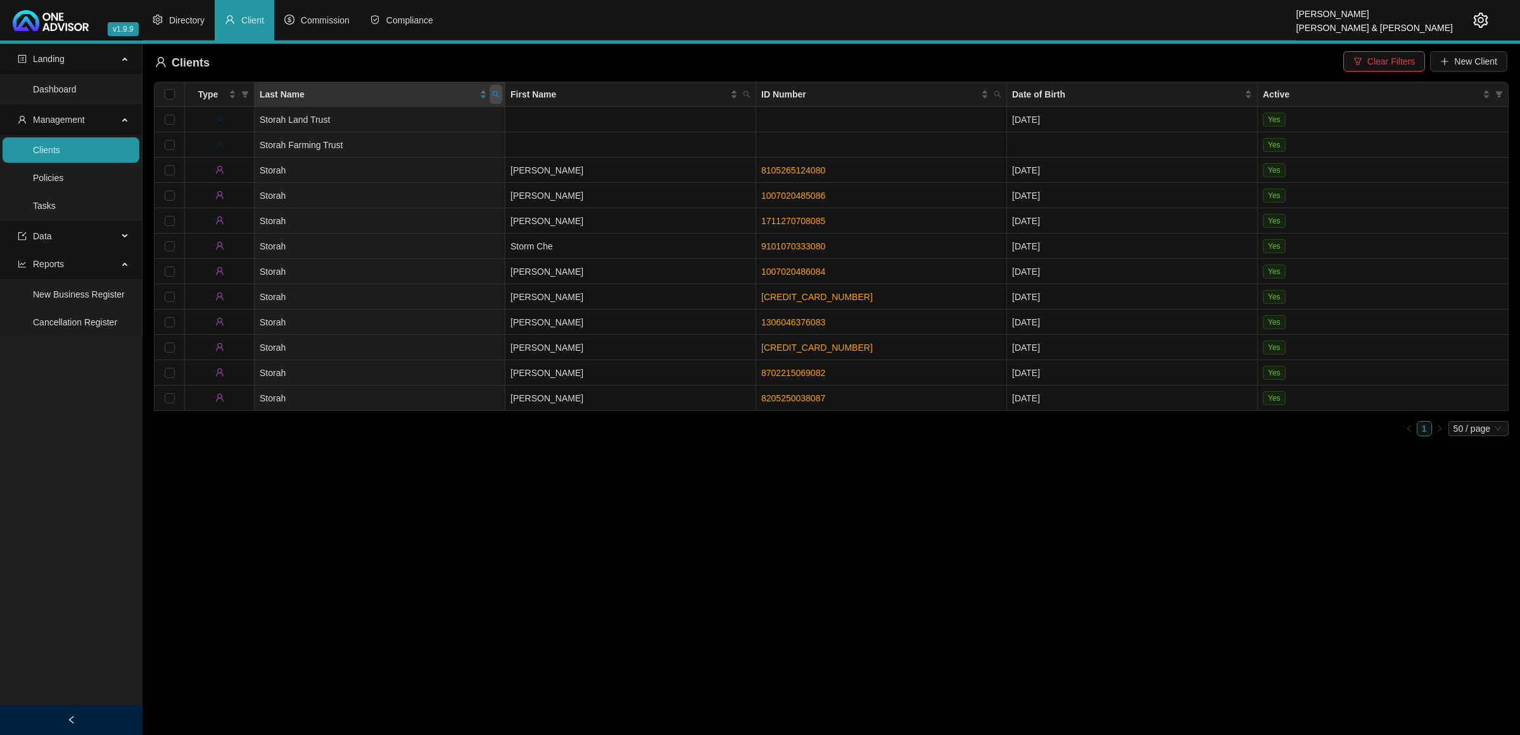
click at [498, 96] on icon "search" at bounding box center [496, 95] width 8 height 8
type input "YEG"
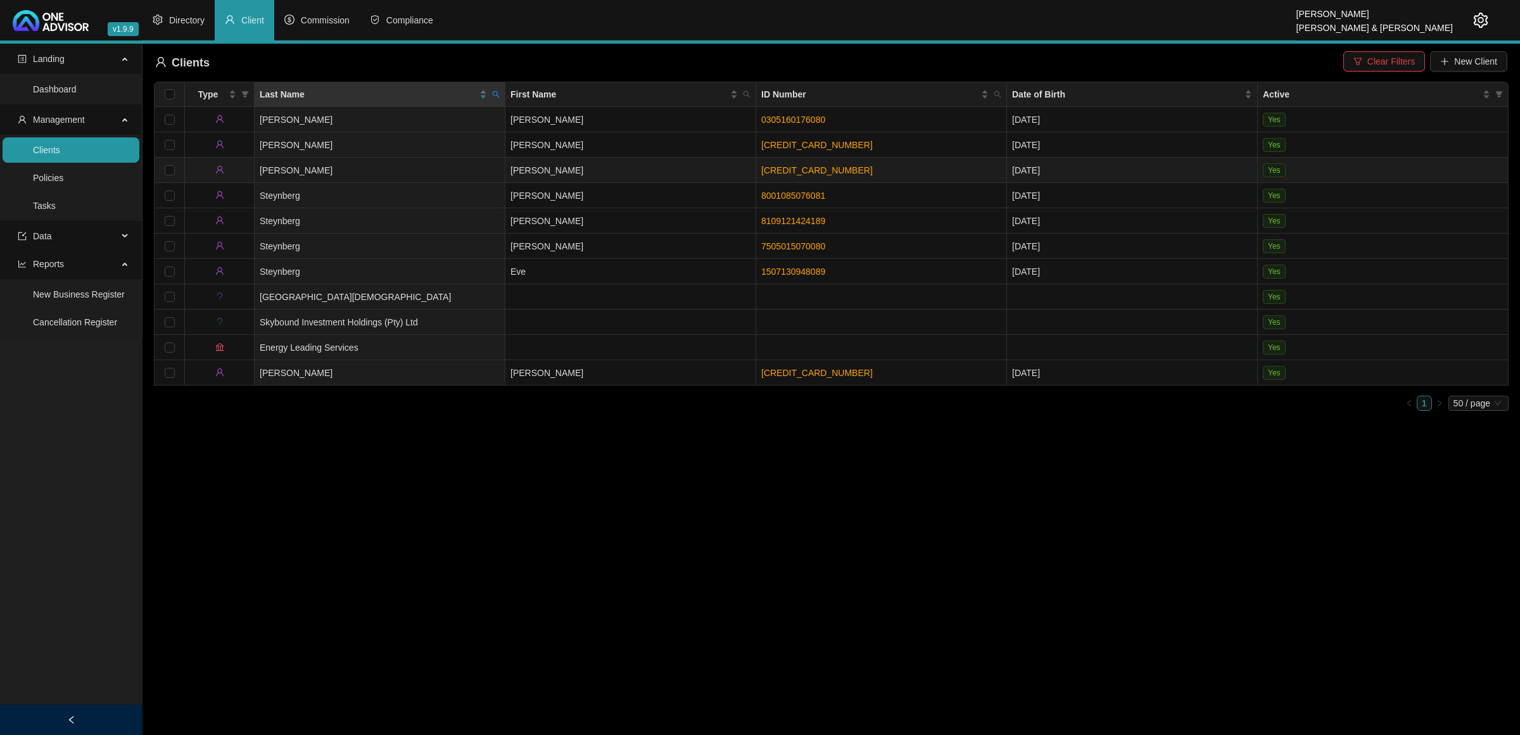
click at [488, 172] on td "[PERSON_NAME]" at bounding box center [380, 170] width 251 height 25
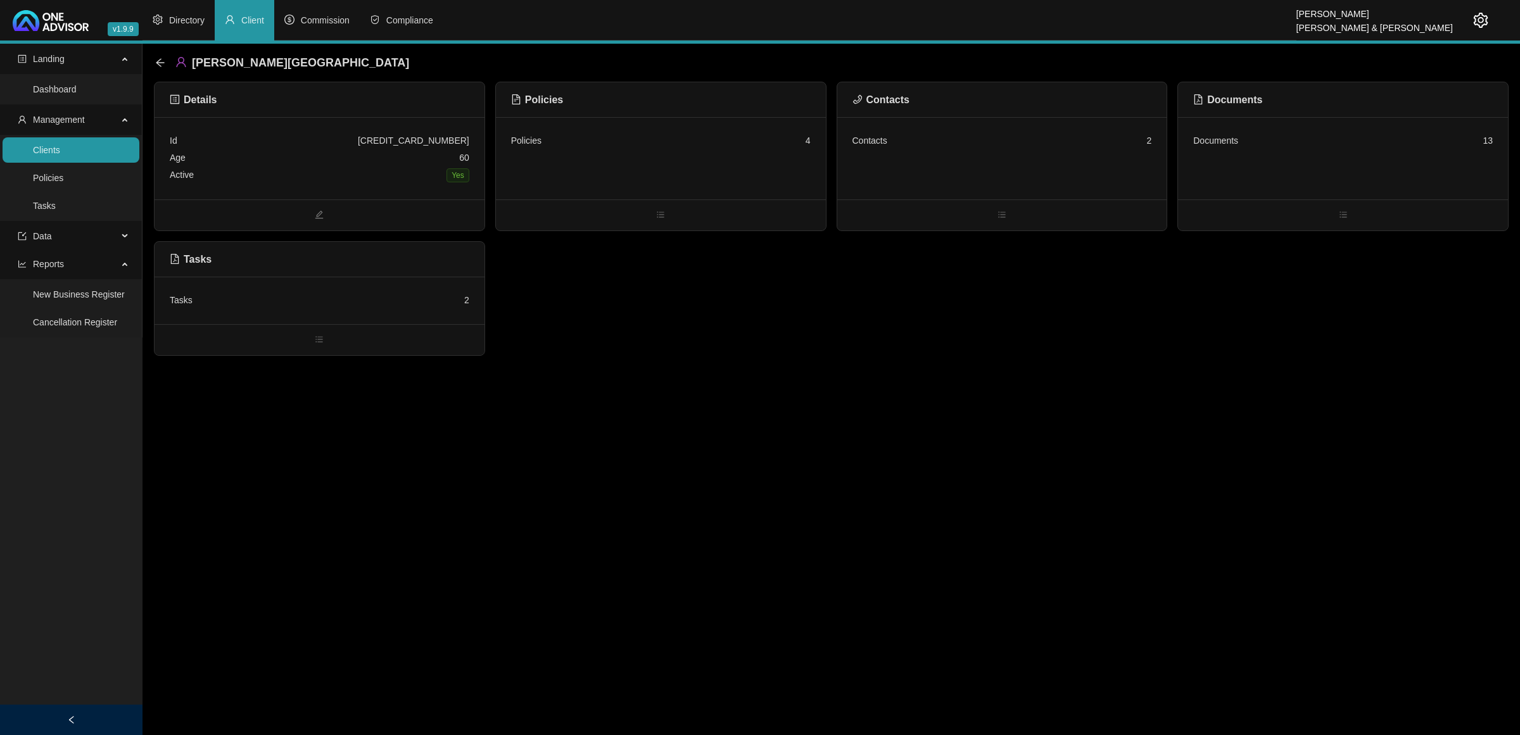
click at [742, 162] on div "Policies 4" at bounding box center [661, 158] width 330 height 82
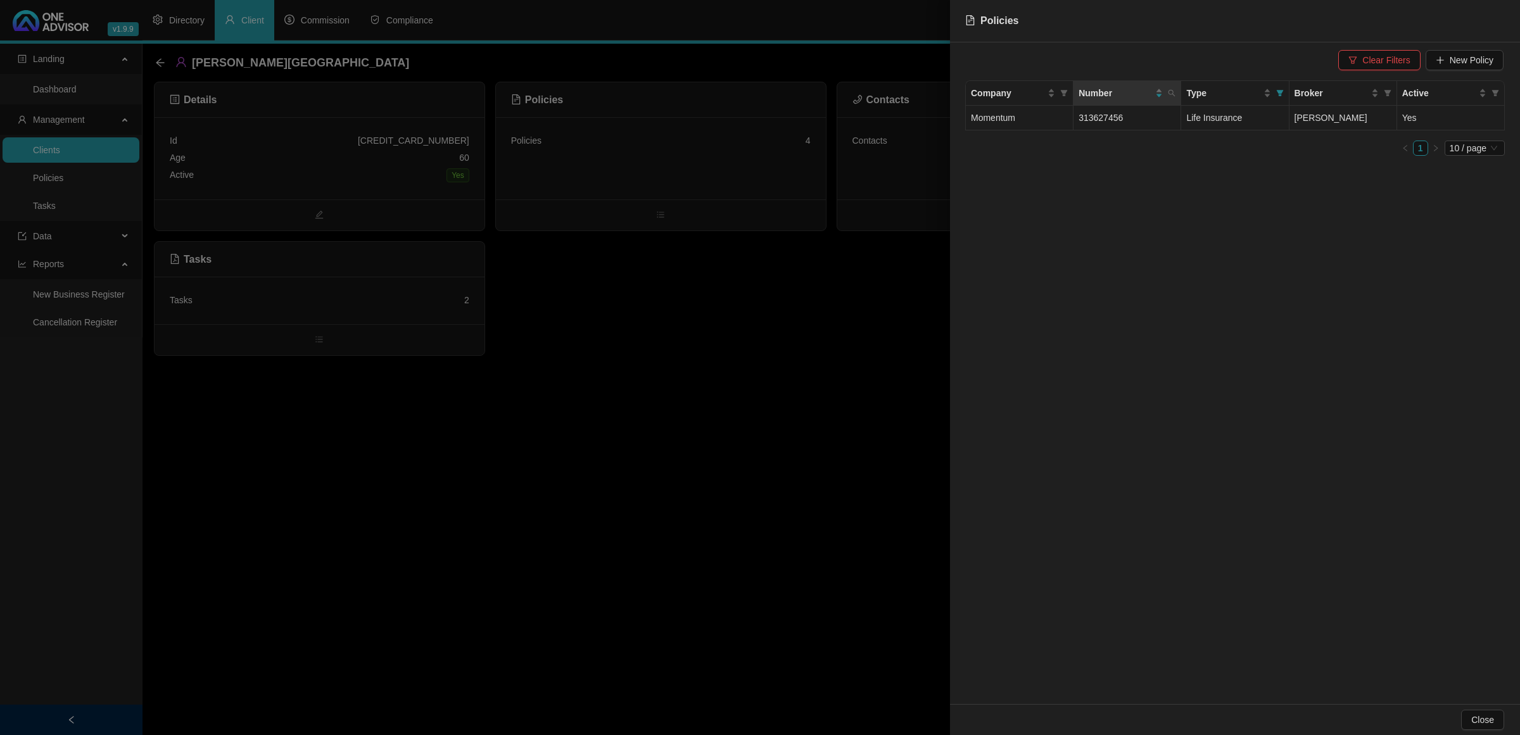
click at [1080, 130] on td "313627456" at bounding box center [1127, 118] width 108 height 25
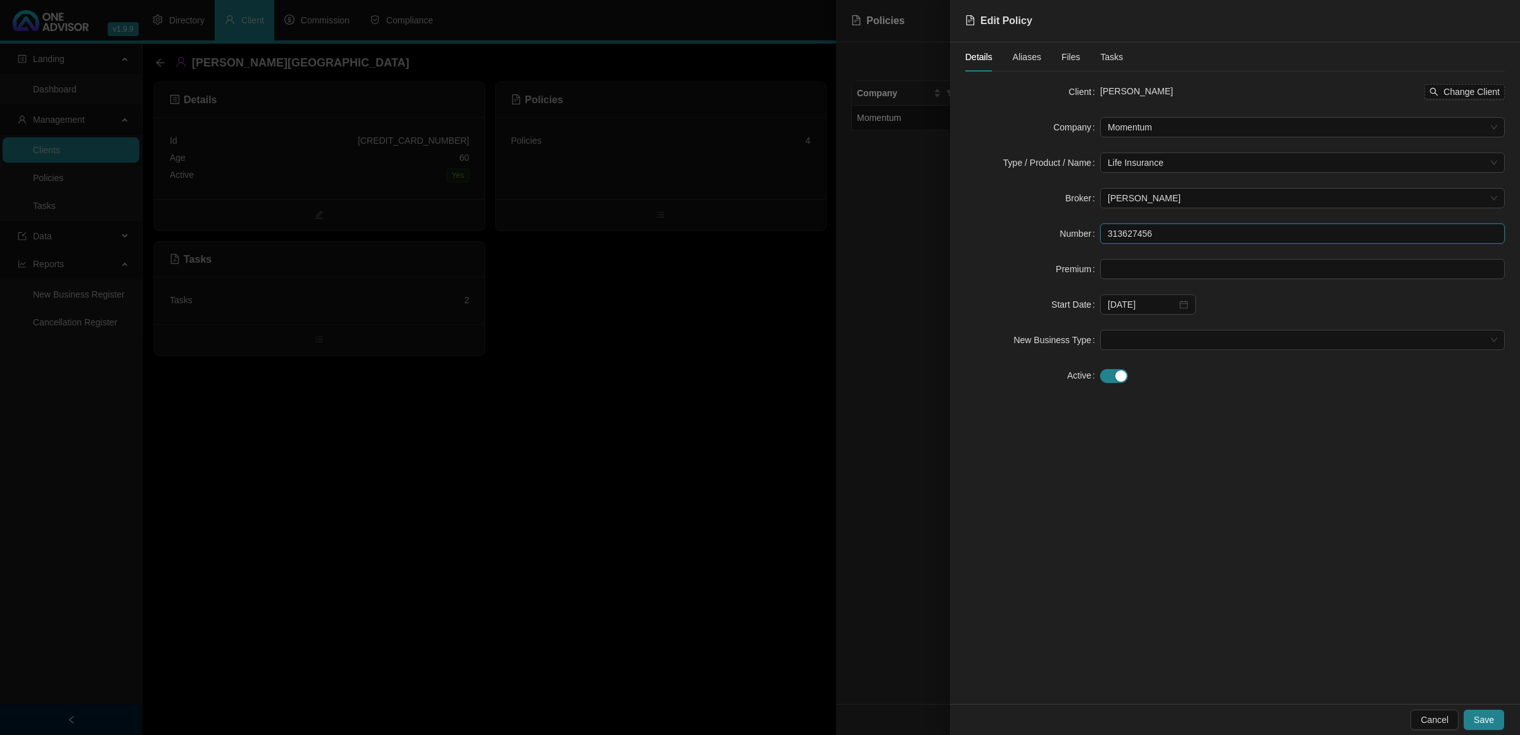
drag, startPoint x: 1162, startPoint y: 239, endPoint x: 1068, endPoint y: 241, distance: 94.4
click at [1068, 241] on div "Number 313627456" at bounding box center [1234, 234] width 539 height 20
click at [596, 469] on div at bounding box center [760, 367] width 1520 height 735
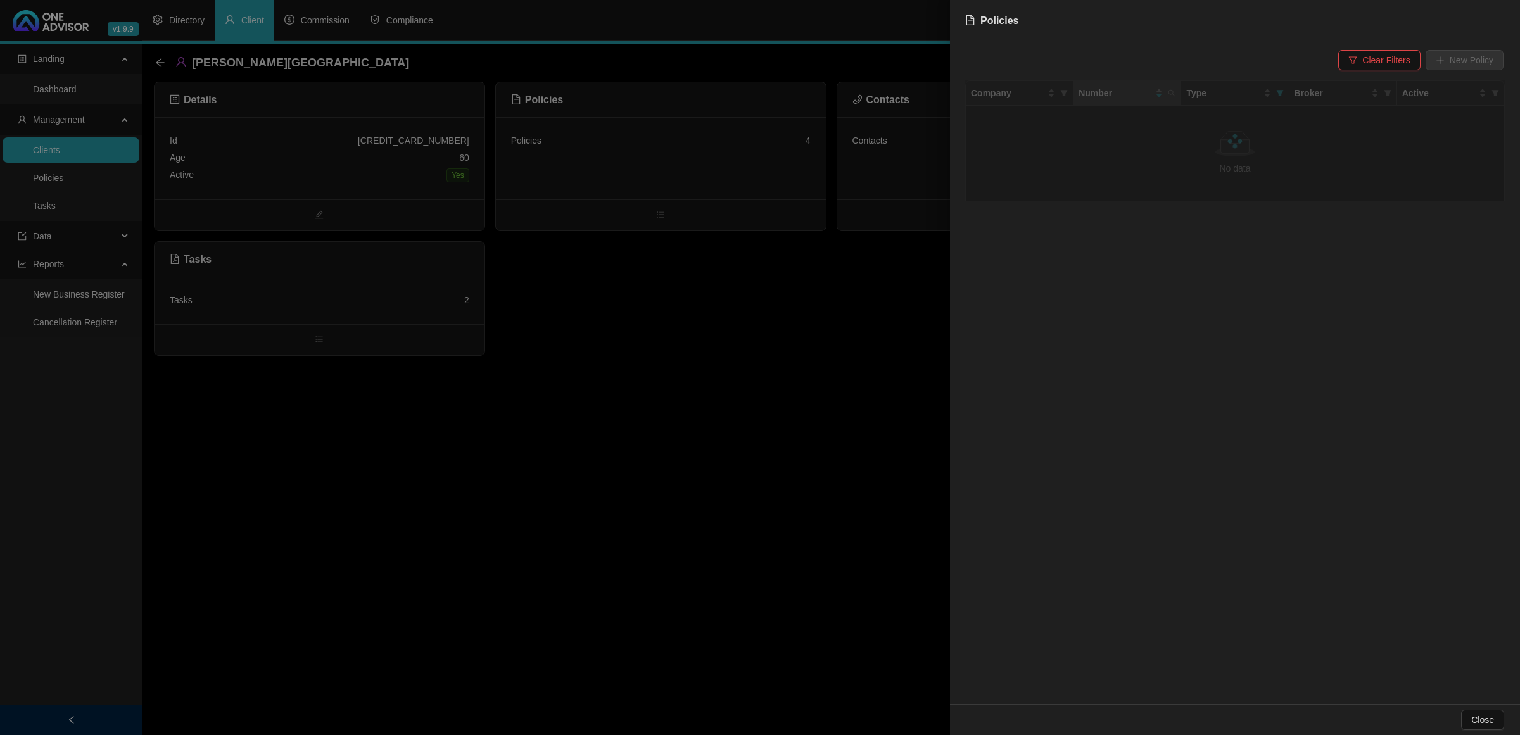
click at [265, 191] on div at bounding box center [760, 367] width 1520 height 735
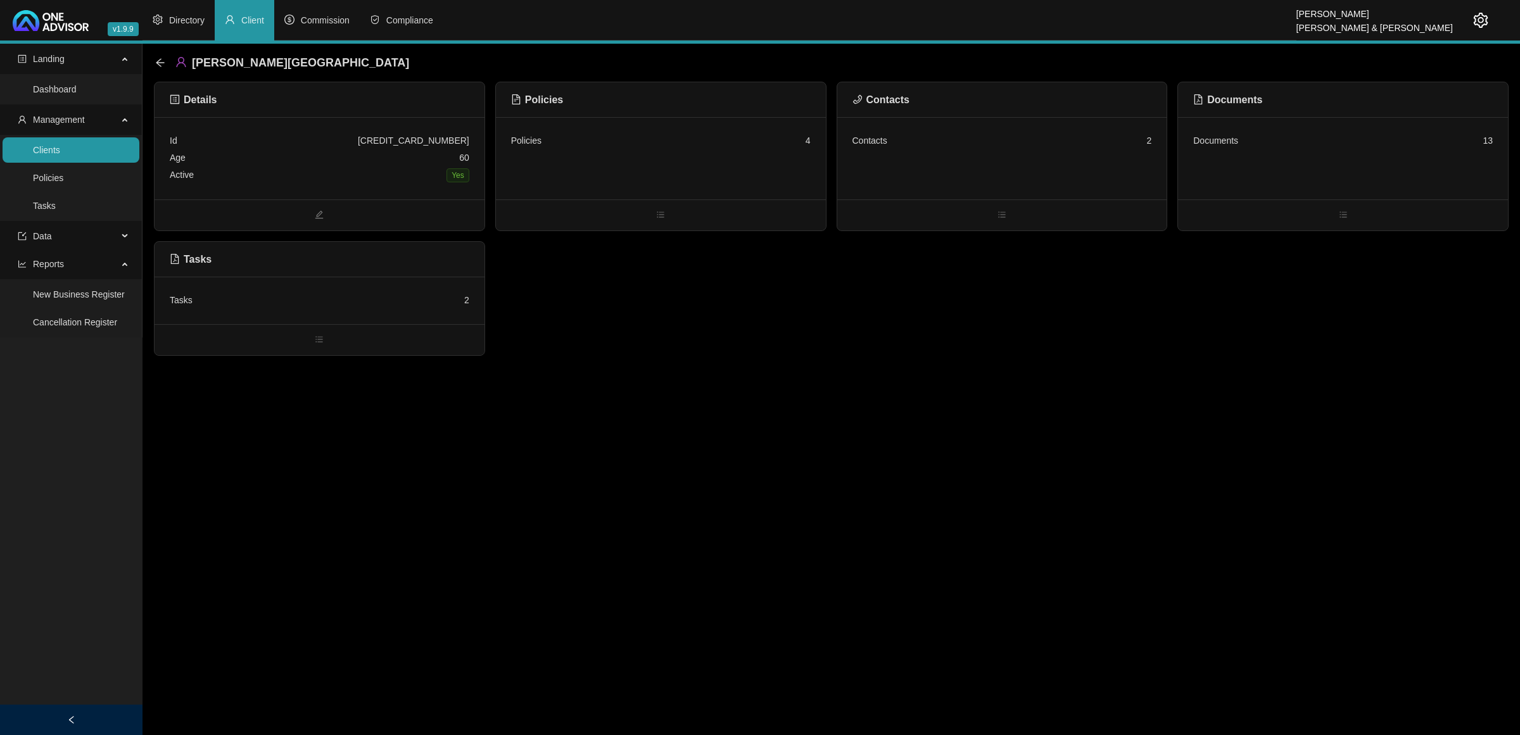
click at [265, 191] on div "Id [CREDIT_CARD_NUMBER] Age [DEMOGRAPHIC_DATA] Active Yes" at bounding box center [319, 158] width 330 height 82
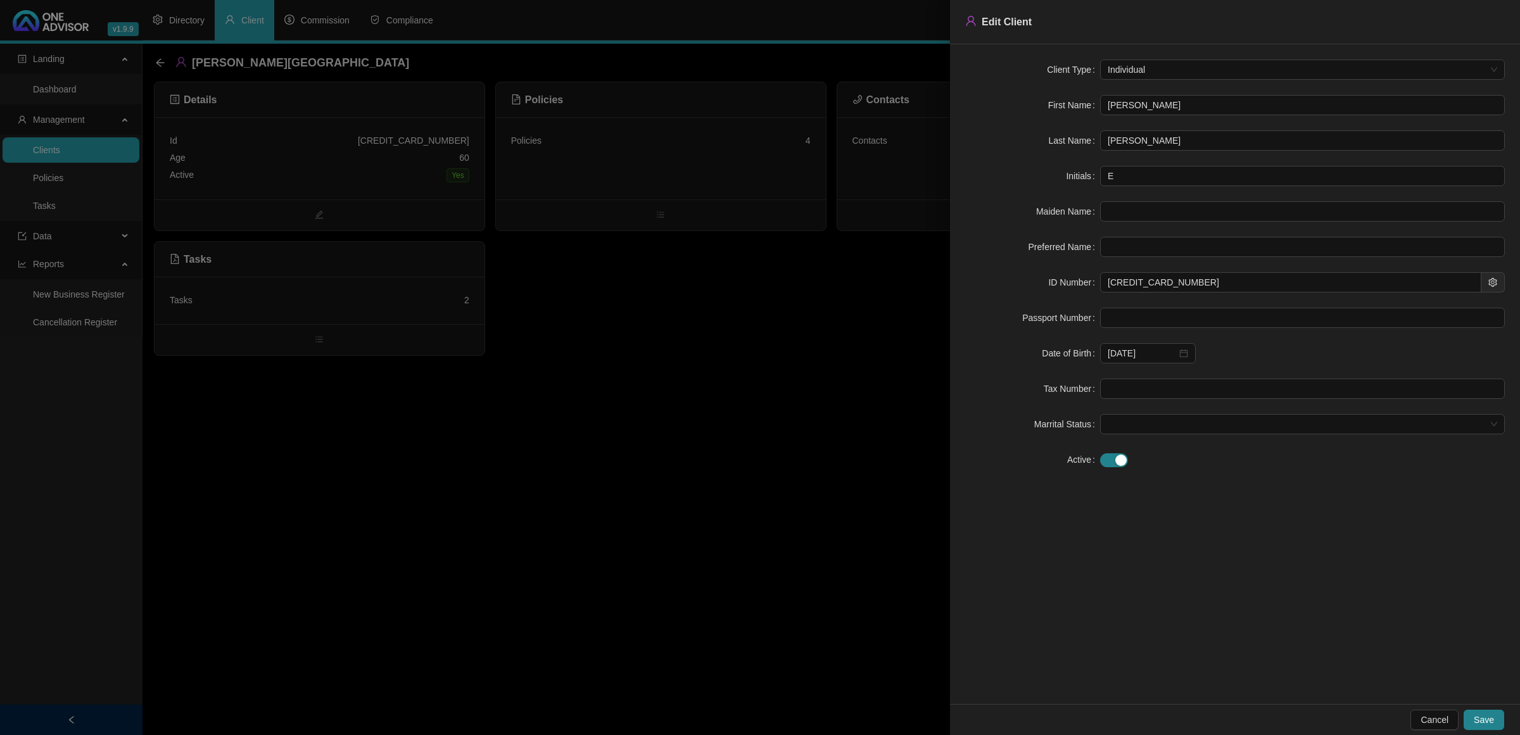
drag, startPoint x: 1170, startPoint y: 108, endPoint x: 1068, endPoint y: 112, distance: 102.6
click at [1068, 112] on div "First Name [PERSON_NAME]" at bounding box center [1234, 105] width 539 height 20
drag, startPoint x: 1131, startPoint y: 142, endPoint x: 963, endPoint y: 127, distance: 168.5
click at [963, 127] on div "Client Type Individual First Name [PERSON_NAME] Last Name [PERSON_NAME] Initial…" at bounding box center [1235, 374] width 570 height 660
click at [1080, 201] on input "text" at bounding box center [1302, 211] width 405 height 20
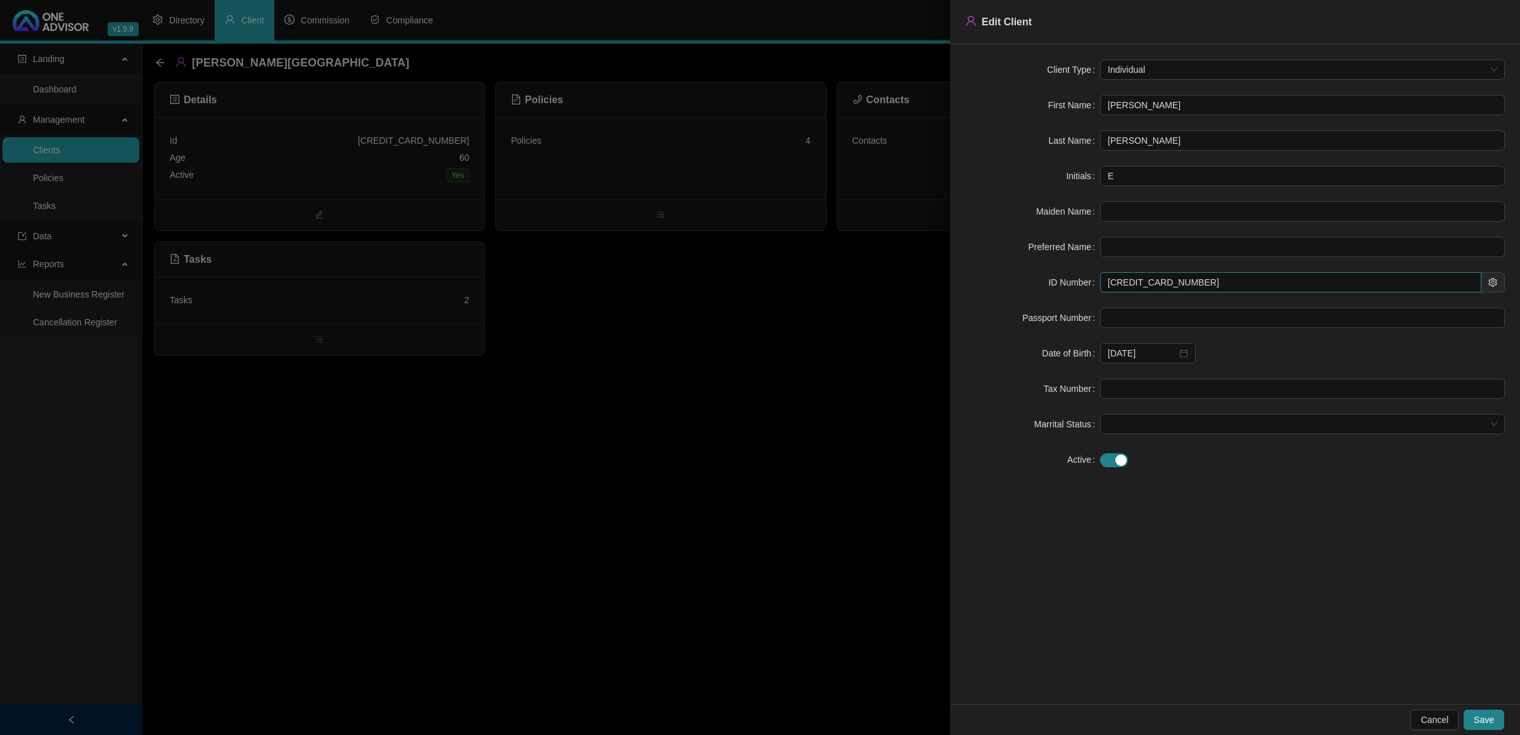
drag, startPoint x: 1178, startPoint y: 285, endPoint x: 1018, endPoint y: 282, distance: 159.6
click at [1018, 282] on div "ID Number [CREDIT_CARD_NUMBER]" at bounding box center [1234, 282] width 539 height 20
drag, startPoint x: 1157, startPoint y: 138, endPoint x: 1049, endPoint y: 142, distance: 108.4
click at [1049, 142] on div "Last Name [PERSON_NAME]" at bounding box center [1234, 140] width 539 height 20
drag, startPoint x: 394, startPoint y: 423, endPoint x: 378, endPoint y: 374, distance: 51.3
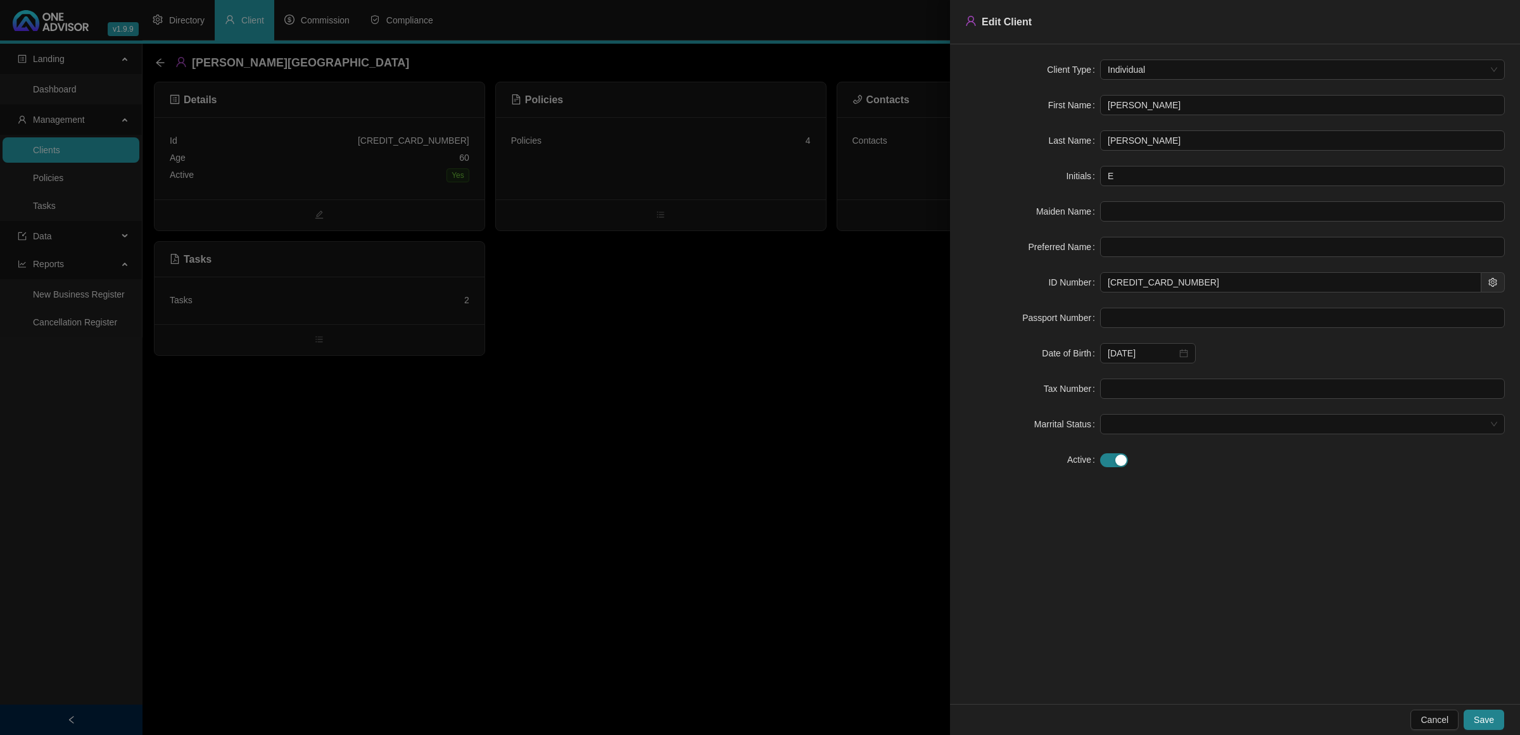
click at [394, 424] on div at bounding box center [760, 367] width 1520 height 735
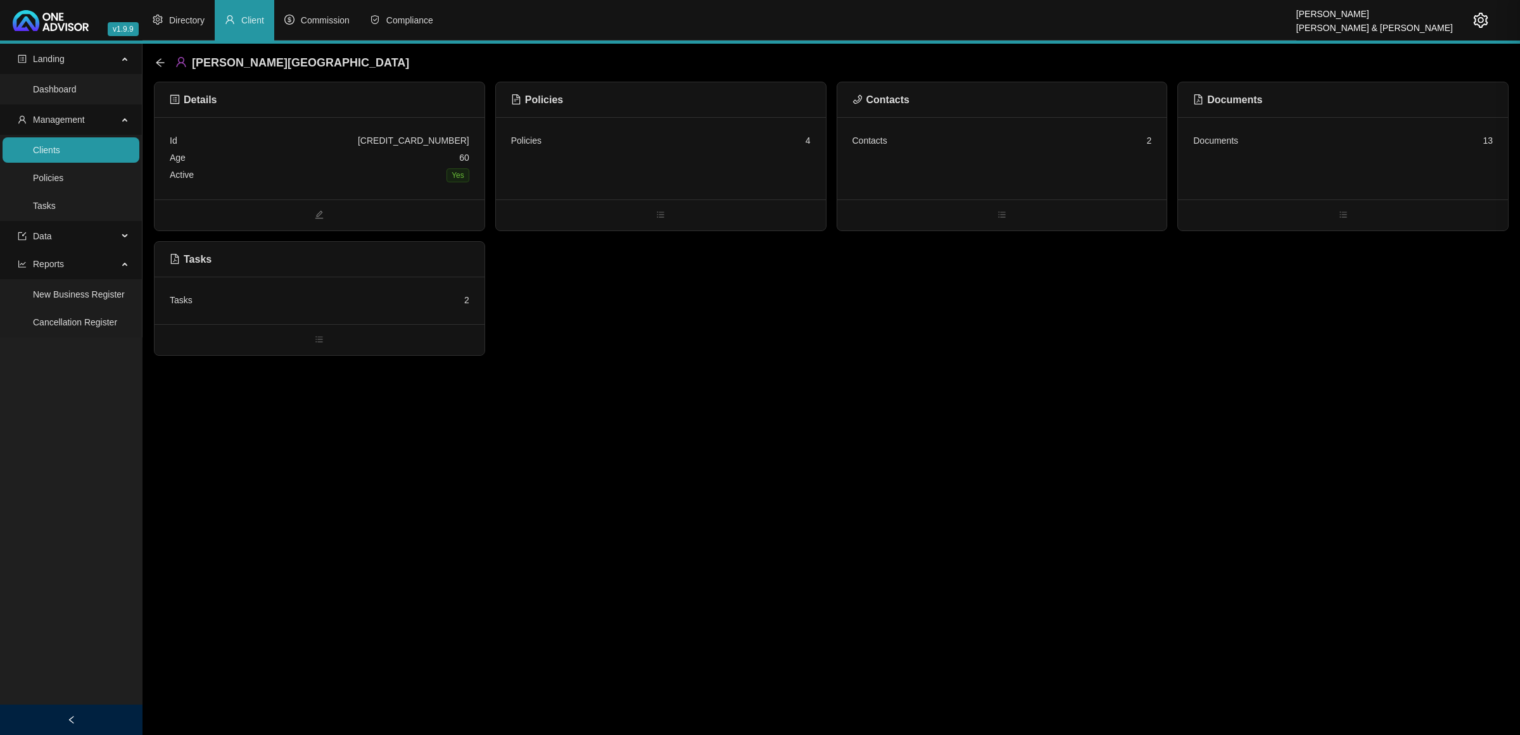
click at [337, 289] on div "Tasks 2" at bounding box center [319, 300] width 330 height 47
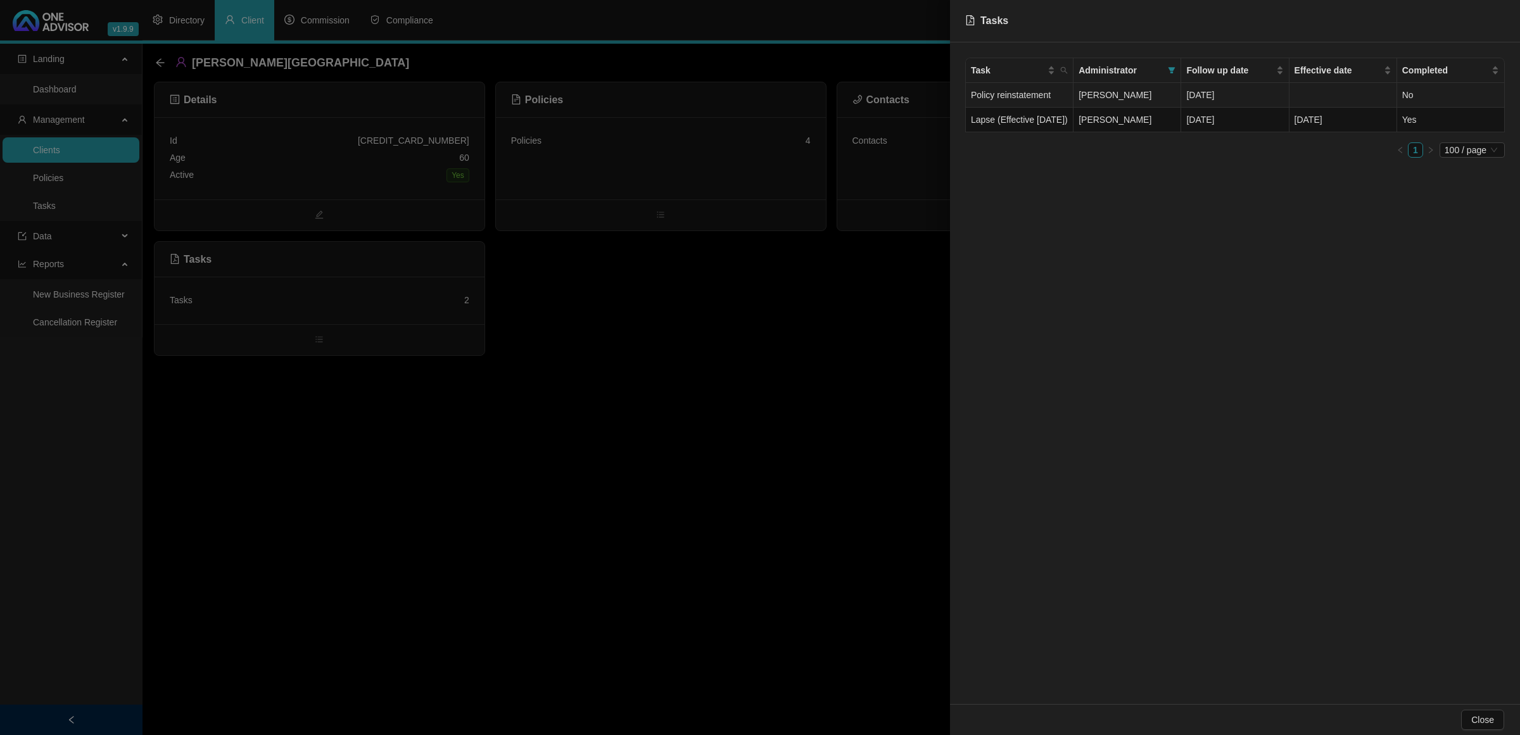
click at [1040, 99] on td "Policy reinstatement" at bounding box center [1020, 95] width 108 height 25
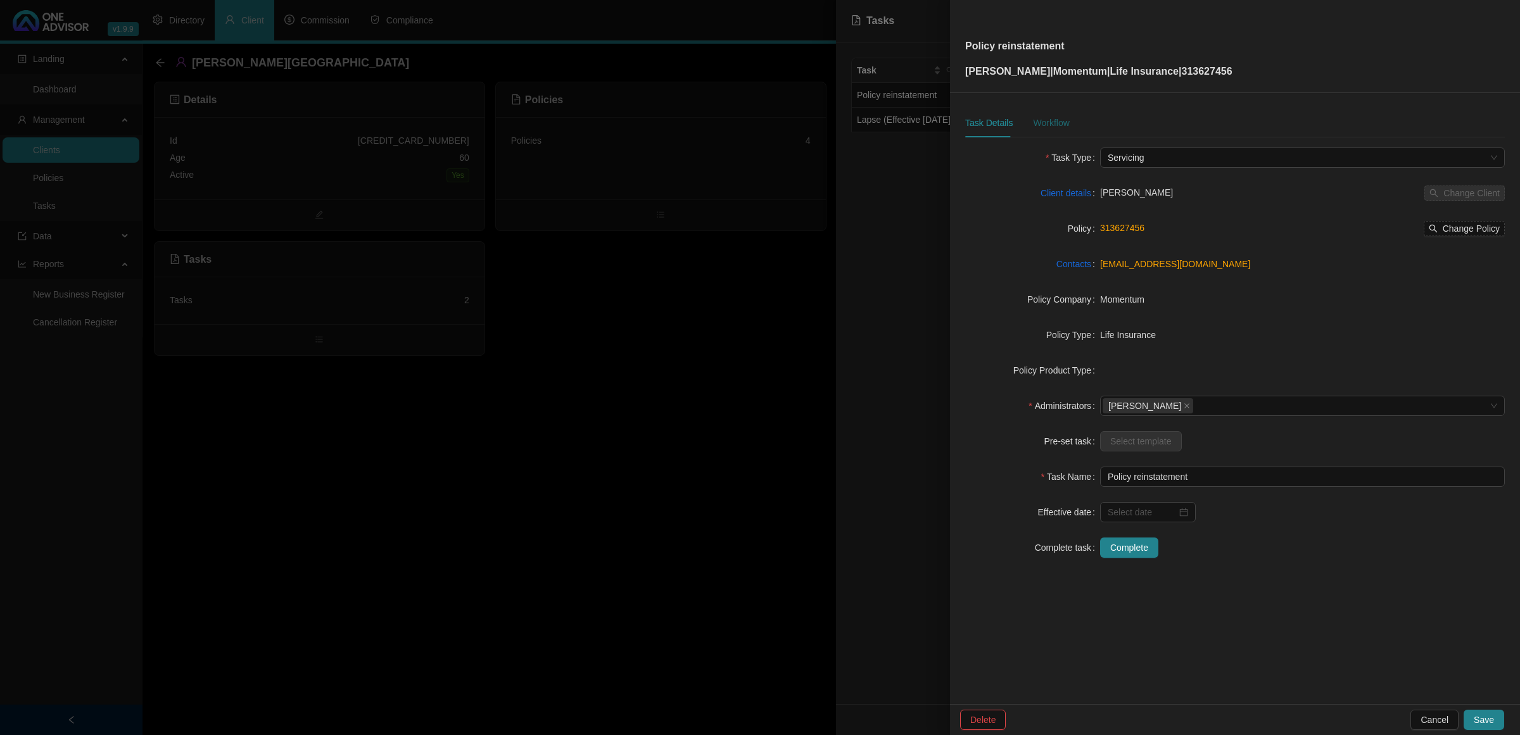
click at [1046, 124] on div "Workflow" at bounding box center [1051, 123] width 36 height 14
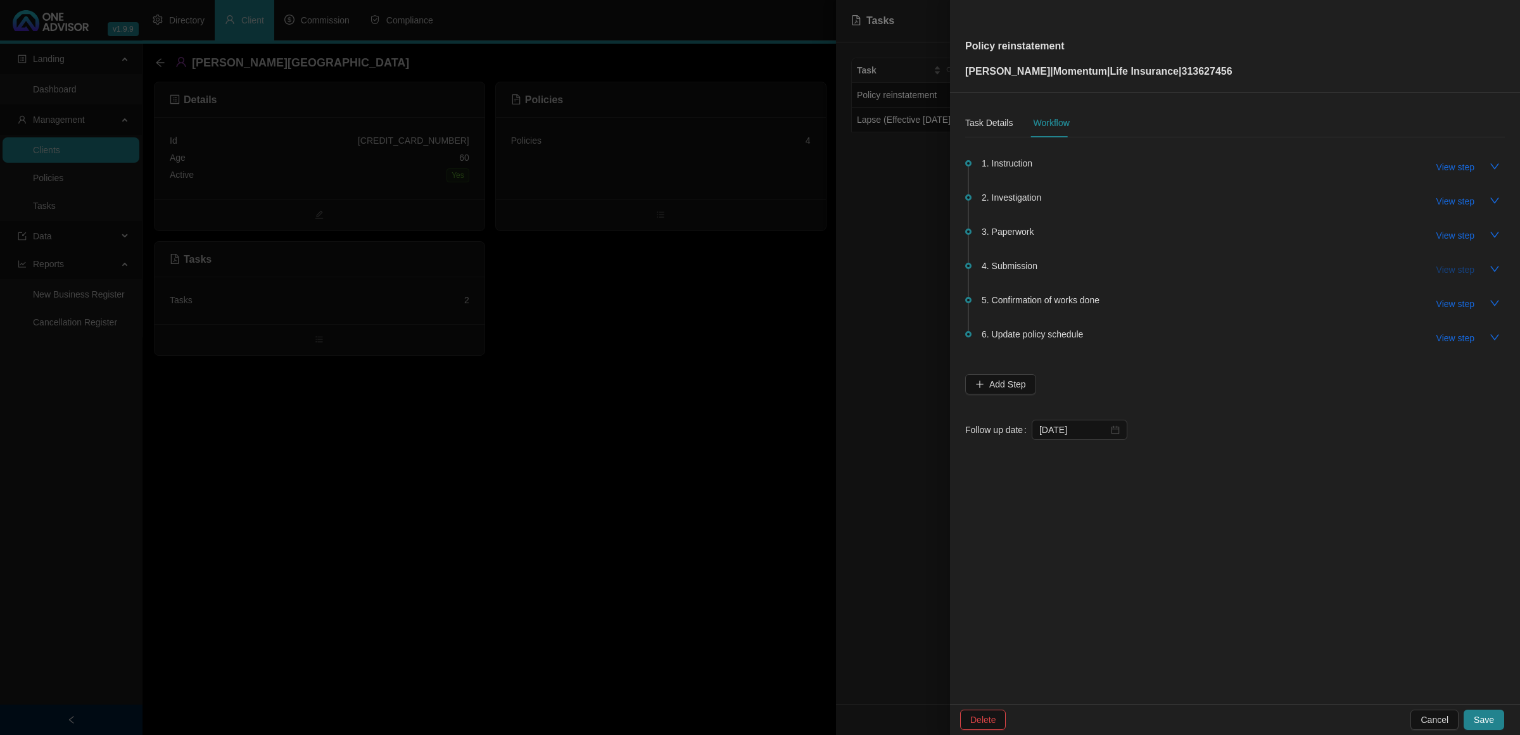
click at [1080, 274] on span "View step" at bounding box center [1455, 270] width 38 height 14
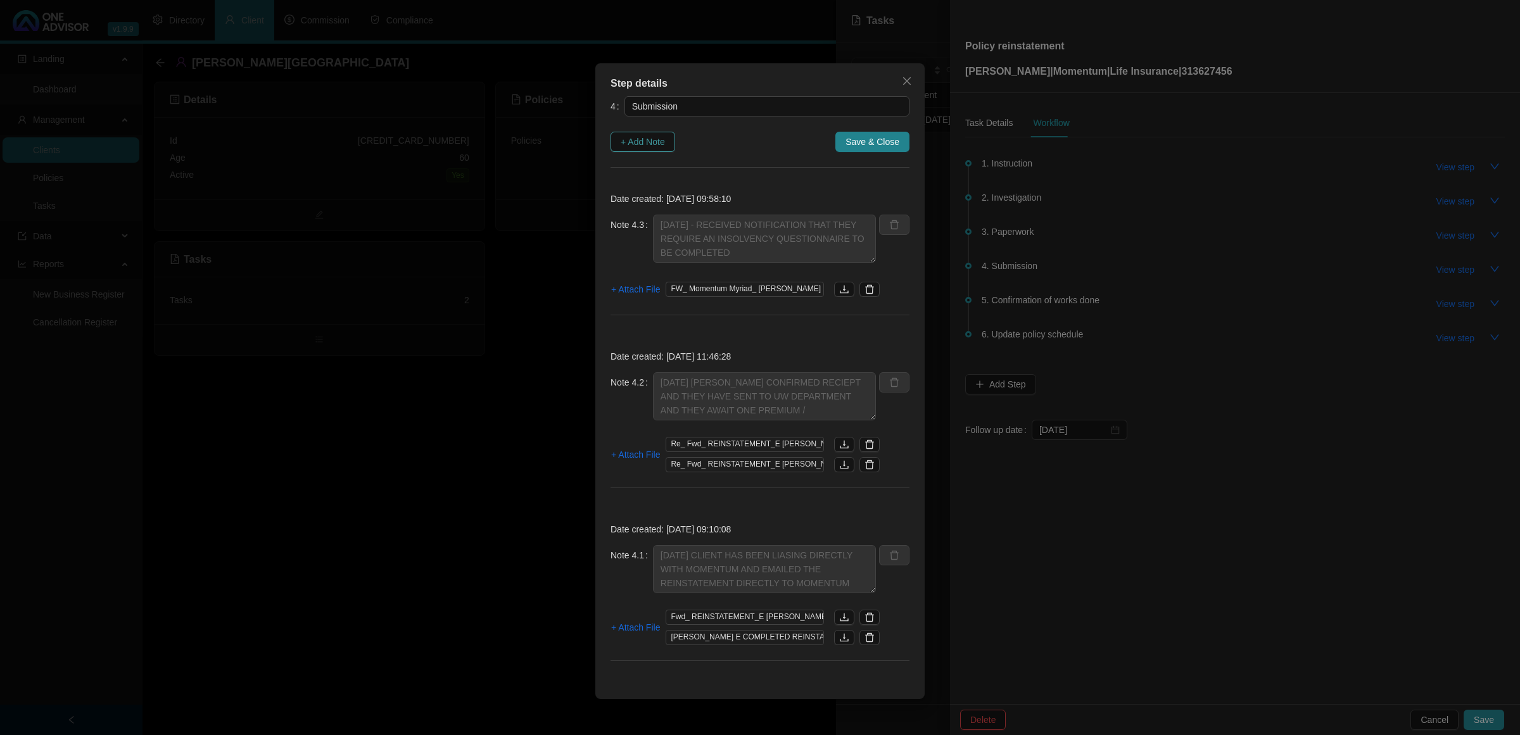
click at [656, 139] on span "+ Add Note" at bounding box center [642, 142] width 44 height 14
type textarea "[DATE] - RECEIVED NOTIFICATION THAT THEY REQUIRE AN INSOLVENCY QUESTIONNAIRE TO…"
type textarea "[DATE] [PERSON_NAME] CONFIRMED RECIEPT AND THEY HAVE SENT TO UW DEPARTMENT AND …"
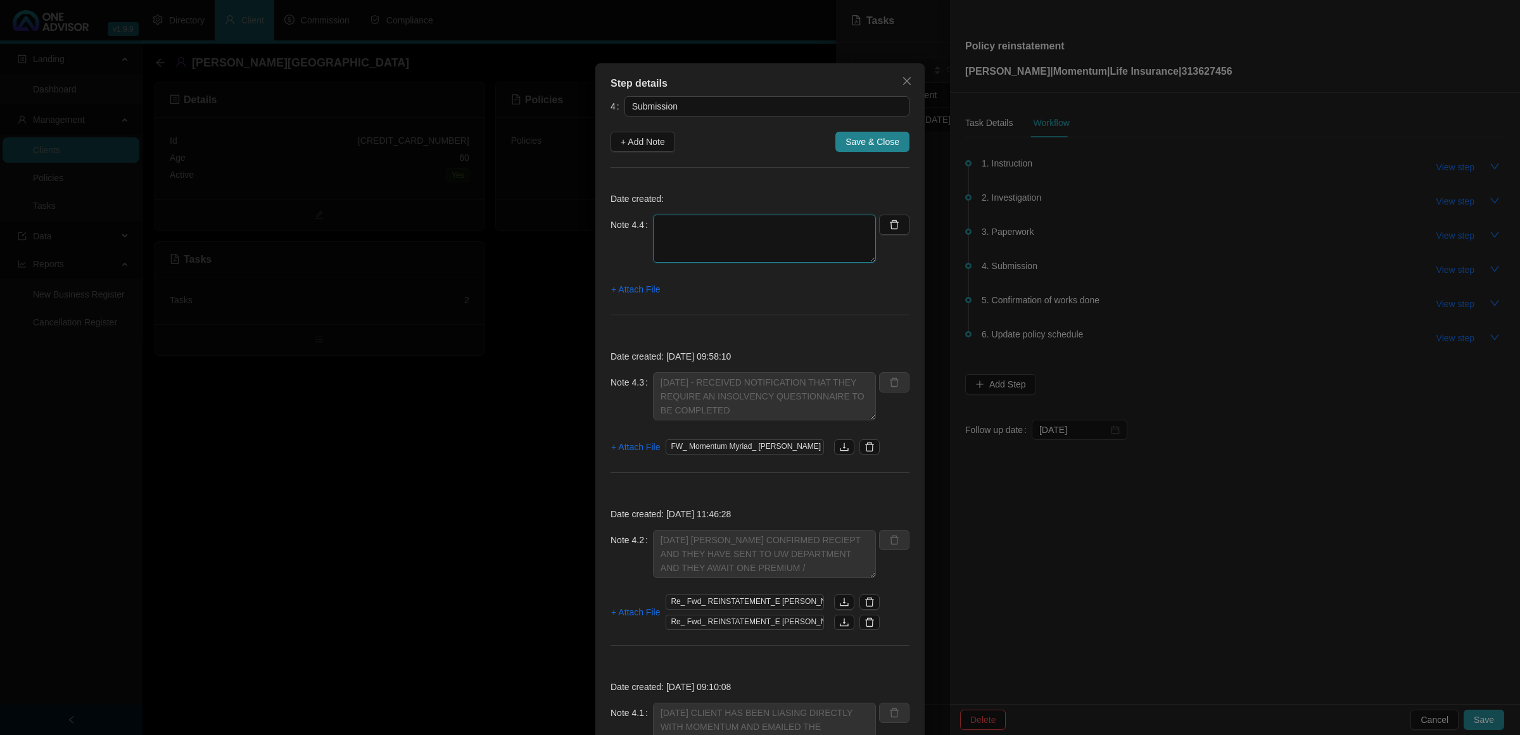
click at [758, 234] on textarea at bounding box center [764, 239] width 223 height 48
type textarea "[DATE] - EMAILED THE CLIENT THE INSOLVENCY QUESITONNAIRE FOR COMPLETION"
click at [621, 286] on span "+ Attach File" at bounding box center [635, 289] width 49 height 14
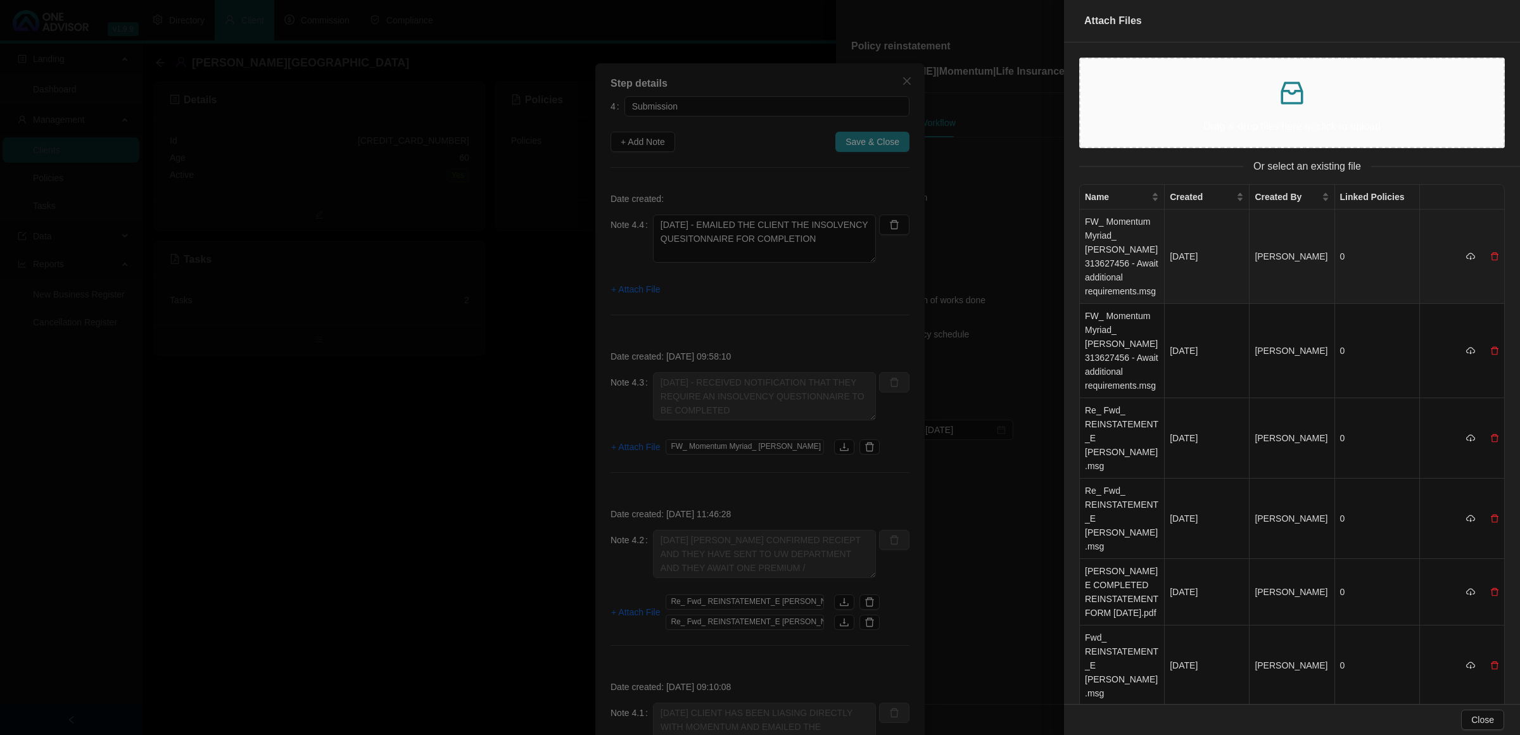
click at [1080, 247] on td "FW_ Momentum Myriad_ [PERSON_NAME] 313627456 - Await additional requirements.msg" at bounding box center [1122, 257] width 85 height 94
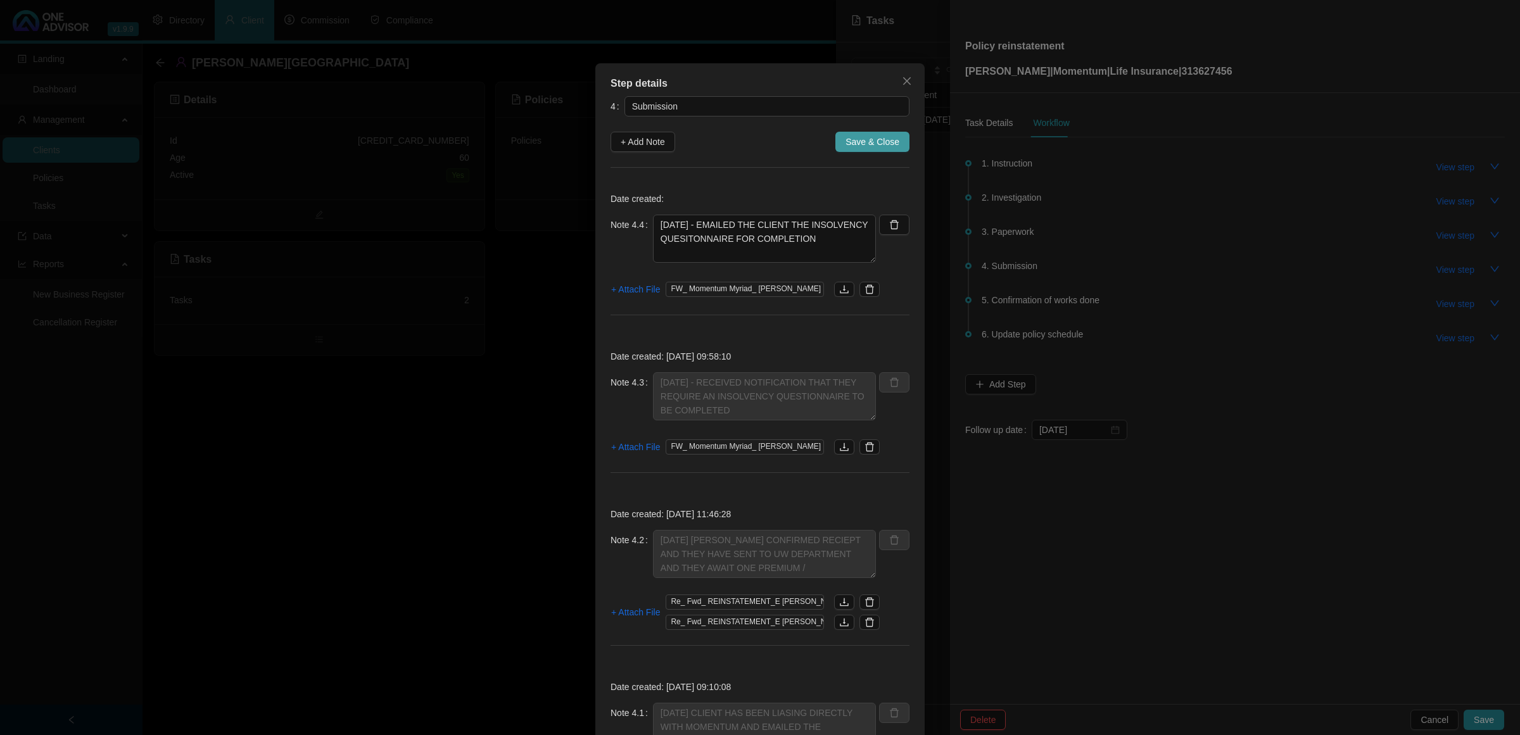
click at [868, 135] on span "Save & Close" at bounding box center [872, 142] width 54 height 14
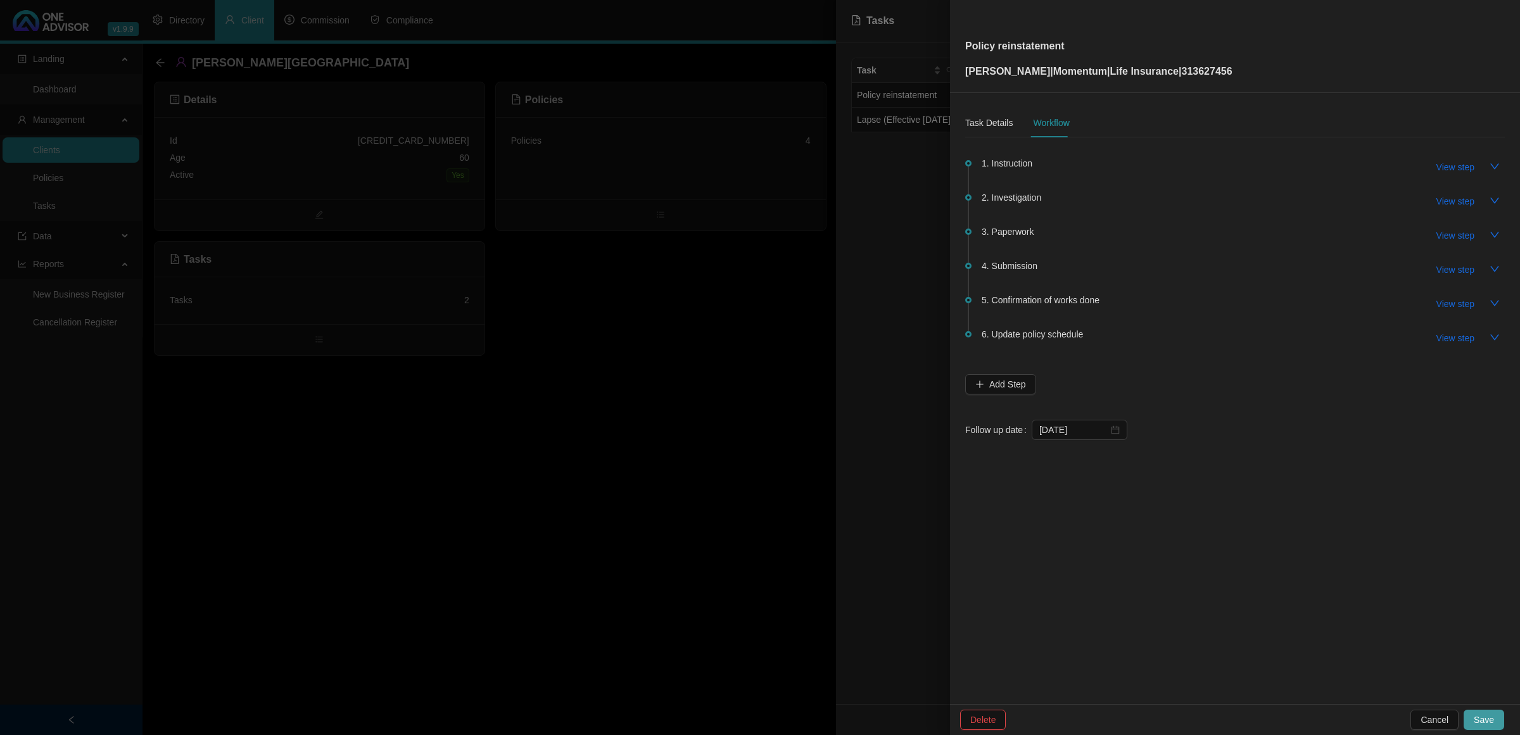
click at [1080, 488] on button "Save" at bounding box center [1483, 720] width 41 height 20
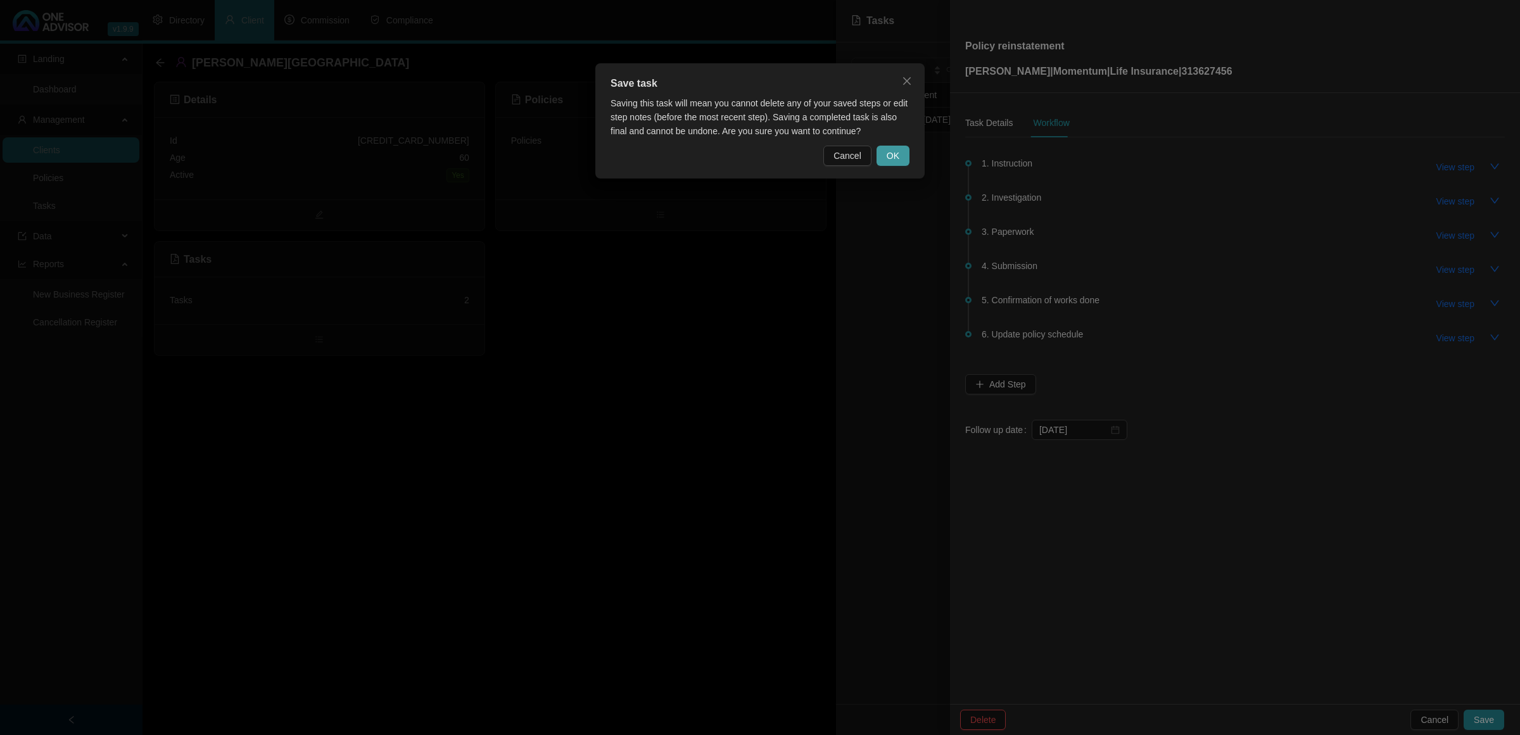
click at [885, 153] on button "OK" at bounding box center [892, 156] width 33 height 20
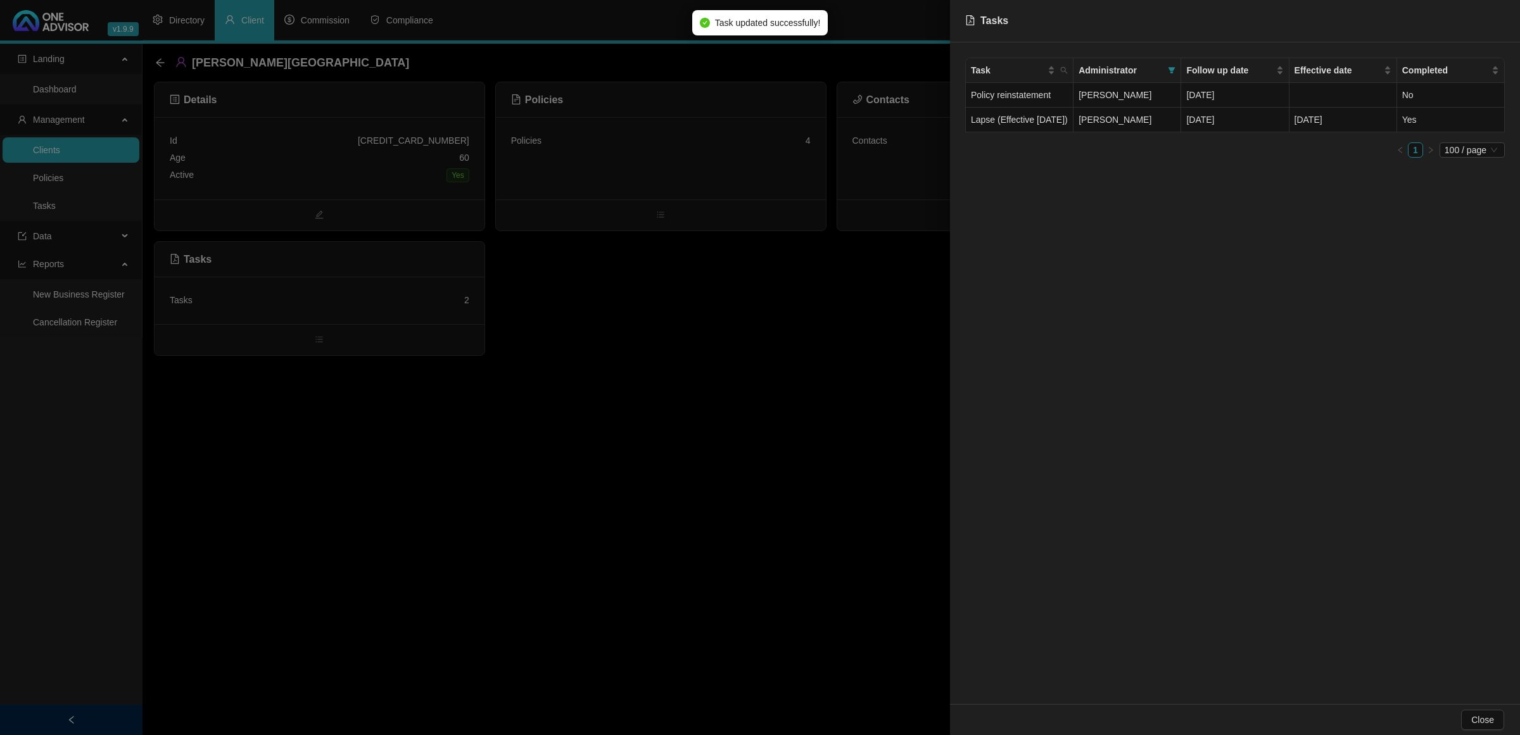
click at [565, 453] on div at bounding box center [760, 367] width 1520 height 735
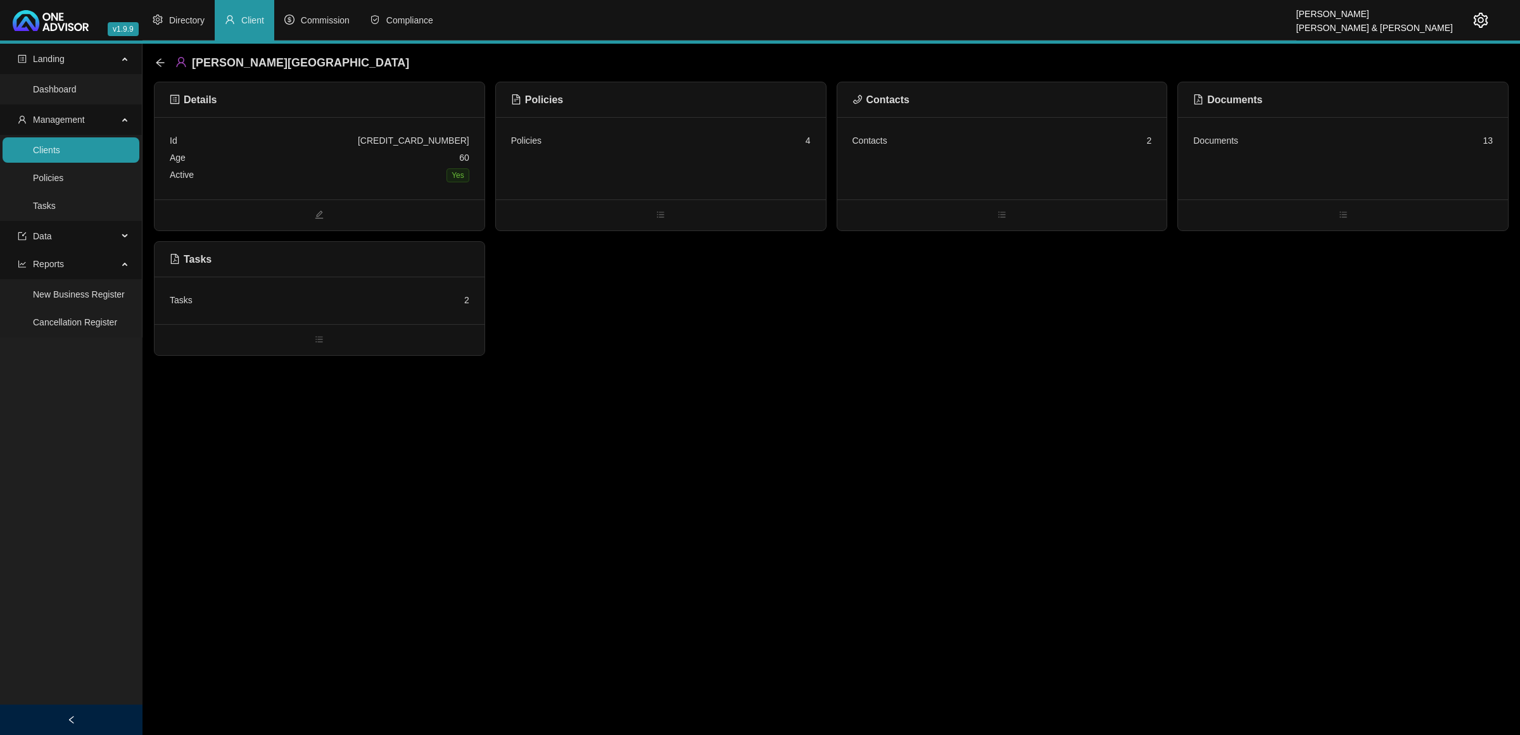
click at [519, 488] on main "Landing Dashboard Management Clients Policies Tasks Data Reports New Business R…" at bounding box center [760, 389] width 1520 height 691
click at [157, 62] on icon "arrow-left" at bounding box center [160, 62] width 8 height 8
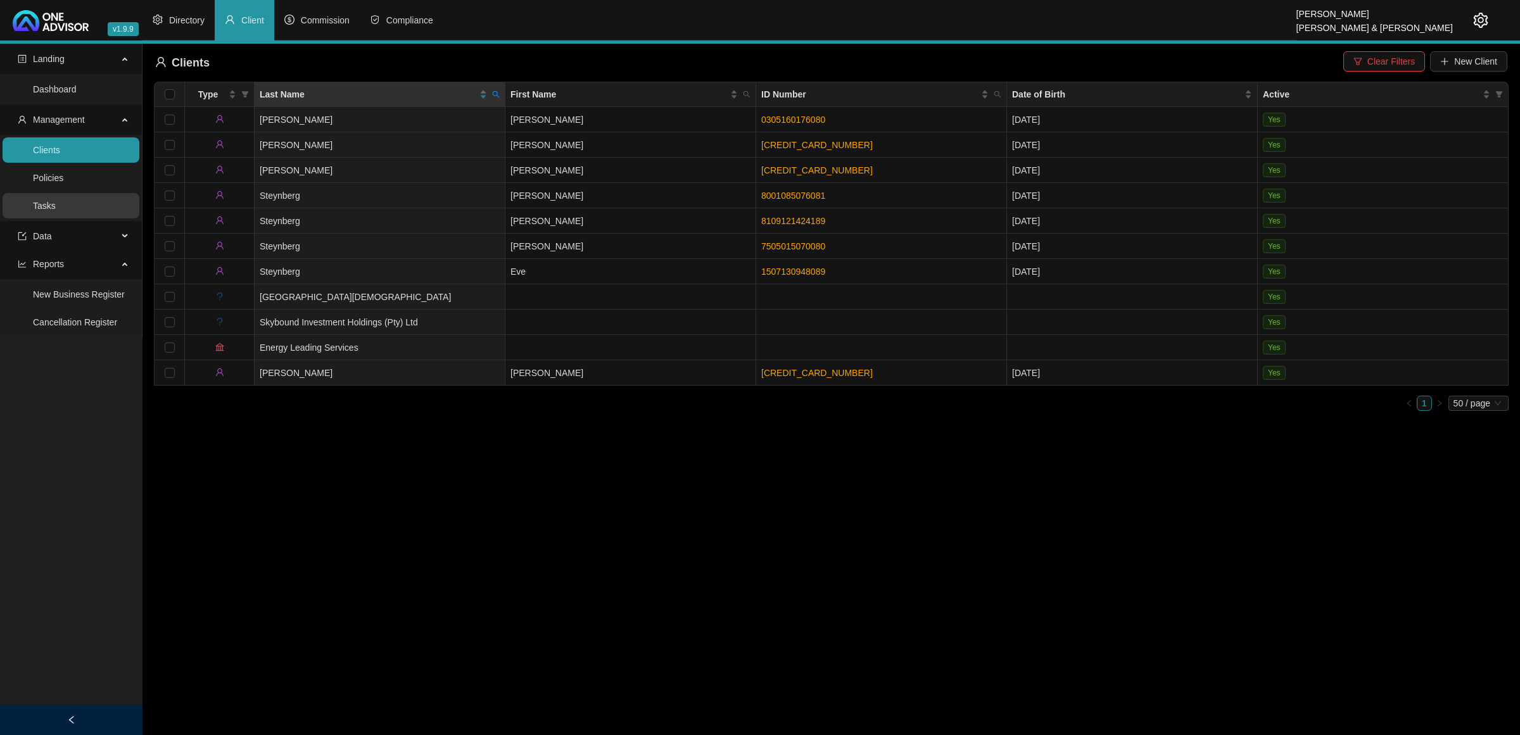
click at [56, 205] on link "Tasks" at bounding box center [44, 206] width 23 height 10
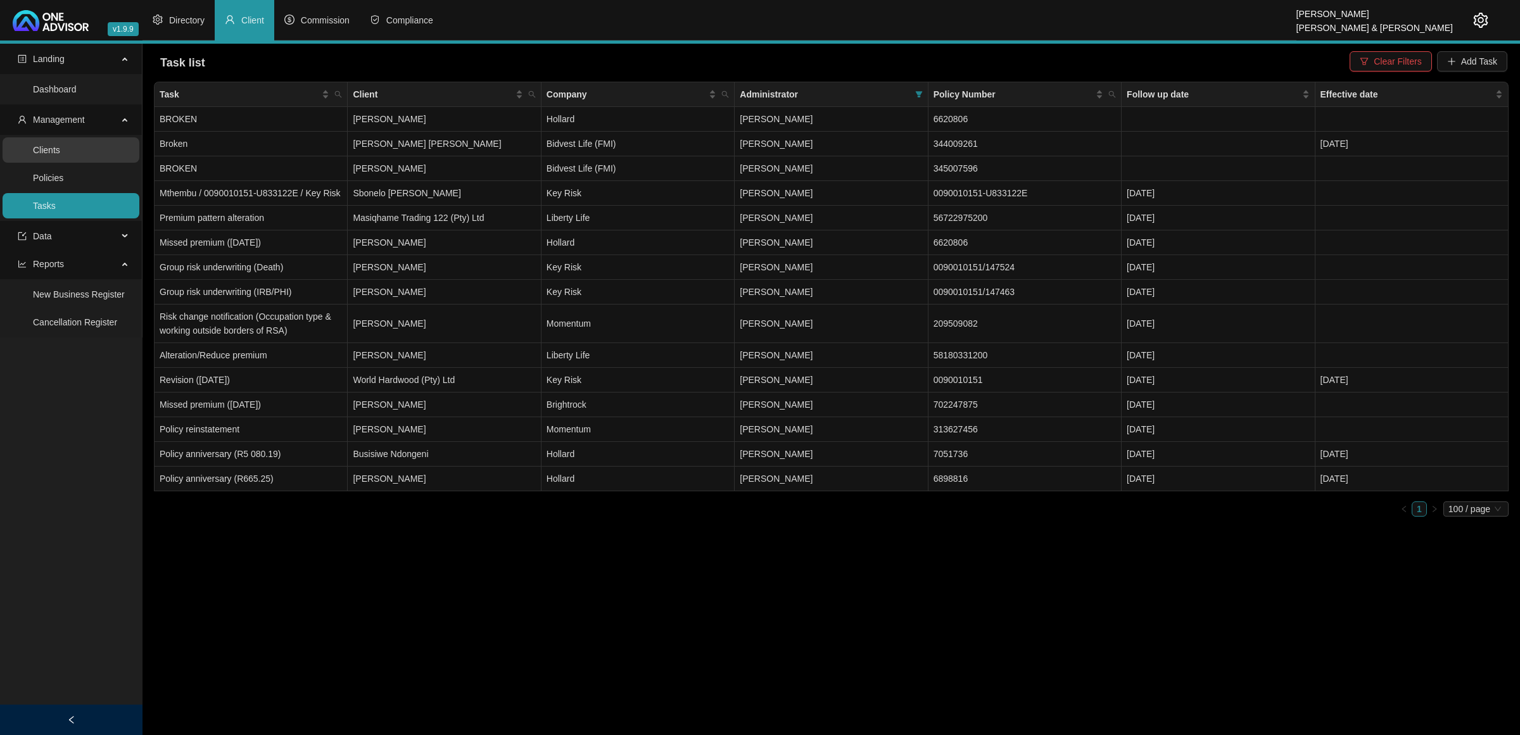
click at [60, 155] on link "Clients" at bounding box center [46, 150] width 27 height 10
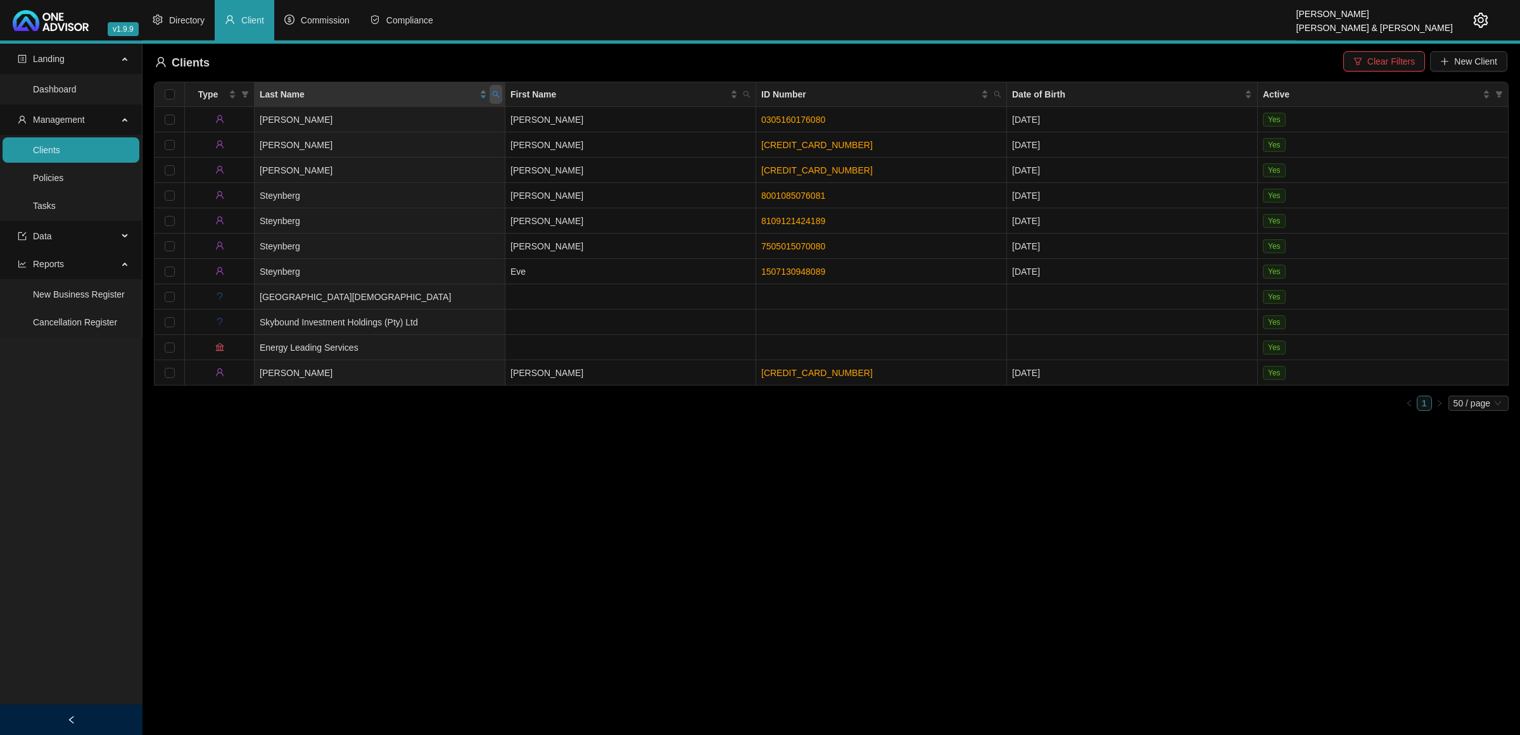
click at [494, 89] on span at bounding box center [495, 94] width 13 height 19
type input "clowes"
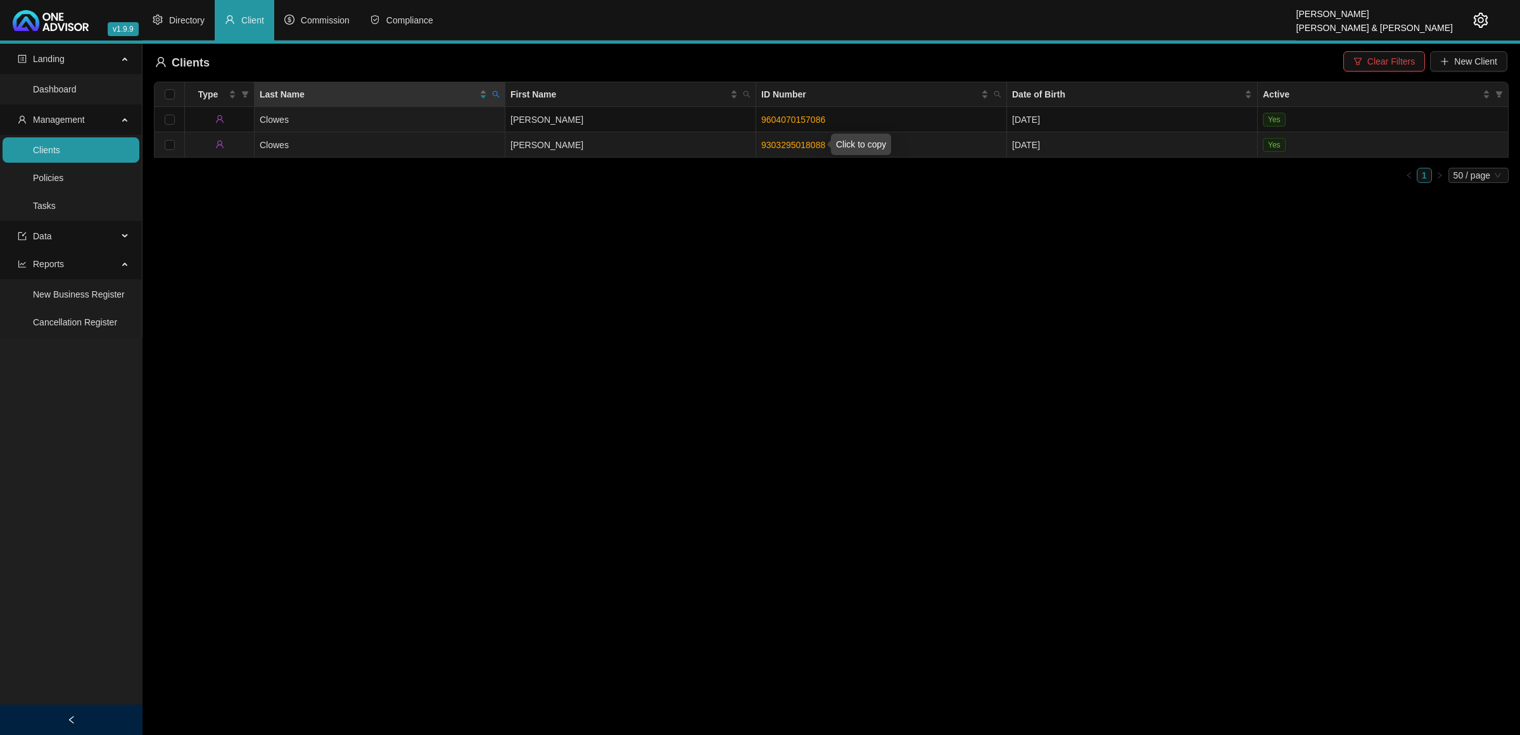
click at [809, 140] on link "9303295018088" at bounding box center [793, 145] width 64 height 10
click at [353, 146] on td "Clowes" at bounding box center [380, 144] width 251 height 25
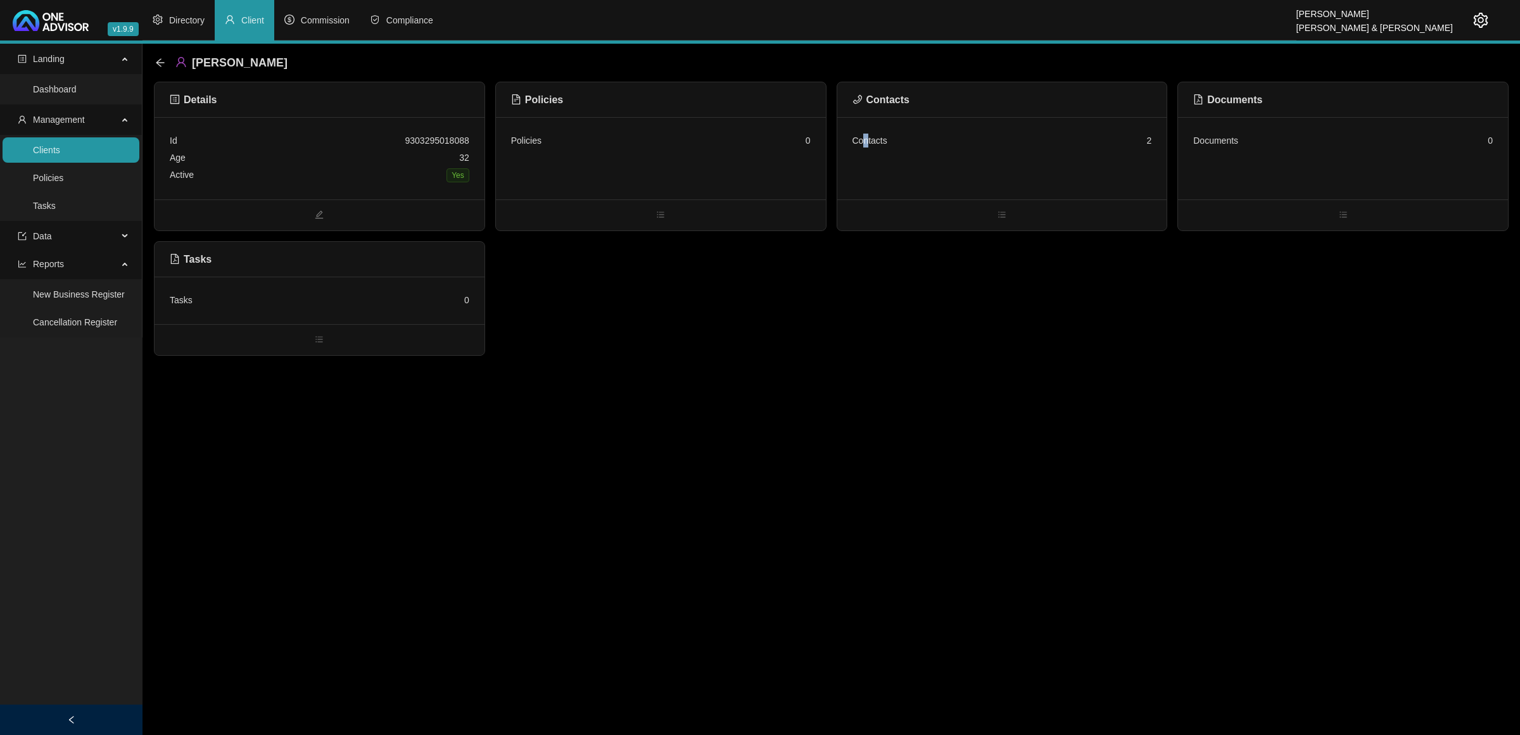
click at [866, 141] on div "Contacts" at bounding box center [869, 141] width 35 height 14
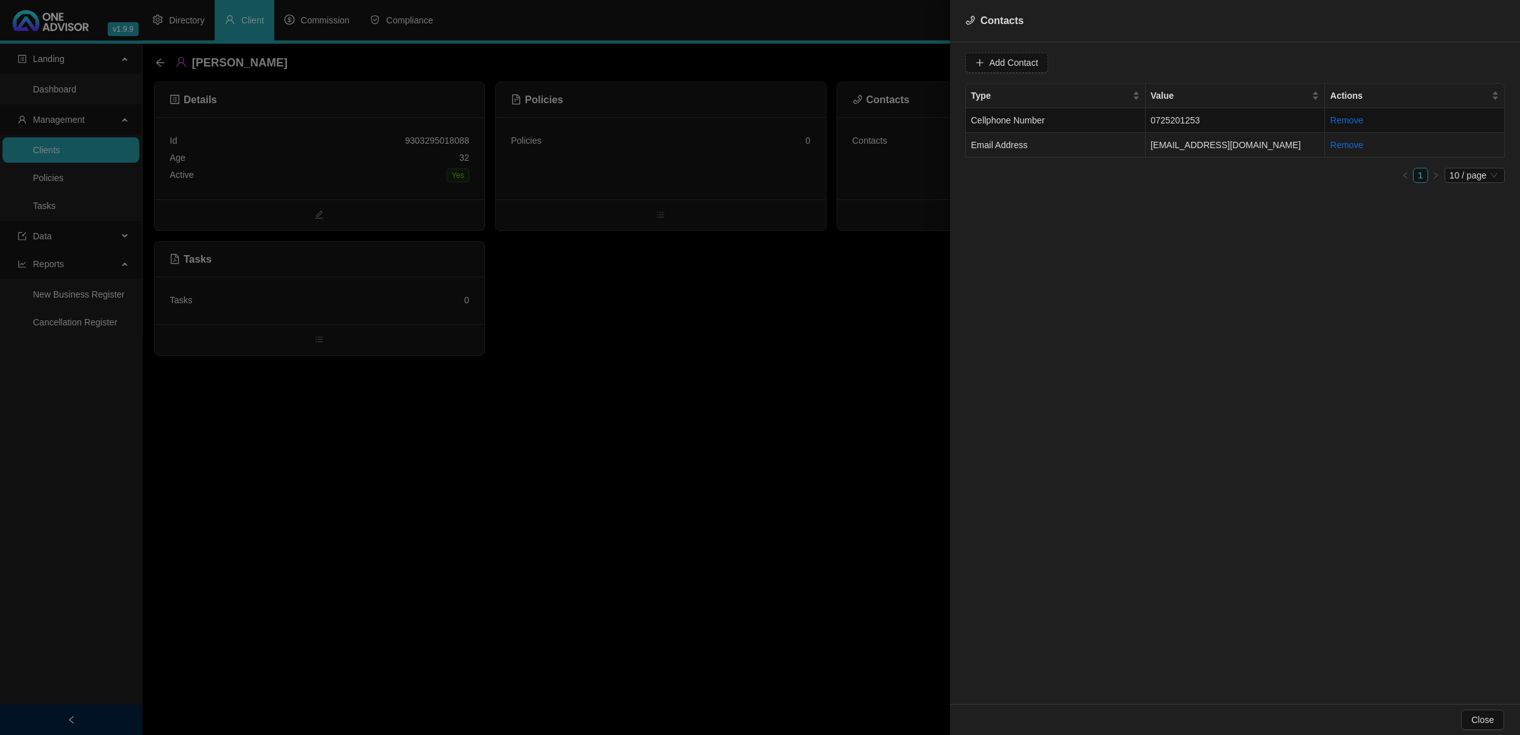
click at [1080, 141] on td "[EMAIL_ADDRESS][DOMAIN_NAME]" at bounding box center [1235, 145] width 180 height 25
drag, startPoint x: 1096, startPoint y: 58, endPoint x: 916, endPoint y: 64, distance: 179.9
click at [916, 64] on div "Contacts Value [EMAIL_ADDRESS][DOMAIN_NAME] Type Email Address Cancel Update Co…" at bounding box center [760, 367] width 1520 height 735
click at [1080, 112] on td "0725201253" at bounding box center [1235, 120] width 180 height 25
drag, startPoint x: 1081, startPoint y: 68, endPoint x: 931, endPoint y: 65, distance: 150.1
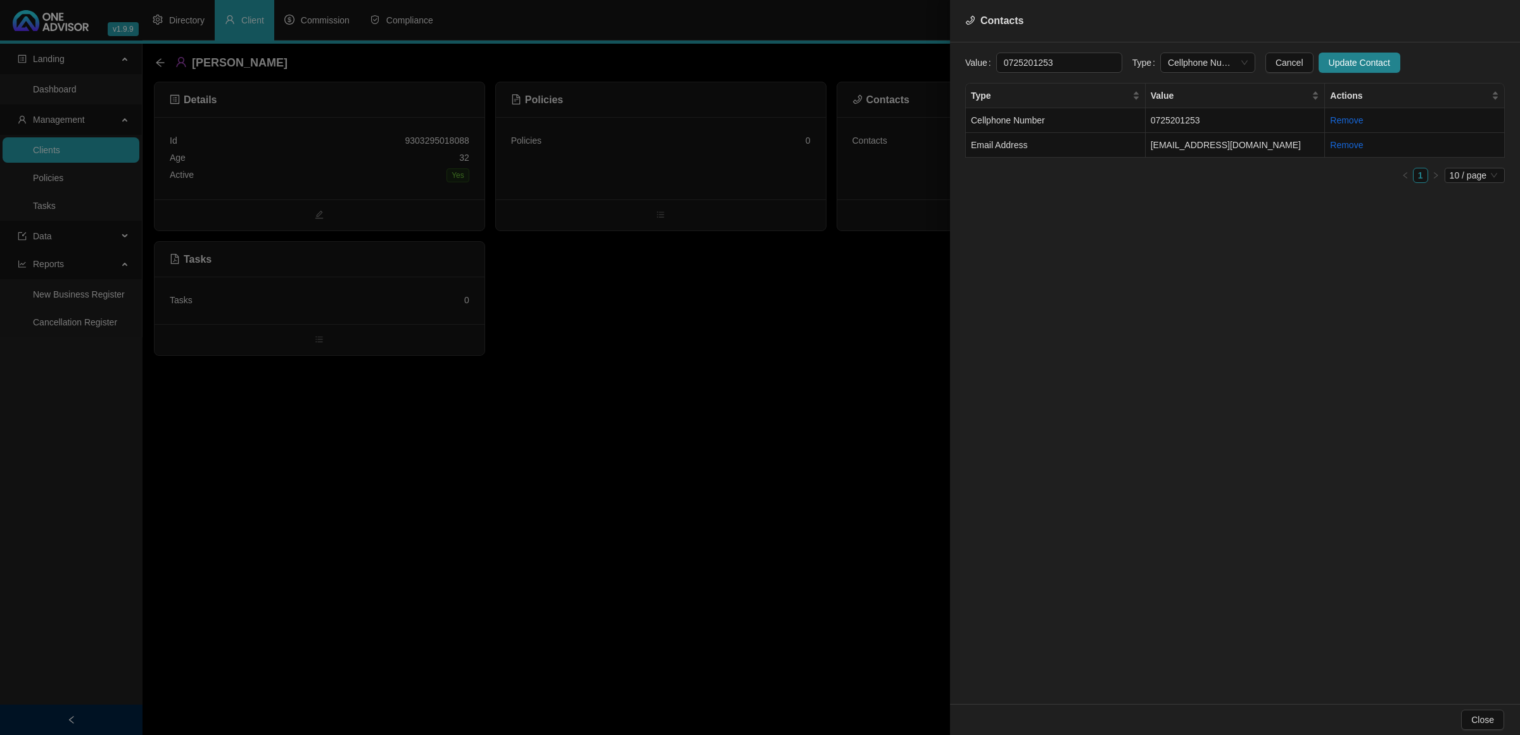
click at [931, 65] on div "Contacts Value [PHONE_NUMBER] Type Cellphone Number Cancel Update Contact Type …" at bounding box center [760, 367] width 1520 height 735
click at [1080, 61] on span "Cellphone Number" at bounding box center [1208, 62] width 80 height 19
click at [1080, 127] on div "Primary Cellphone Number" at bounding box center [1194, 129] width 75 height 14
click at [1080, 67] on span "Update Contact" at bounding box center [1358, 63] width 61 height 14
click at [1059, 143] on td "Email Address" at bounding box center [1056, 145] width 180 height 25
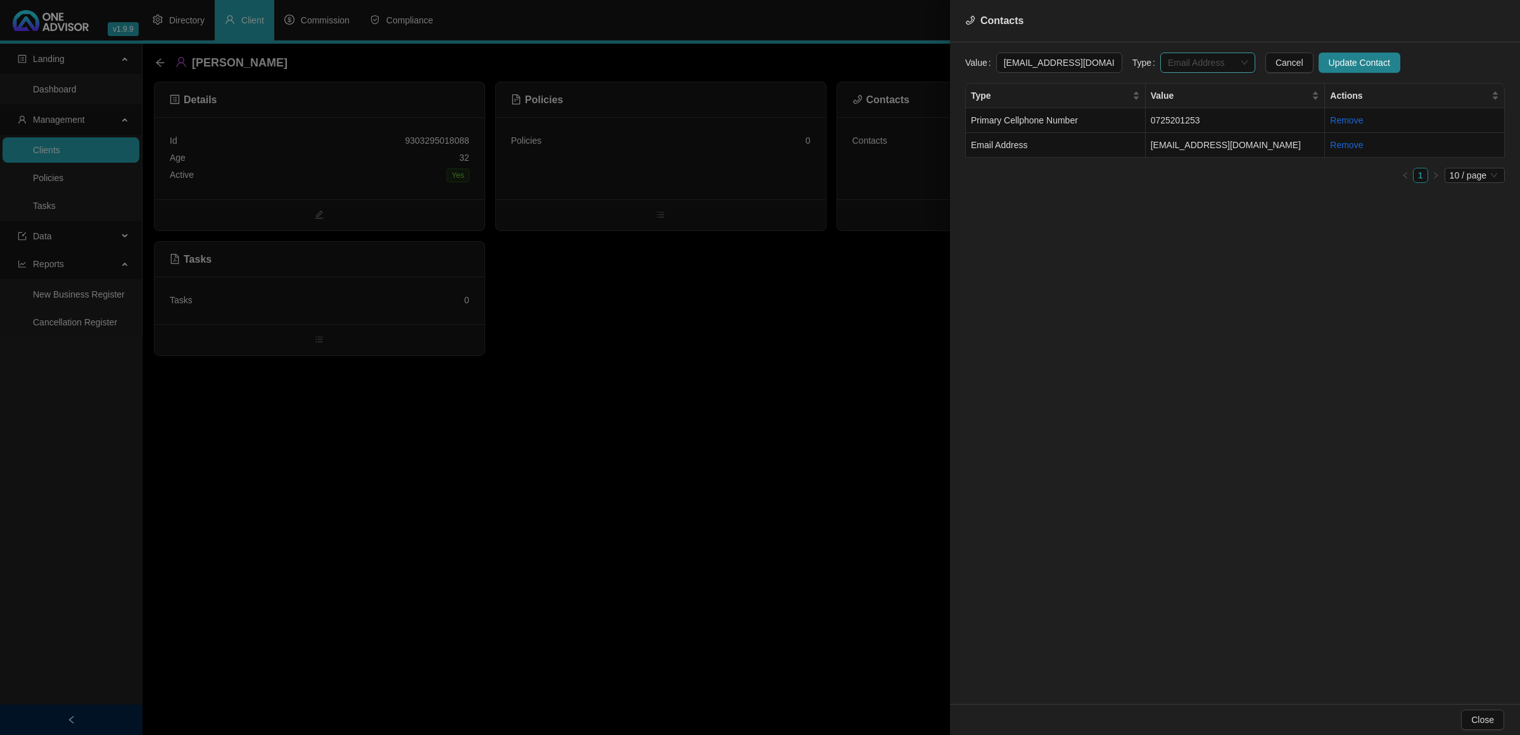
click at [1080, 62] on span "Email Address" at bounding box center [1208, 62] width 80 height 19
drag, startPoint x: 1192, startPoint y: 141, endPoint x: 1214, endPoint y: 140, distance: 22.2
click at [1080, 143] on div "Primary Email Address" at bounding box center [1194, 149] width 75 height 14
click at [1080, 67] on span "Update Contact" at bounding box center [1358, 63] width 61 height 14
click at [723, 365] on div at bounding box center [760, 367] width 1520 height 735
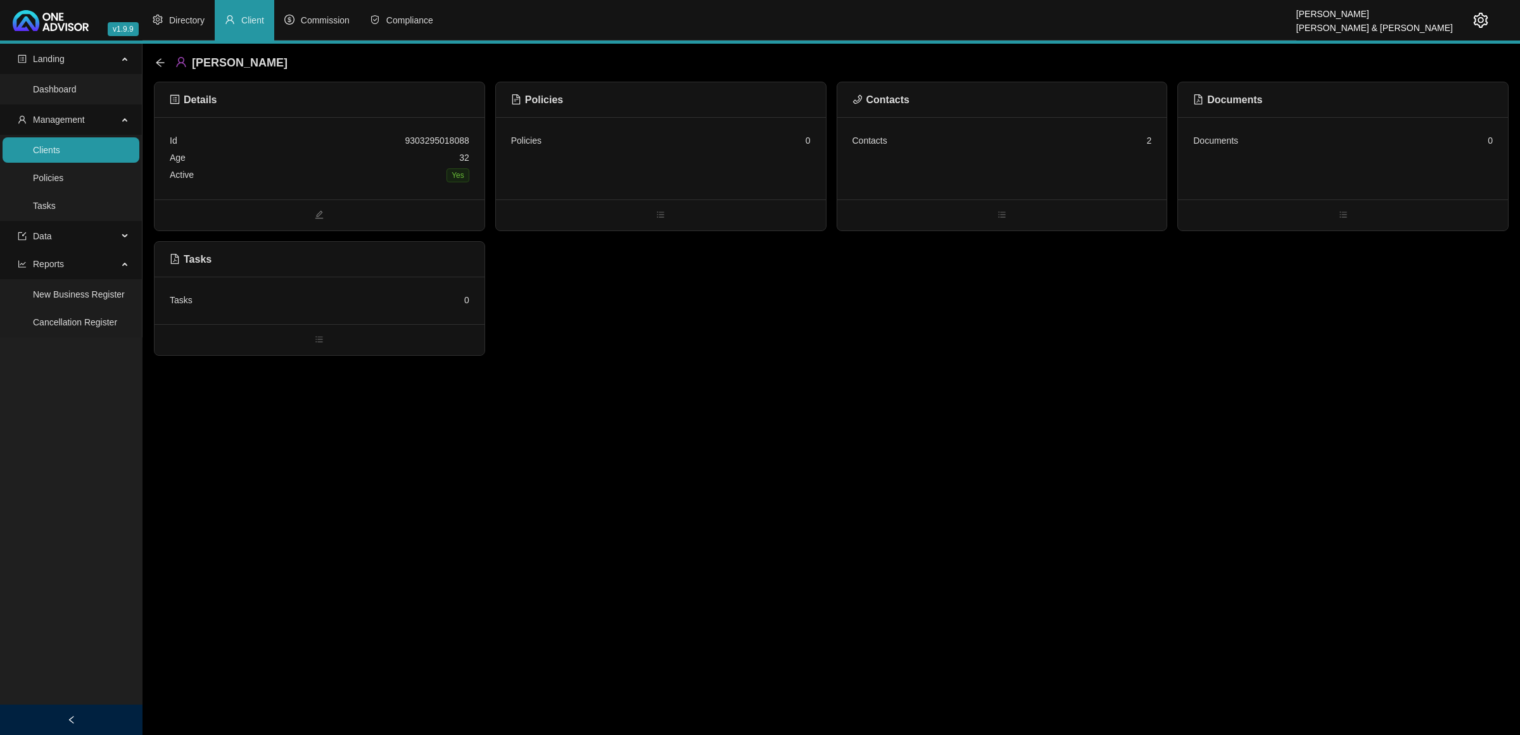
click at [717, 363] on main "Landing Dashboard Management Clients Policies Tasks Data Reports New Business R…" at bounding box center [760, 389] width 1520 height 691
click at [736, 261] on div "Details Id 9303295018088 Age [DEMOGRAPHIC_DATA] Active Yes Policies Policies 0 …" at bounding box center [831, 219] width 1354 height 274
